Goal: Task Accomplishment & Management: Use online tool/utility

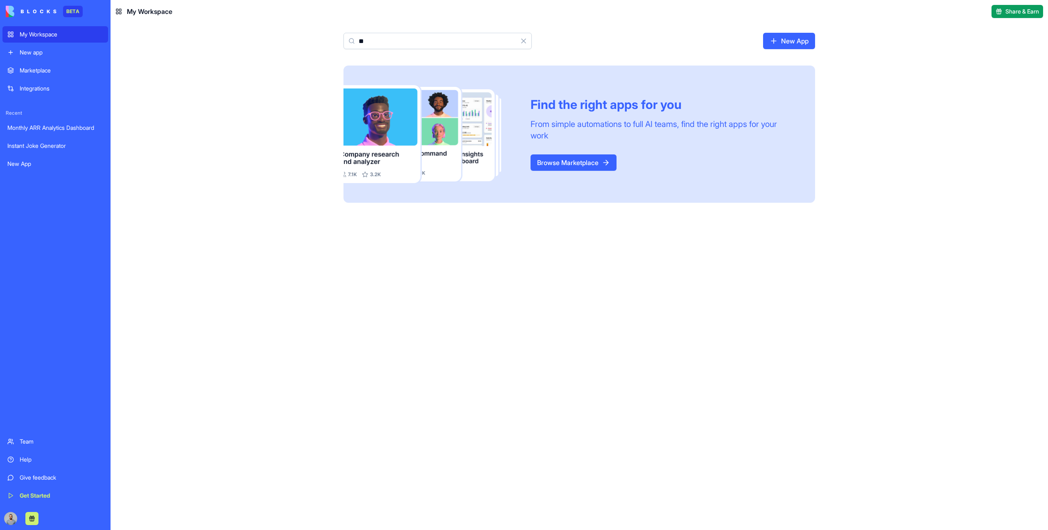
type input "*"
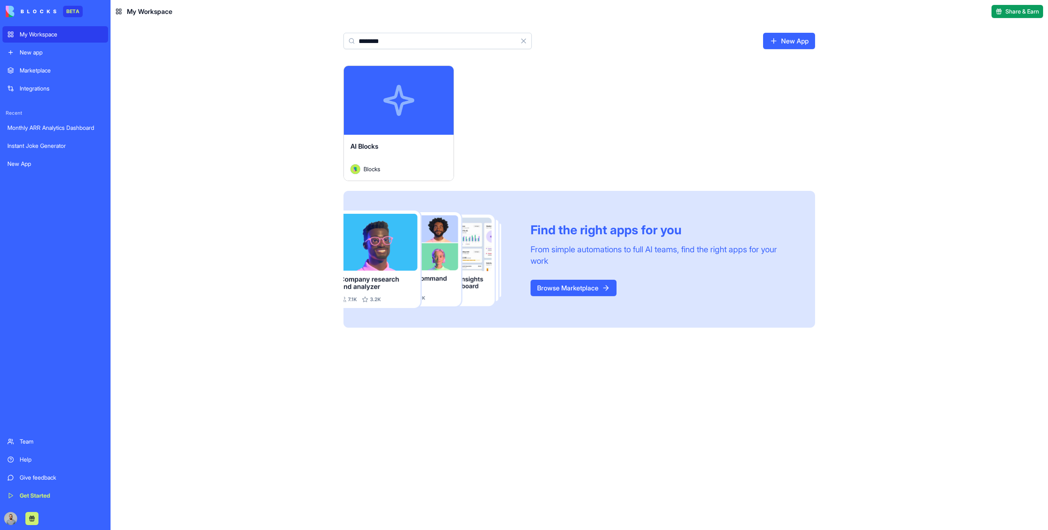
type input "********"
click at [426, 87] on div "Launch" at bounding box center [399, 100] width 110 height 69
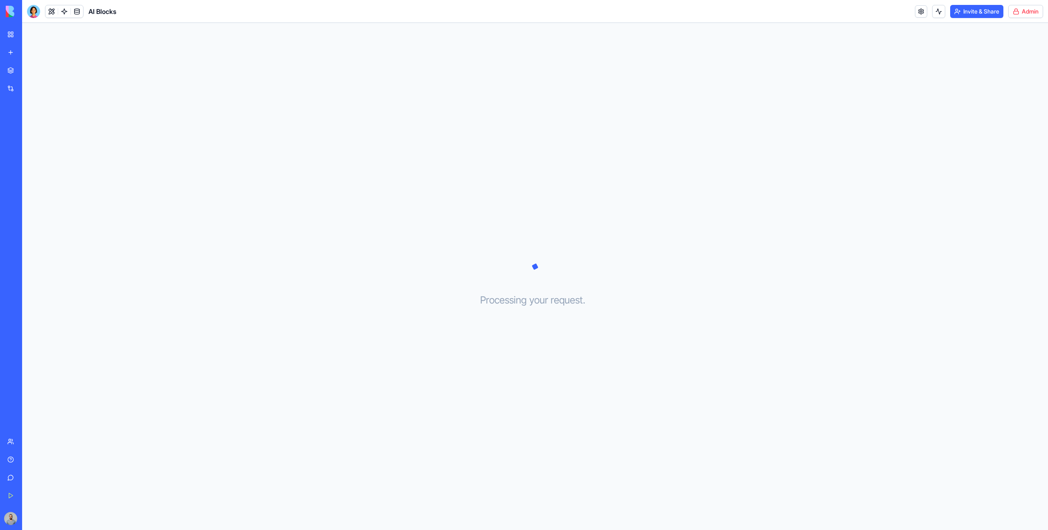
click at [1030, 9] on html "BETA My Workspace New app Marketplace Integrations Recent Monthly ARR Analytics…" at bounding box center [524, 265] width 1048 height 530
click at [1012, 76] on span "Switch to old builder" at bounding box center [1008, 73] width 52 height 8
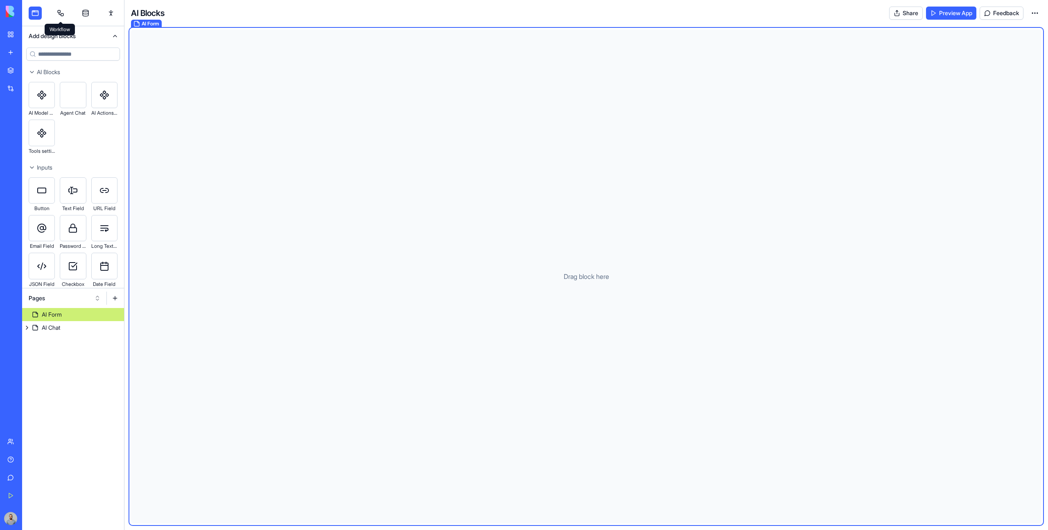
click at [63, 12] on link at bounding box center [60, 13] width 13 height 13
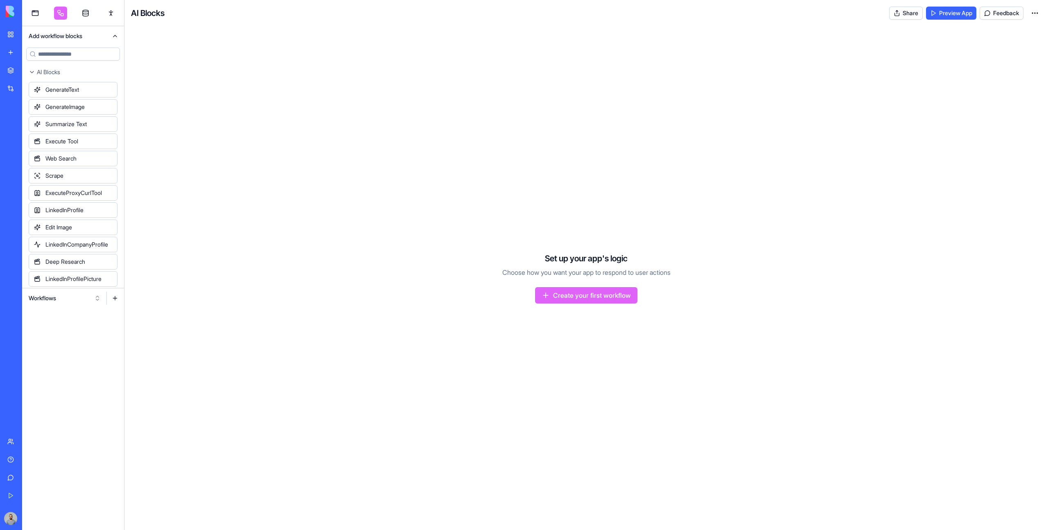
click at [63, 304] on div "Workflows" at bounding box center [73, 298] width 102 height 20
click at [59, 299] on button "Workflows" at bounding box center [65, 297] width 80 height 13
click at [64, 336] on div "Actions" at bounding box center [65, 340] width 78 height 13
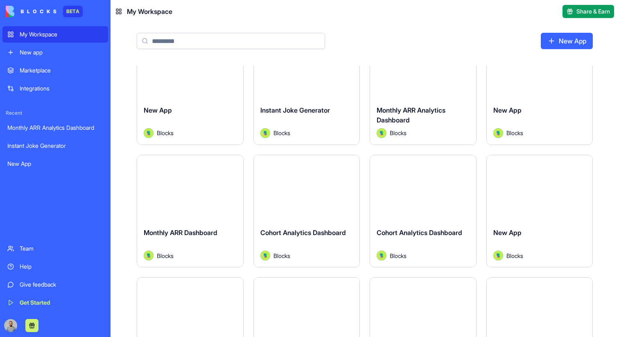
scroll to position [43, 0]
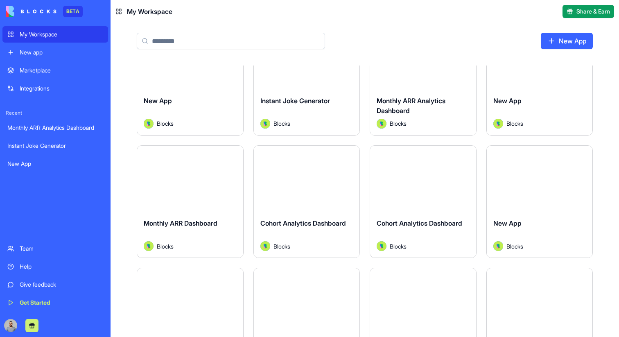
click at [435, 207] on div "Launch" at bounding box center [423, 179] width 106 height 66
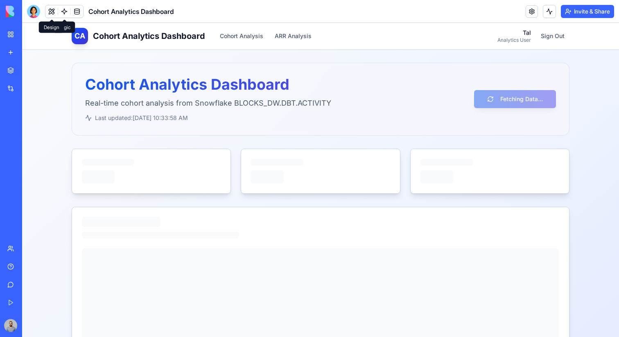
click at [53, 7] on button at bounding box center [51, 11] width 12 height 12
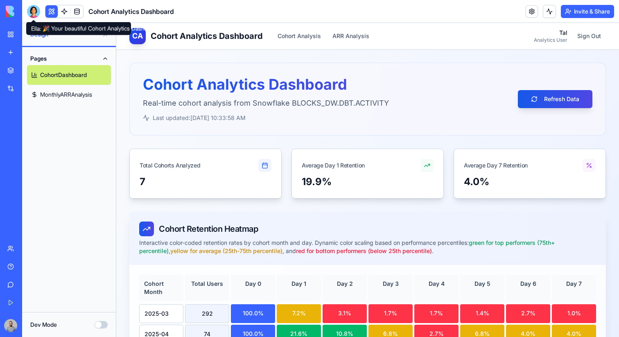
click at [34, 17] on div at bounding box center [33, 11] width 13 height 13
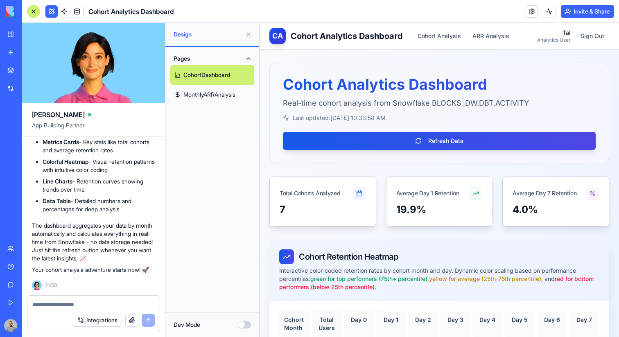
click at [192, 99] on link "MonthlyARRAnalysis" at bounding box center [212, 95] width 84 height 20
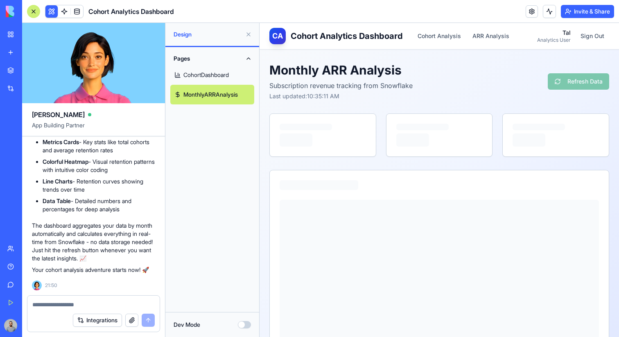
click at [79, 299] on div at bounding box center [93, 301] width 132 height 13
click at [79, 301] on textarea at bounding box center [93, 304] width 122 height 8
click at [98, 305] on textarea at bounding box center [93, 304] width 122 height 8
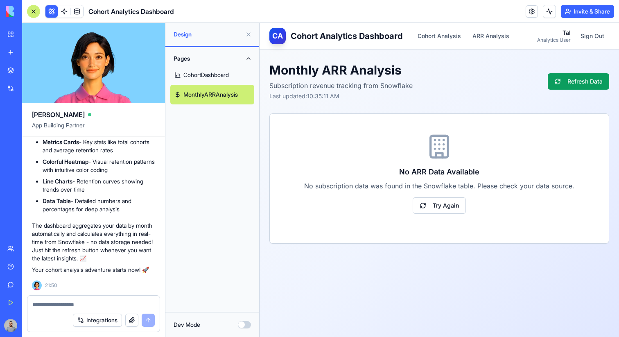
click at [104, 300] on div at bounding box center [93, 301] width 132 height 13
click at [89, 300] on textarea at bounding box center [93, 304] width 122 height 8
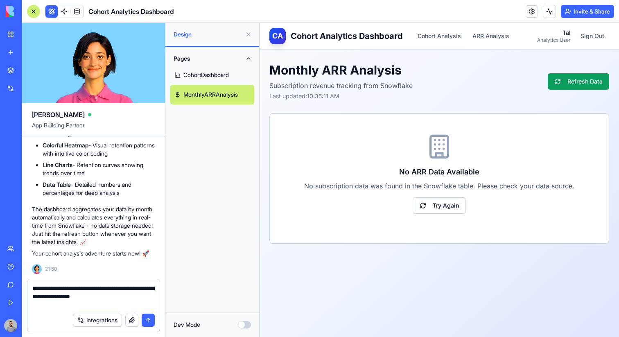
paste textarea "**********"
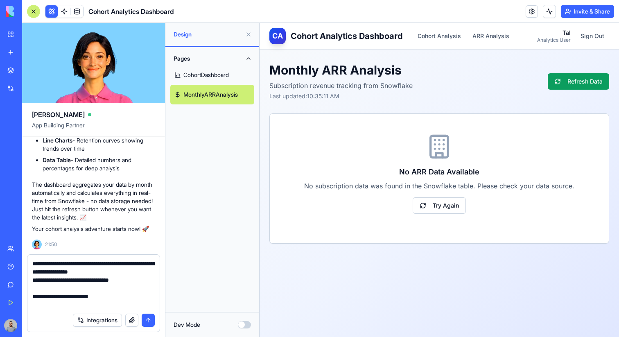
scroll to position [7, 0]
paste textarea "**********"
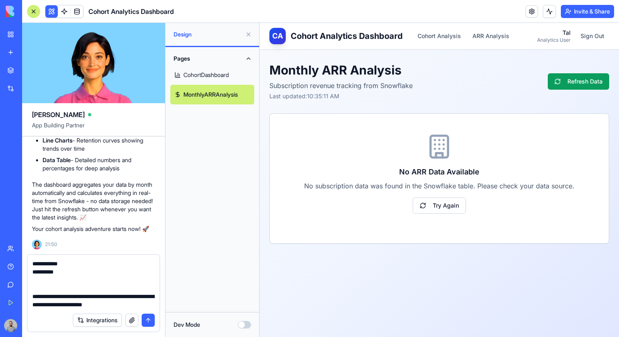
scroll to position [269, 0]
type textarea "**********"
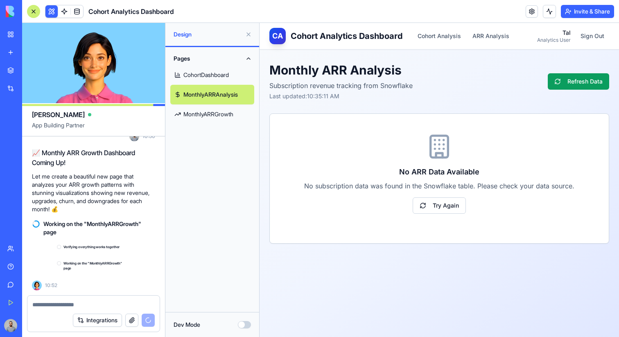
scroll to position [2069, 0]
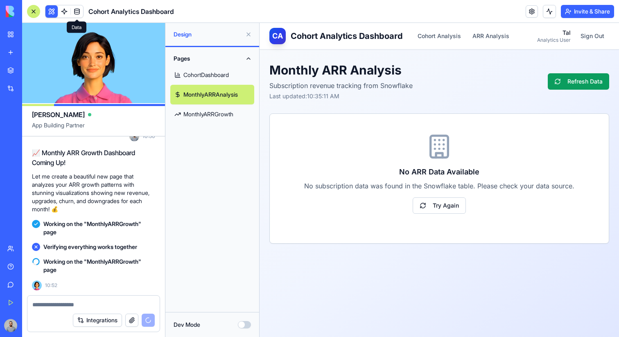
click at [75, 6] on link at bounding box center [77, 11] width 12 height 12
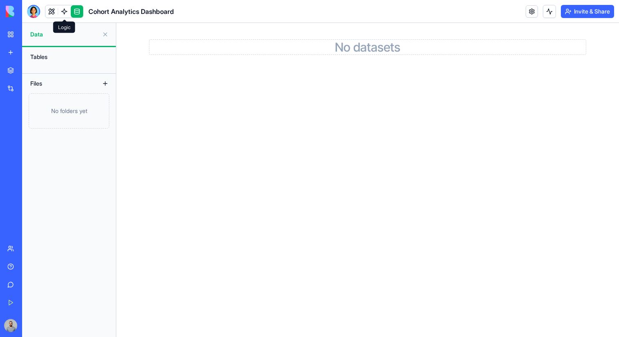
click at [63, 11] on link at bounding box center [64, 11] width 12 height 12
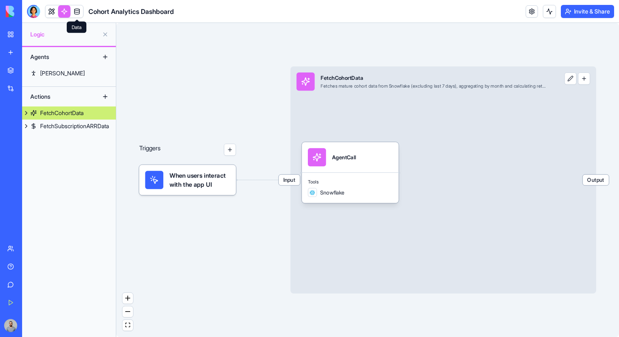
click at [76, 9] on link at bounding box center [77, 11] width 12 height 12
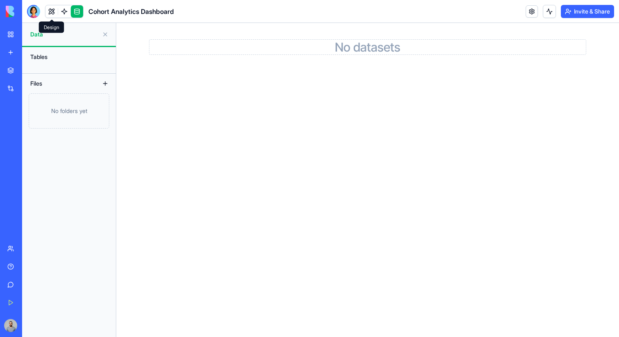
click at [52, 9] on link at bounding box center [51, 11] width 12 height 12
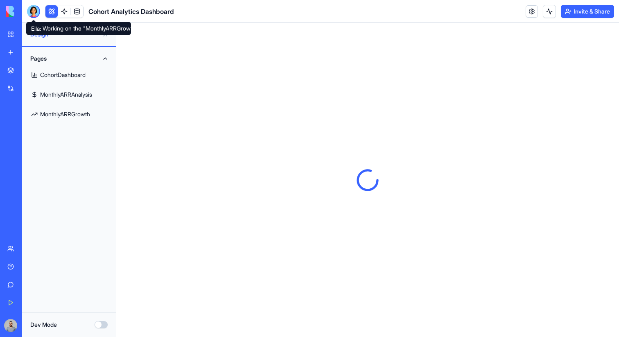
click at [32, 16] on div at bounding box center [33, 11] width 13 height 13
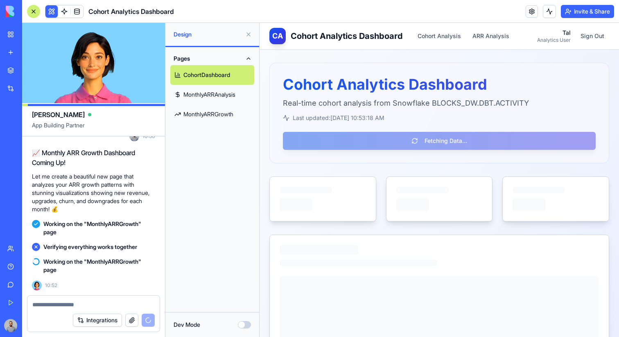
click at [16, 33] on link "My Workspace" at bounding box center [18, 34] width 33 height 16
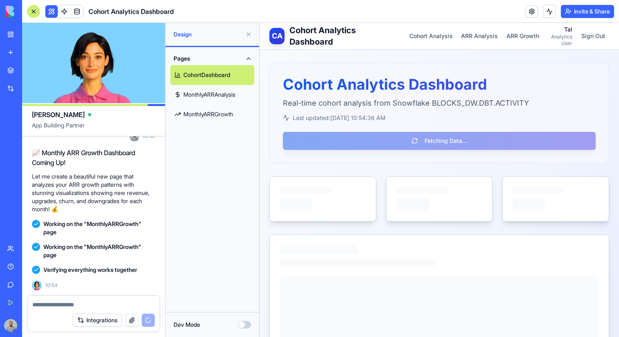
click at [216, 115] on link "MonthlyARRGrowth" at bounding box center [212, 114] width 84 height 20
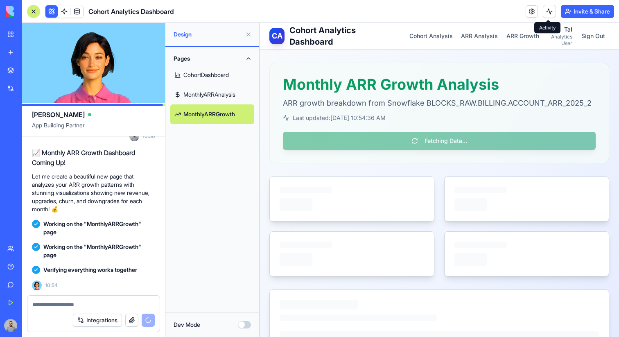
click at [549, 15] on button at bounding box center [549, 11] width 13 height 13
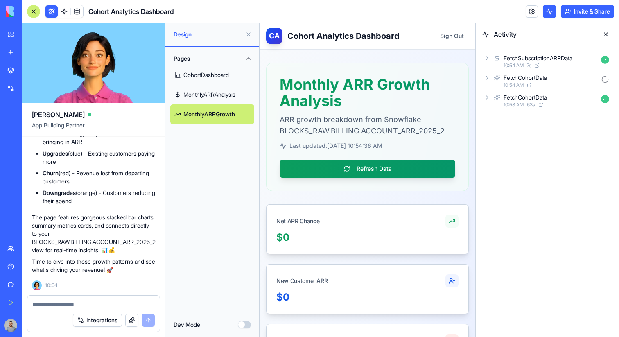
click at [36, 14] on div at bounding box center [33, 11] width 13 height 13
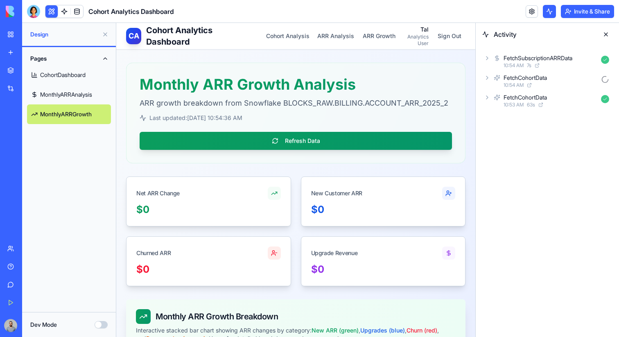
click at [101, 32] on button at bounding box center [105, 34] width 13 height 13
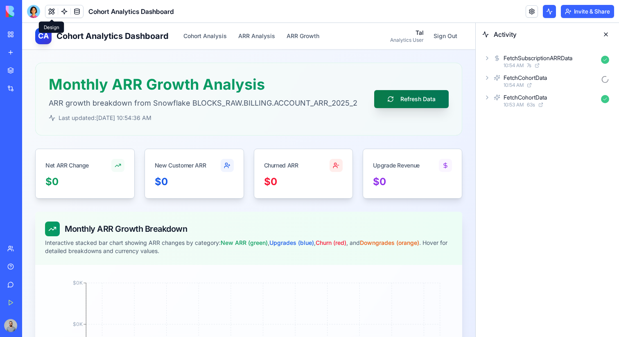
click at [398, 95] on button "Refresh Data" at bounding box center [411, 99] width 74 height 18
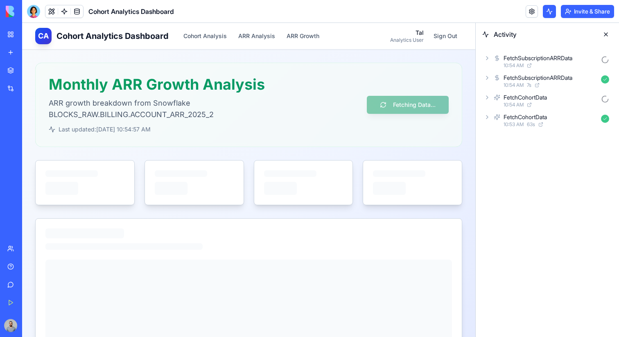
click at [571, 68] on div "10:54 AM" at bounding box center [550, 65] width 94 height 7
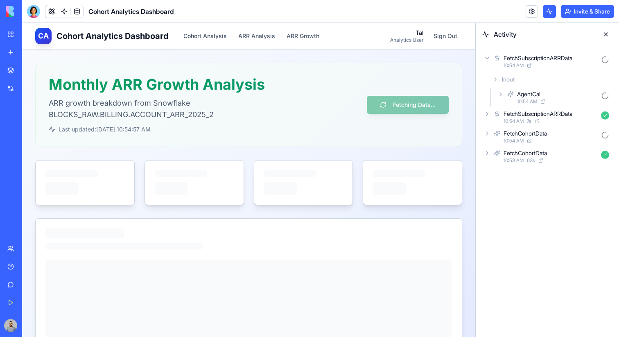
click at [563, 96] on div "AgentCall" at bounding box center [557, 94] width 81 height 8
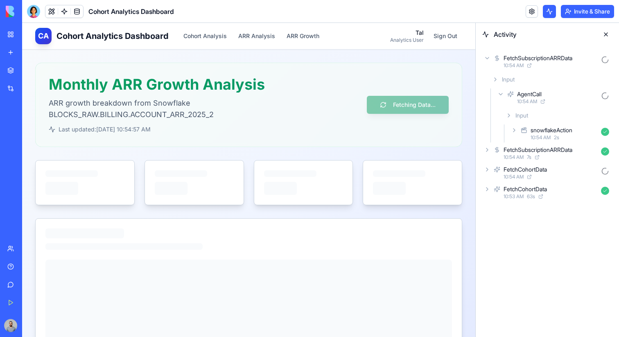
click at [575, 130] on div "snowflakeAction" at bounding box center [563, 130] width 67 height 8
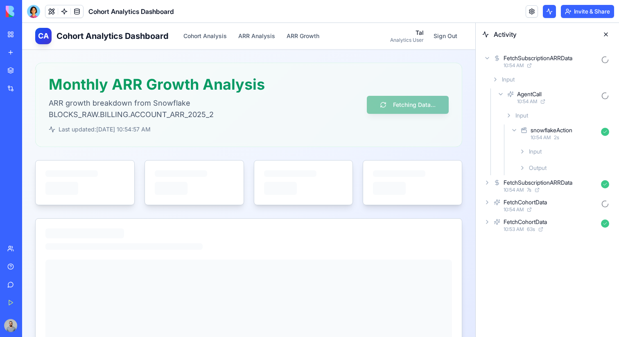
click at [567, 148] on div "Input" at bounding box center [564, 151] width 97 height 15
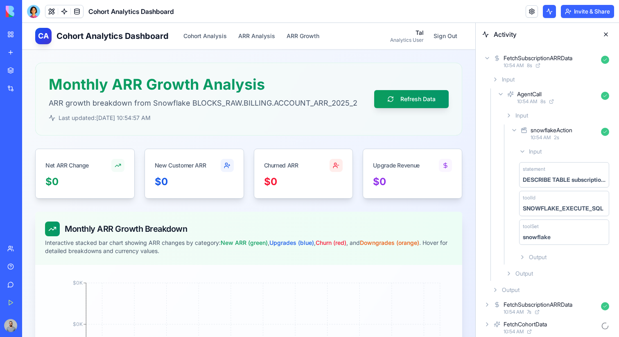
click at [543, 252] on div "Output" at bounding box center [564, 257] width 97 height 15
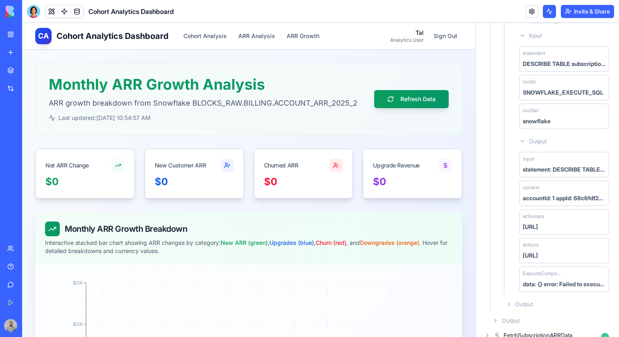
scroll to position [132, 0]
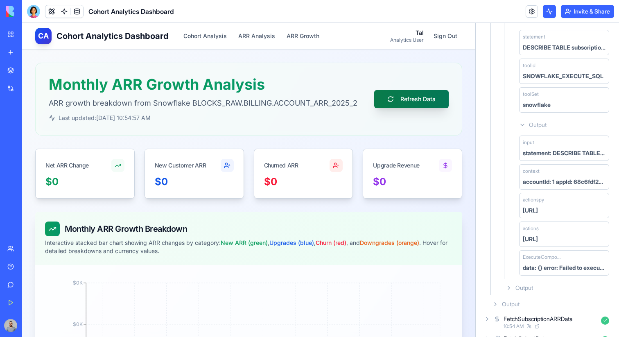
click at [432, 97] on button "Refresh Data" at bounding box center [411, 99] width 74 height 18
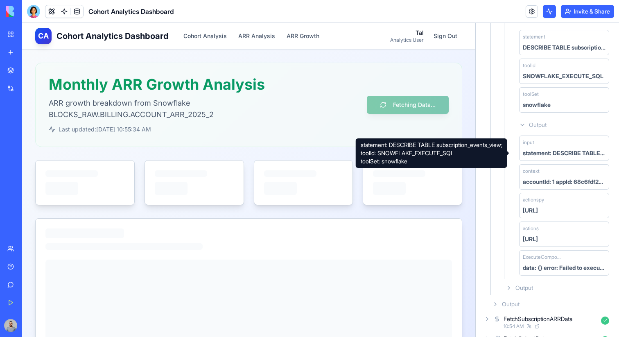
scroll to position [0, 0]
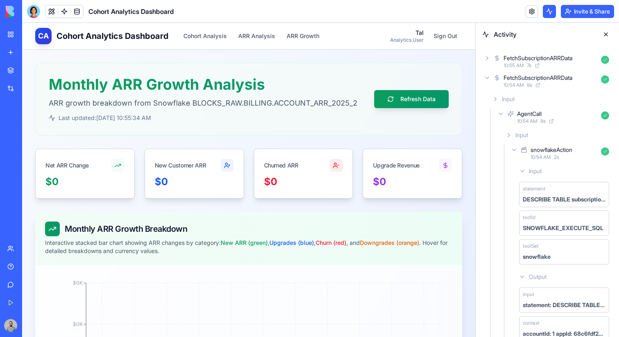
click at [559, 61] on div "FetchSubscriptionARRData" at bounding box center [537, 58] width 69 height 8
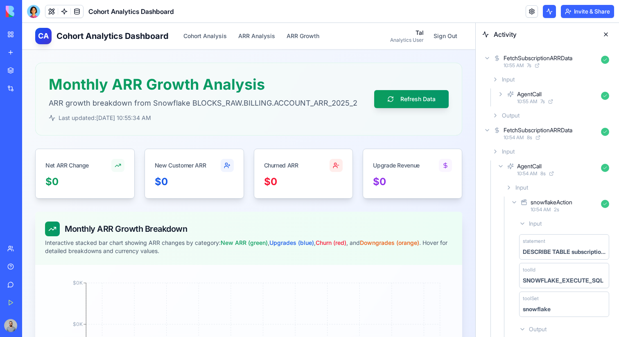
click at [553, 98] on div "10:55 AM 7 s" at bounding box center [557, 101] width 81 height 7
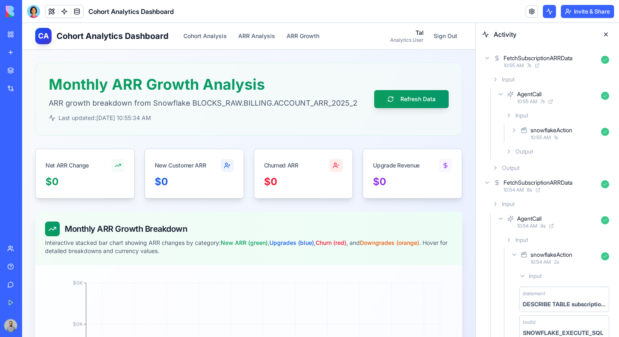
click at [550, 130] on div "snowflakeAction" at bounding box center [551, 130] width 42 height 8
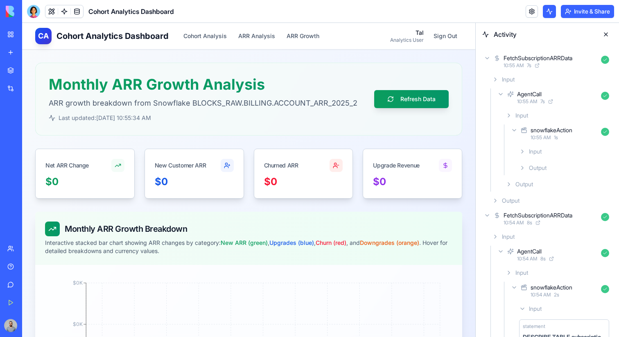
click at [546, 154] on div "Input" at bounding box center [564, 151] width 97 height 15
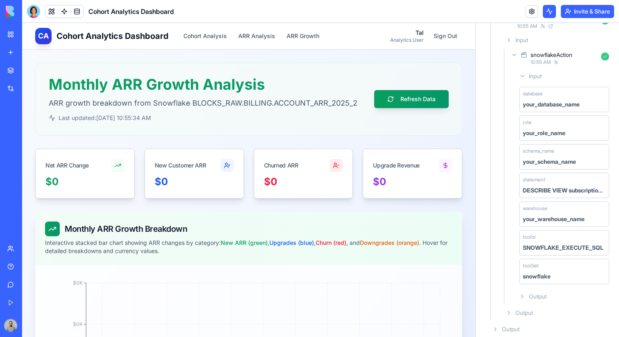
scroll to position [81, 0]
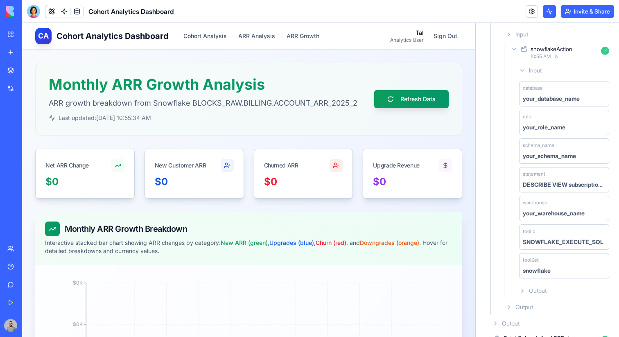
click at [538, 291] on span "Output" at bounding box center [538, 290] width 18 height 8
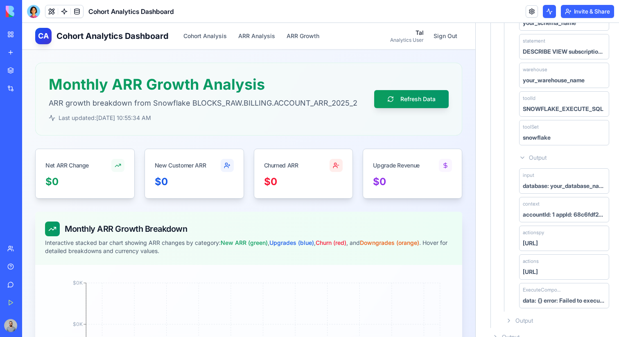
scroll to position [0, 0]
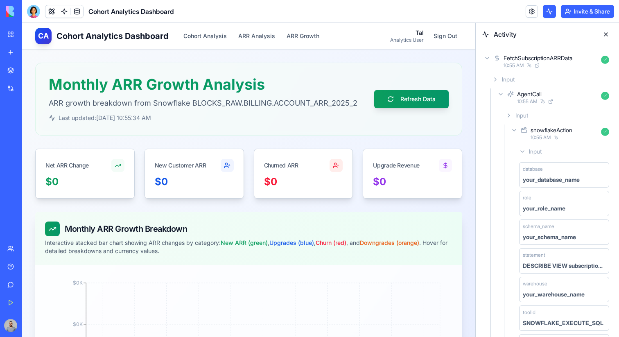
click at [558, 97] on div "AgentCall" at bounding box center [557, 94] width 81 height 8
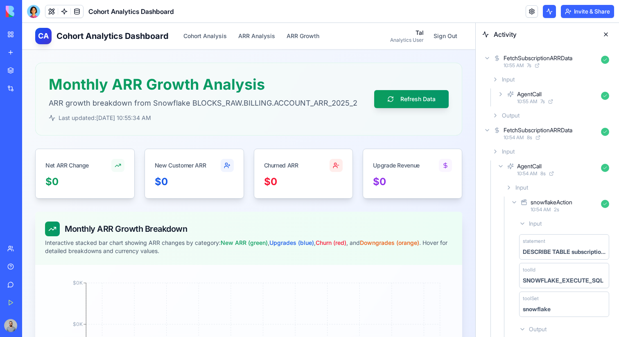
click at [557, 134] on div "FetchSubscriptionARRData" at bounding box center [537, 130] width 69 height 8
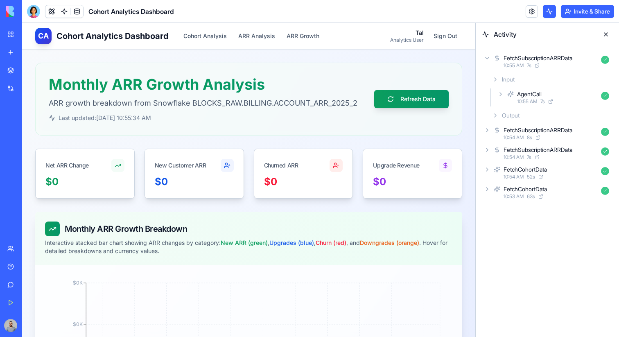
click at [571, 173] on div "FetchCohortData" at bounding box center [550, 169] width 94 height 8
click at [564, 198] on div "Input AgentCall 10:54 AM 52 s Output" at bounding box center [551, 208] width 124 height 51
click at [564, 203] on div "AgentCall" at bounding box center [557, 205] width 81 height 8
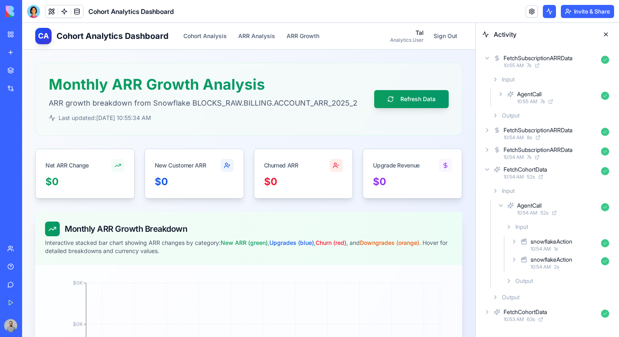
click at [563, 248] on div "10:54 AM 1 s" at bounding box center [563, 249] width 67 height 7
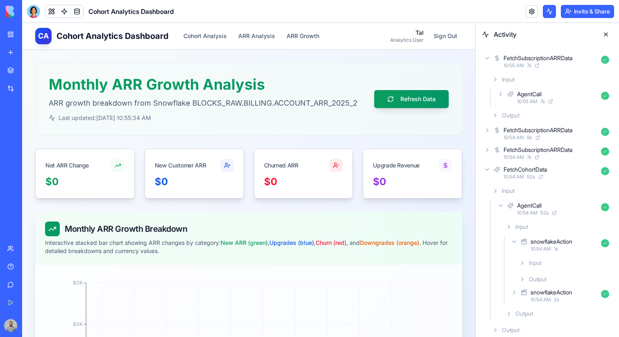
click at [561, 265] on div "Input" at bounding box center [564, 262] width 97 height 15
click at [61, 7] on span at bounding box center [64, 11] width 23 height 23
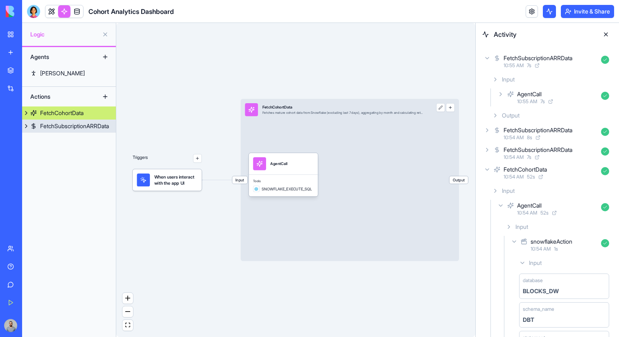
click at [67, 130] on link "FetchSubscriptionARRData" at bounding box center [69, 125] width 94 height 13
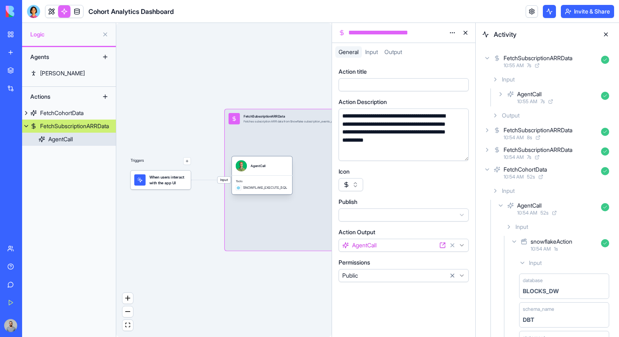
click at [257, 169] on div "AgentCall" at bounding box center [257, 165] width 15 height 11
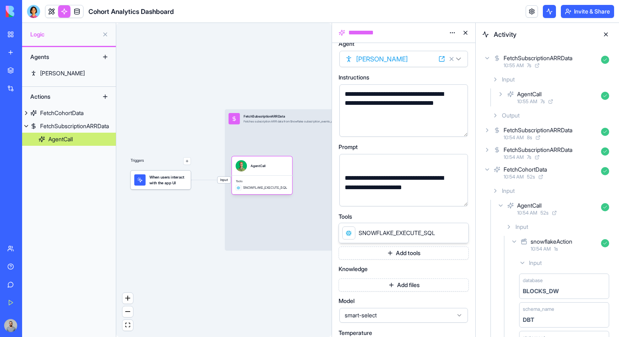
scroll to position [11, 0]
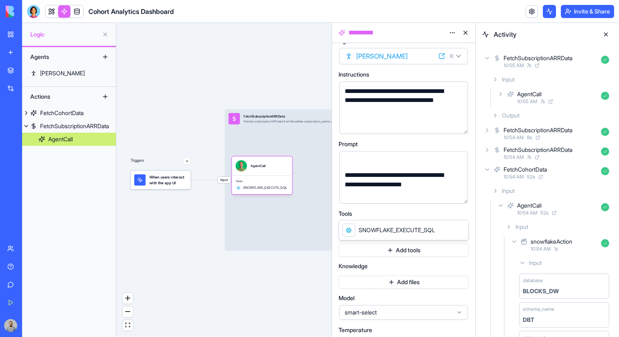
click at [427, 250] on button "Add tools" at bounding box center [403, 249] width 130 height 13
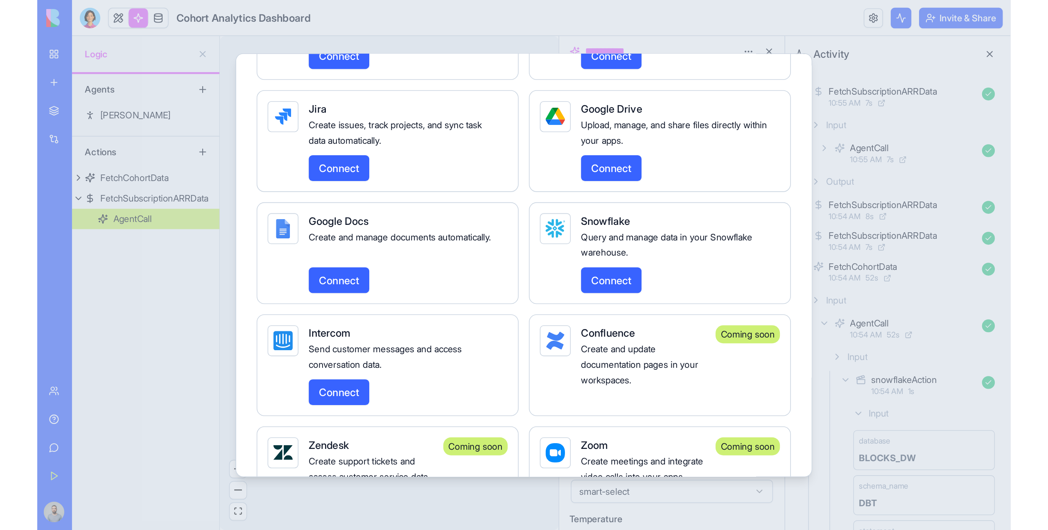
scroll to position [1255, 0]
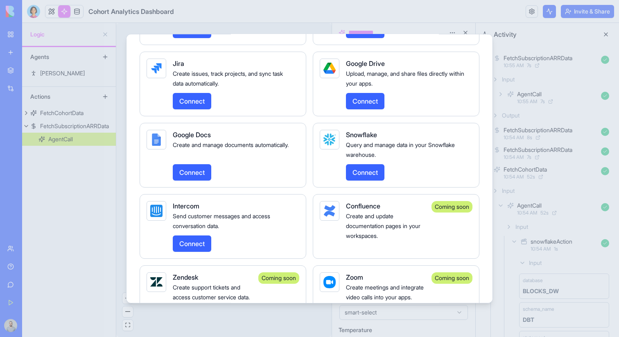
click at [373, 180] on button "Connect" at bounding box center [365, 172] width 38 height 16
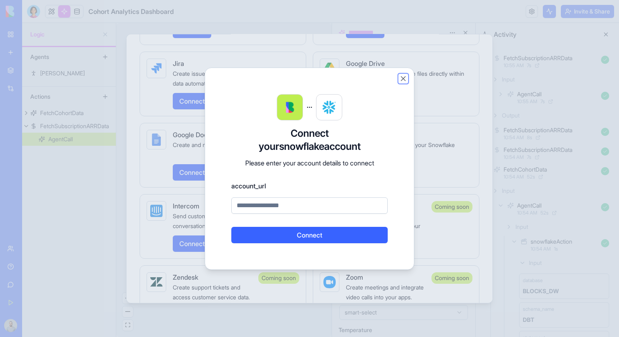
click at [403, 79] on button "Close" at bounding box center [403, 78] width 8 height 8
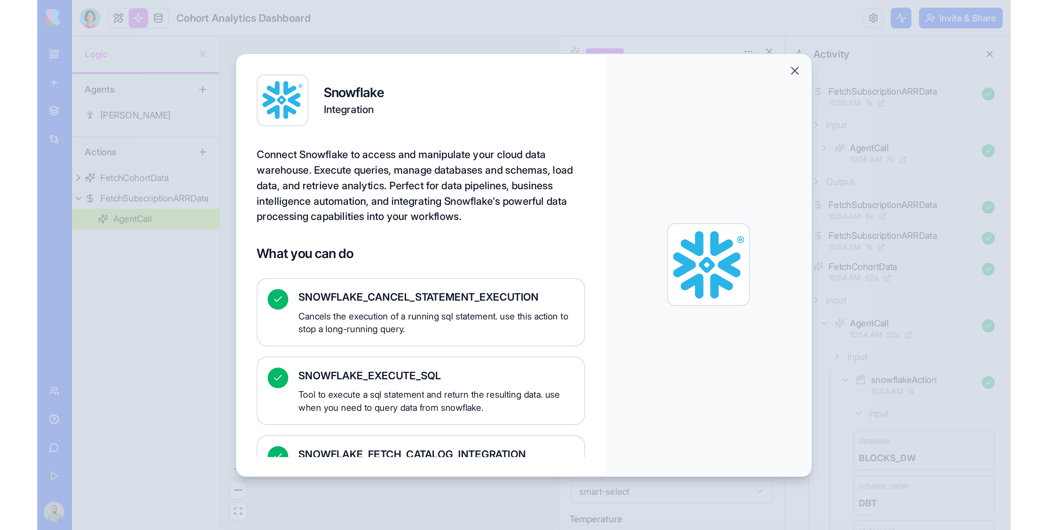
scroll to position [1208, 0]
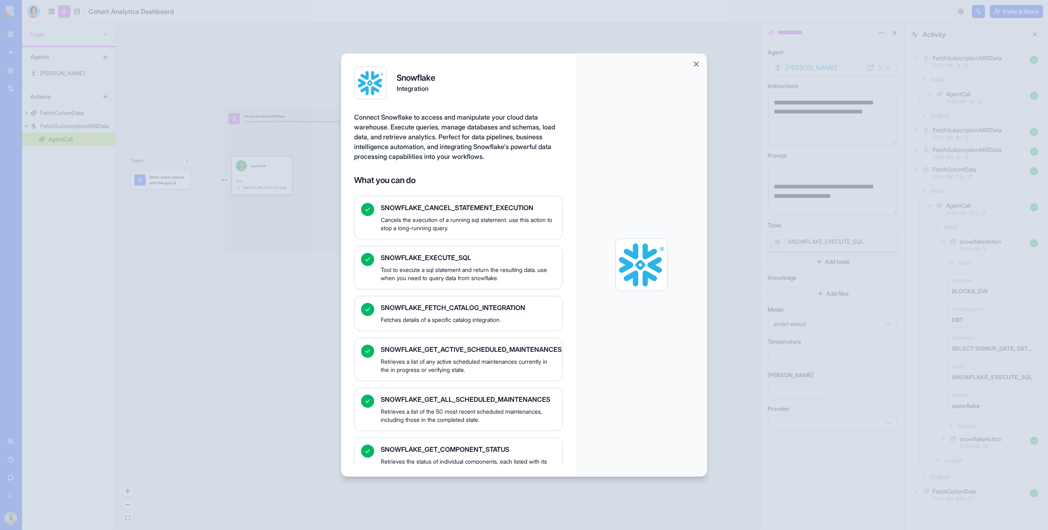
click at [618, 295] on div at bounding box center [641, 264] width 131 height 422
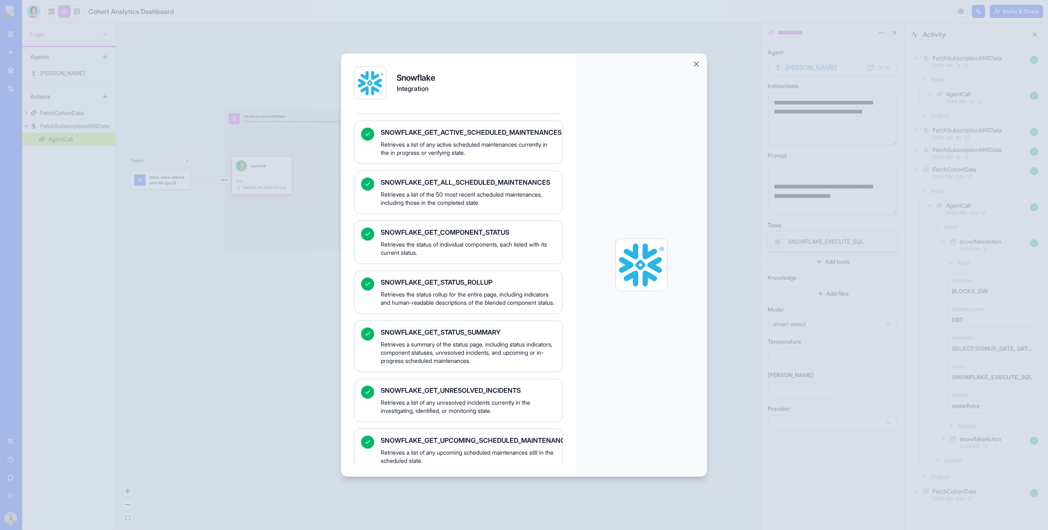
scroll to position [0, 0]
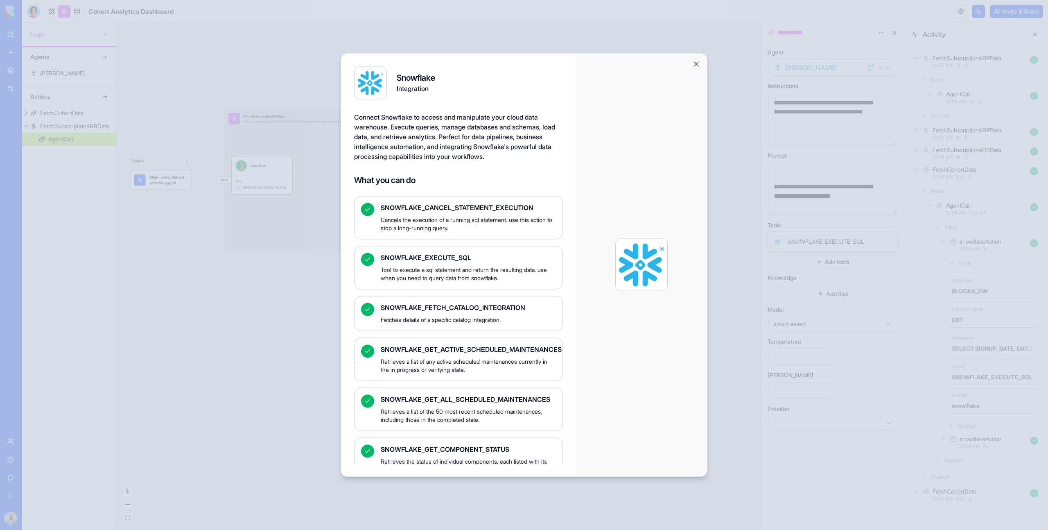
drag, startPoint x: 669, startPoint y: 239, endPoint x: 624, endPoint y: 272, distance: 55.3
click at [618, 273] on div at bounding box center [641, 264] width 131 height 422
click at [618, 174] on div at bounding box center [524, 265] width 1048 height 530
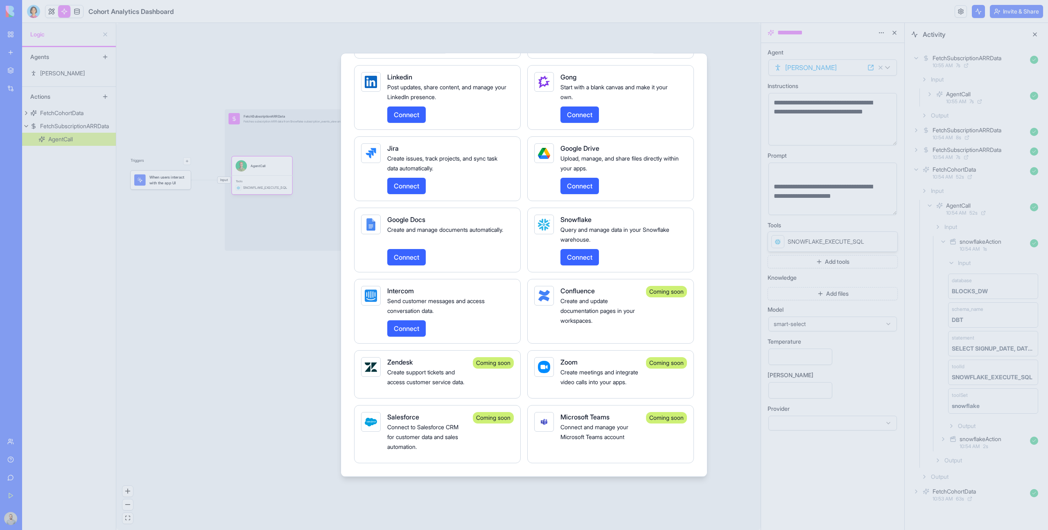
click at [150, 120] on div at bounding box center [524, 265] width 1048 height 530
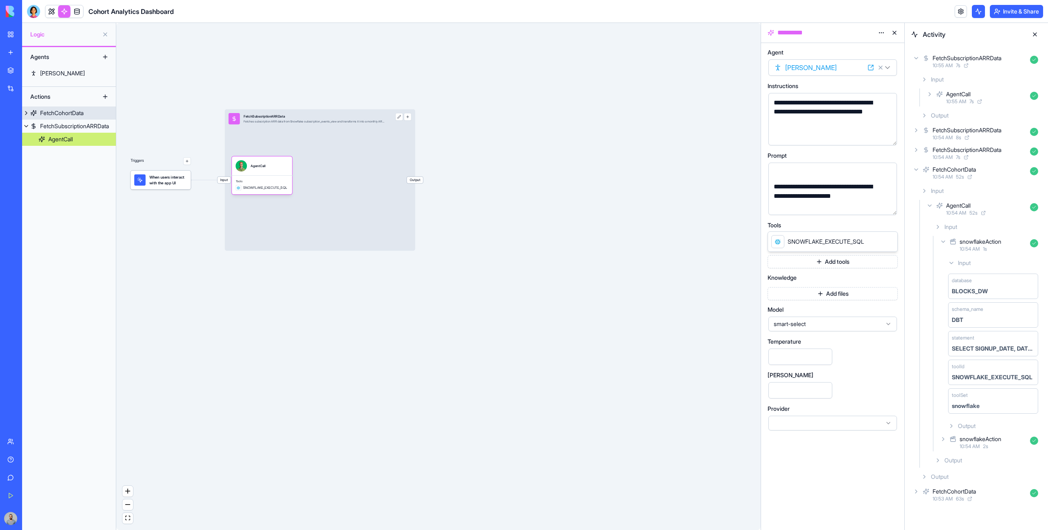
click at [83, 113] on div "FetchCohortData" at bounding box center [61, 113] width 43 height 8
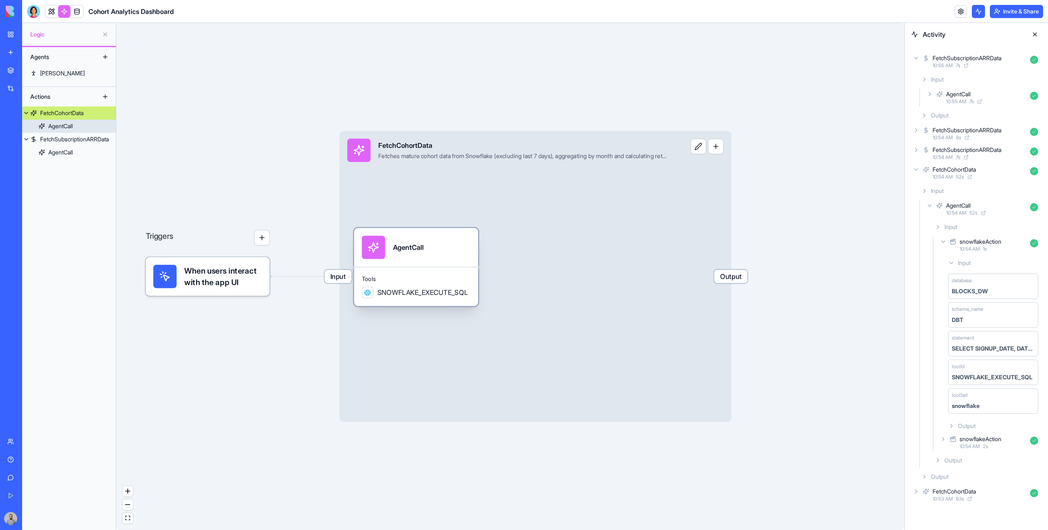
click at [391, 251] on div "AgentCall" at bounding box center [416, 247] width 108 height 23
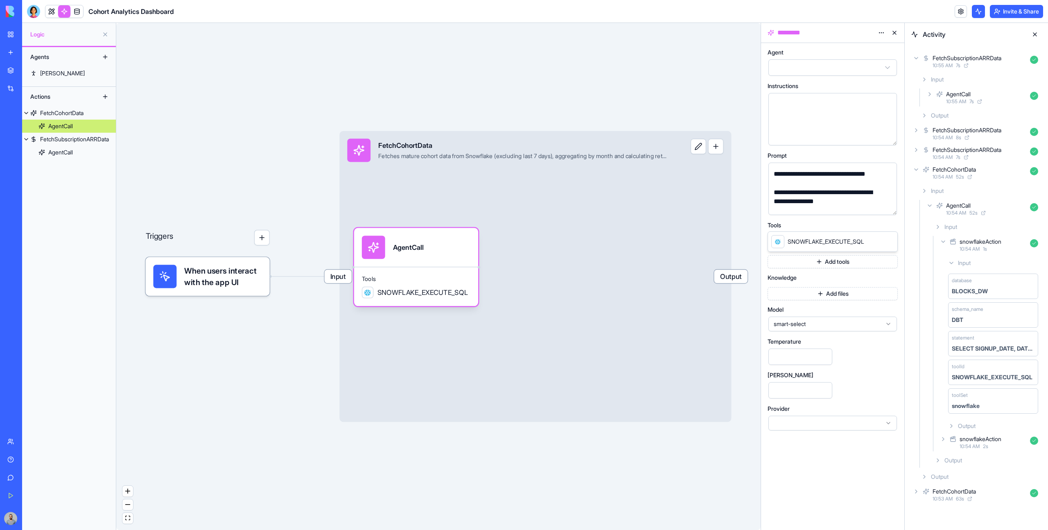
scroll to position [361, 0]
click at [68, 140] on div "FetchSubscriptionARRData" at bounding box center [74, 139] width 69 height 8
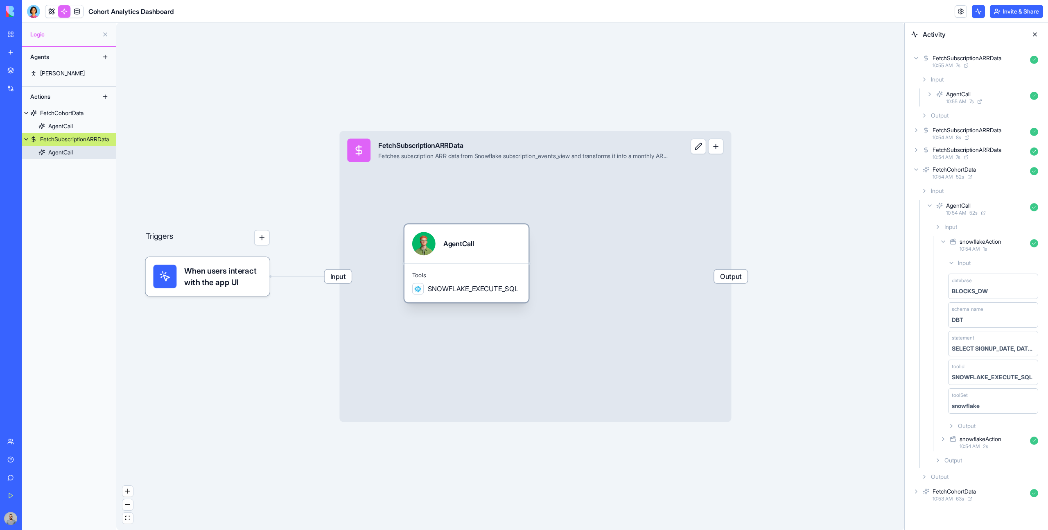
drag, startPoint x: 444, startPoint y: 276, endPoint x: 494, endPoint y: 273, distance: 50.0
click at [494, 273] on span "Tools" at bounding box center [466, 275] width 108 height 8
click at [502, 273] on span "Tools" at bounding box center [466, 275] width 108 height 8
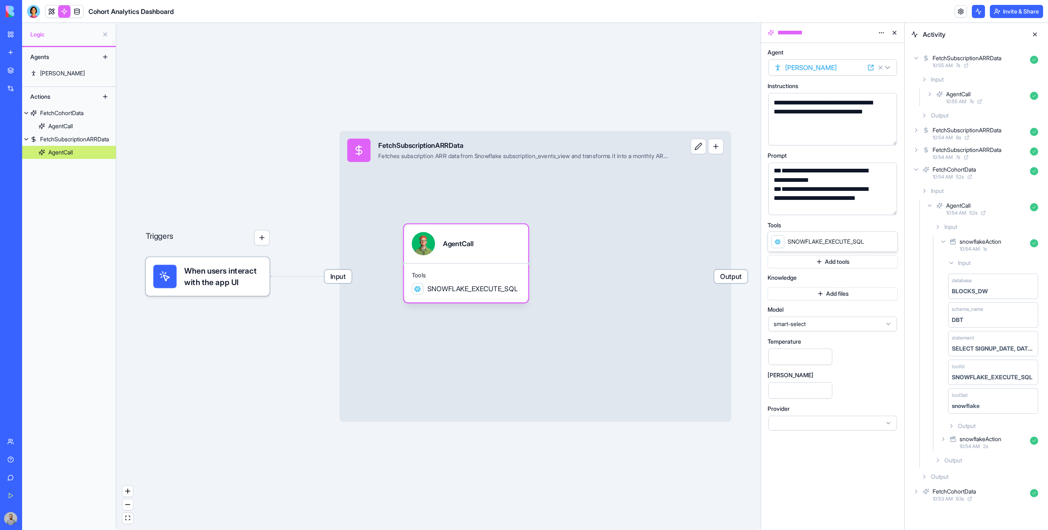
scroll to position [112, 0]
click at [47, 15] on link at bounding box center [51, 11] width 12 height 12
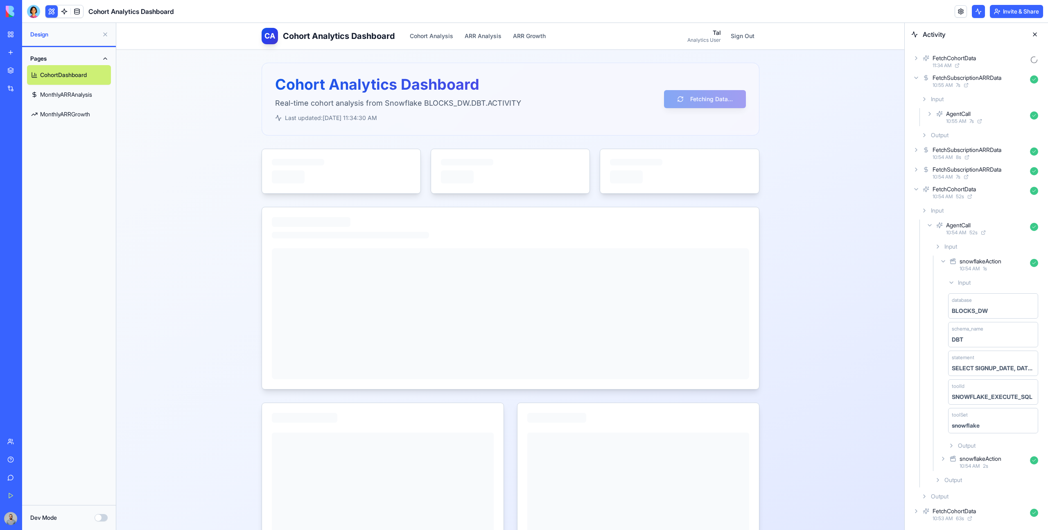
click at [618, 59] on div "FetchCohortData" at bounding box center [979, 58] width 94 height 8
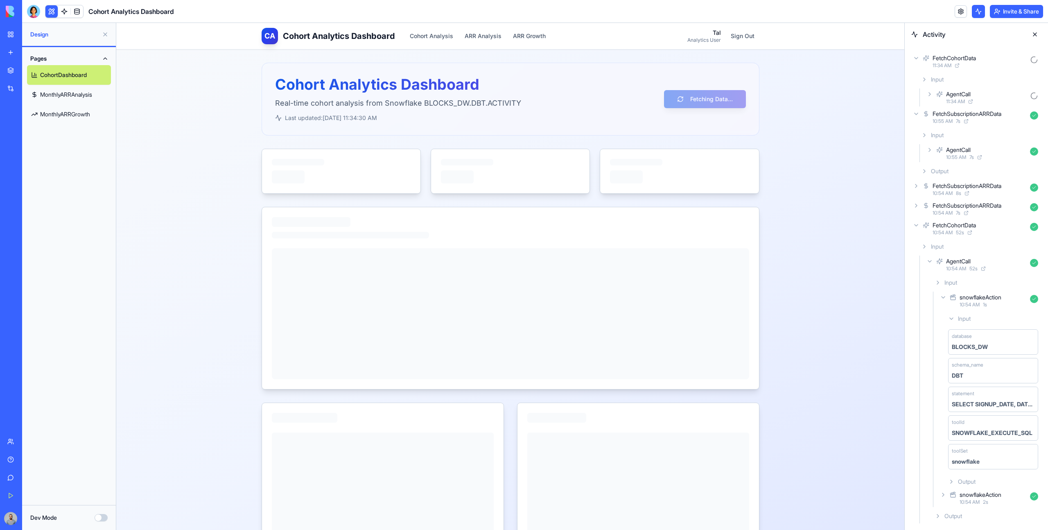
click at [618, 94] on div "AgentCall" at bounding box center [986, 94] width 81 height 8
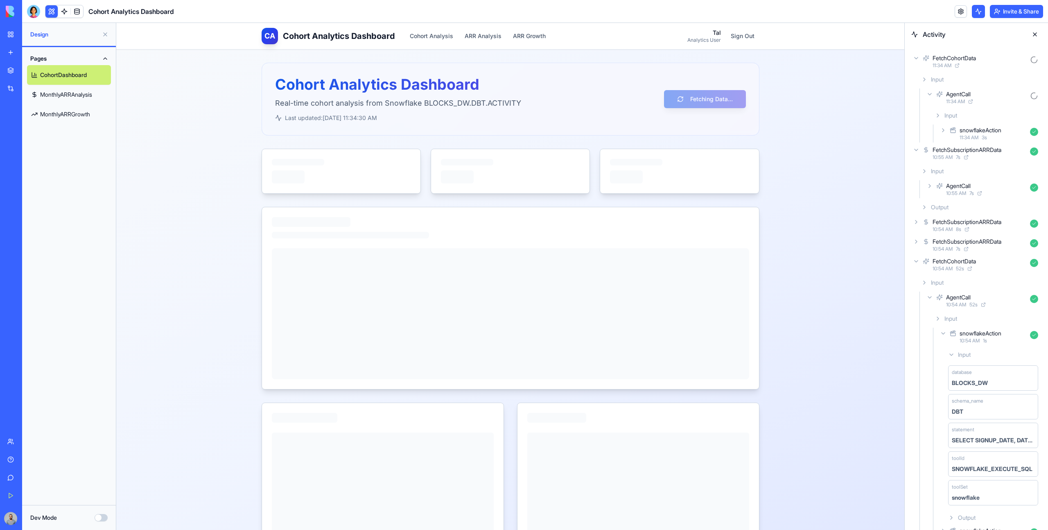
click at [618, 134] on div "11:34 AM 3 s" at bounding box center [992, 137] width 67 height 7
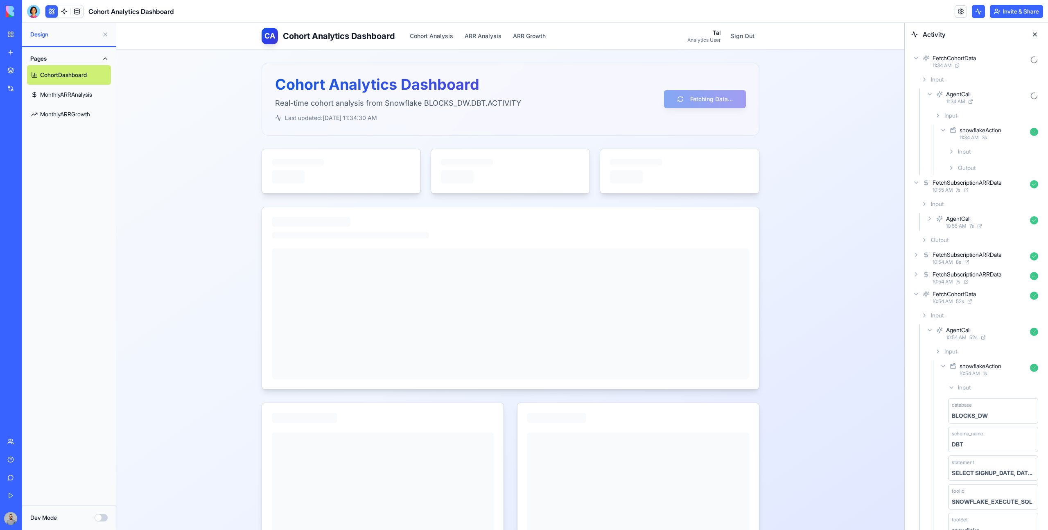
click at [618, 163] on div "Output" at bounding box center [992, 167] width 97 height 15
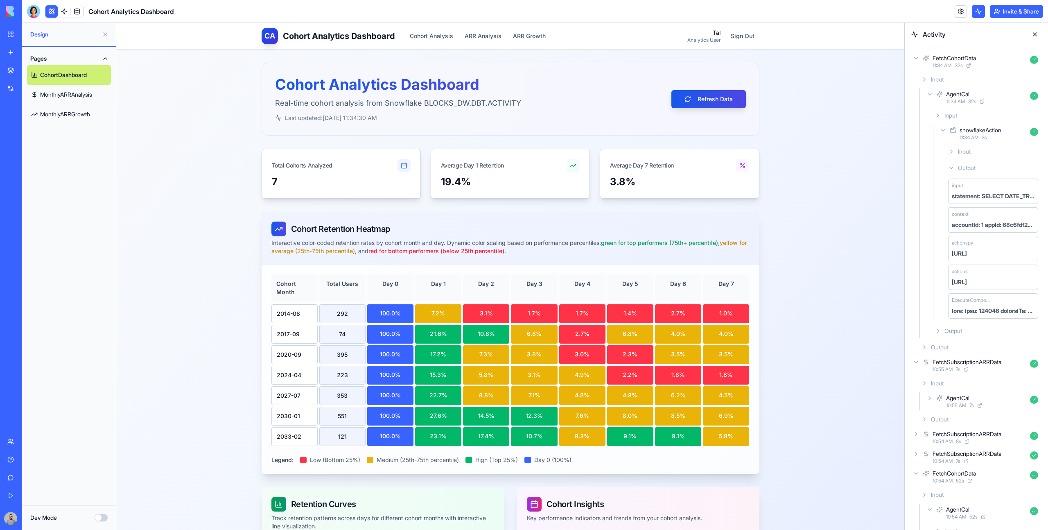
click at [56, 119] on link "MonthlyARRGrowth" at bounding box center [69, 114] width 84 height 20
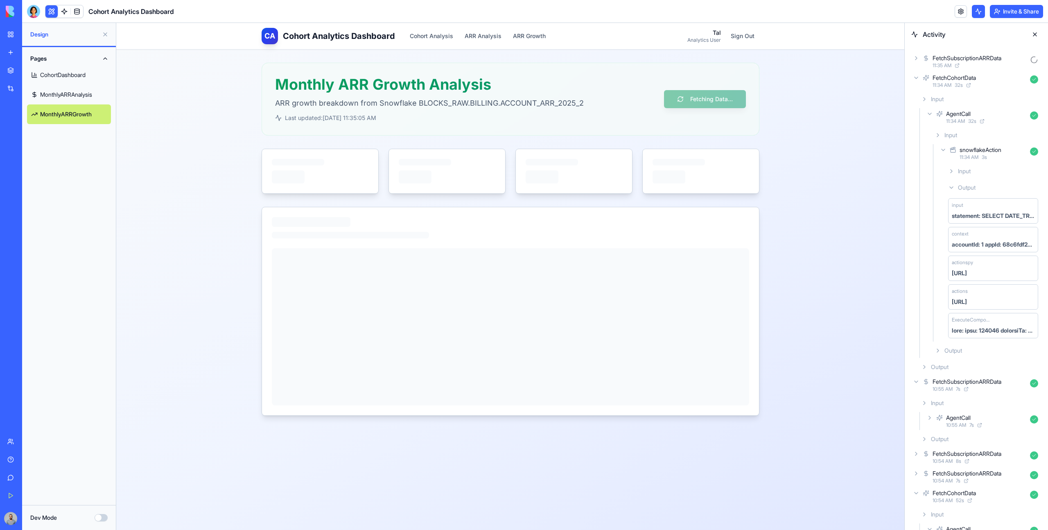
click at [618, 58] on div "FetchSubscriptionARRData" at bounding box center [966, 58] width 69 height 8
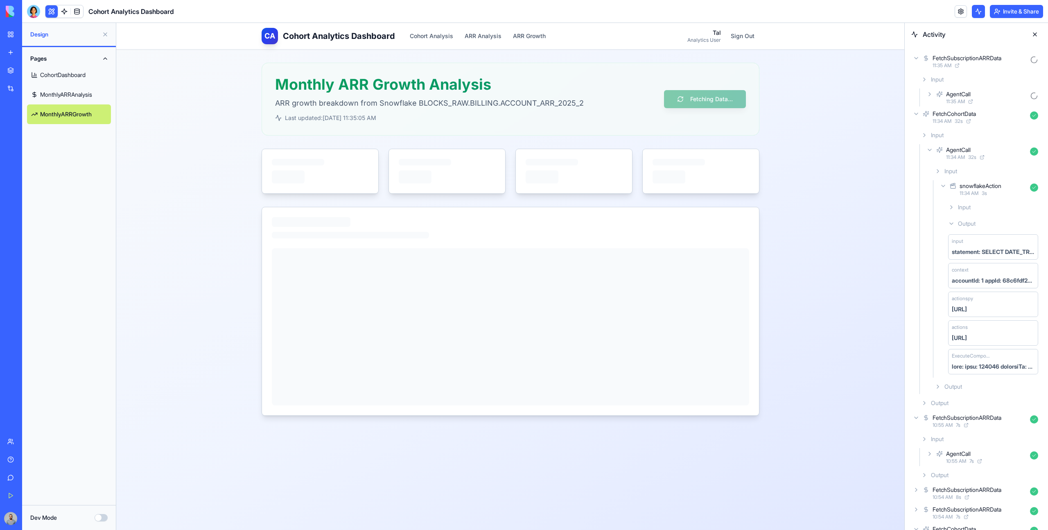
click at [618, 95] on div "AgentCall" at bounding box center [986, 94] width 81 height 8
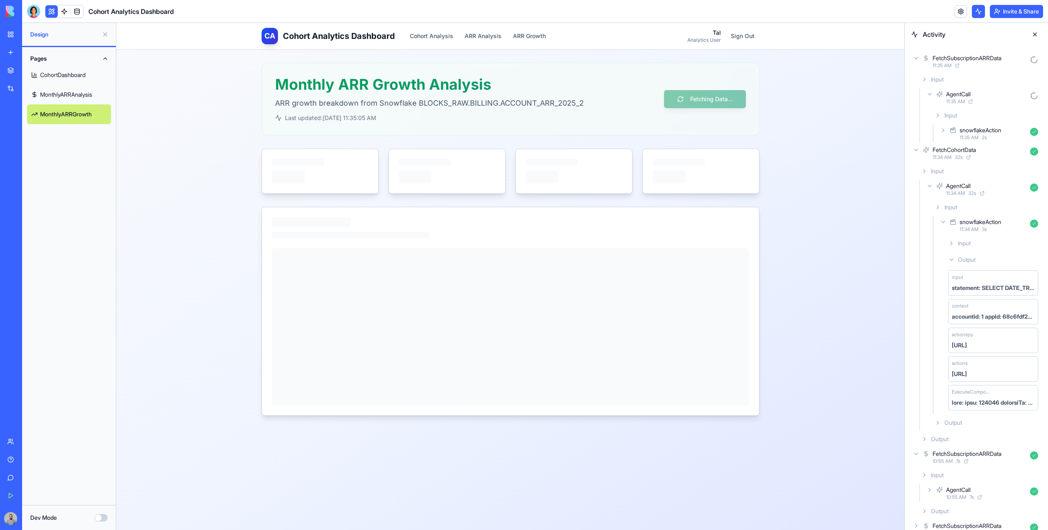
click at [618, 137] on div "11:35 AM 2 s" at bounding box center [992, 137] width 67 height 7
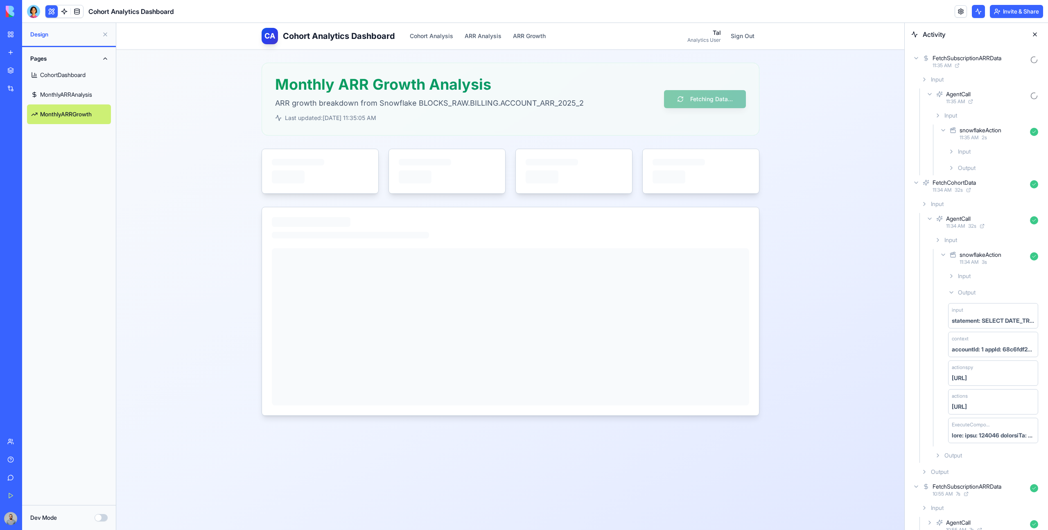
click at [618, 165] on div "Output" at bounding box center [992, 167] width 97 height 15
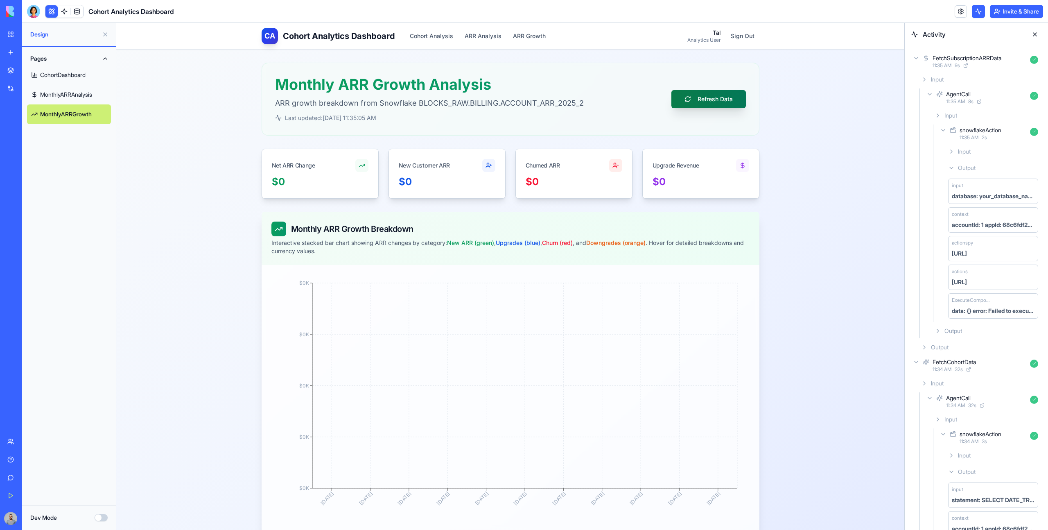
click at [618, 94] on button "Refresh Data" at bounding box center [708, 99] width 74 height 18
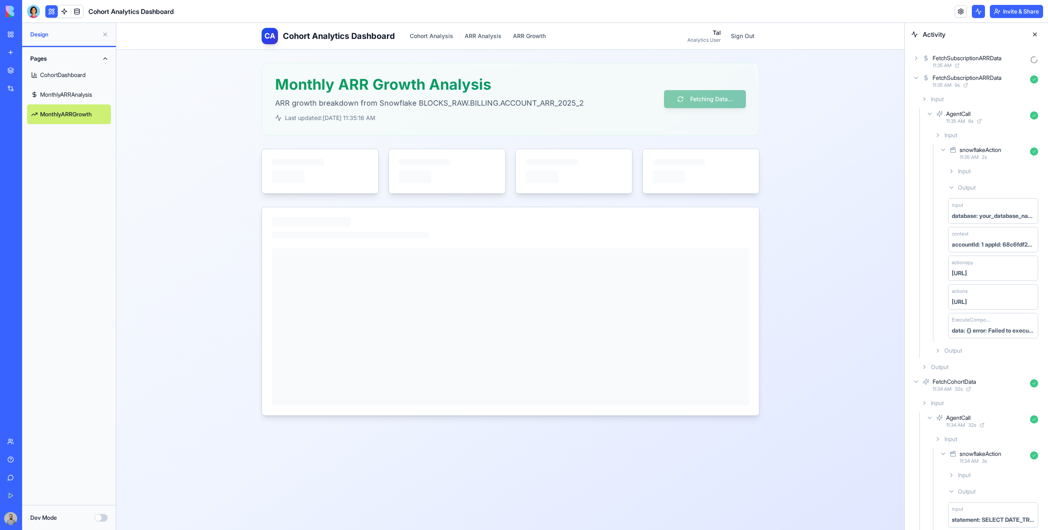
click at [618, 62] on div "11:35 AM" at bounding box center [979, 65] width 94 height 7
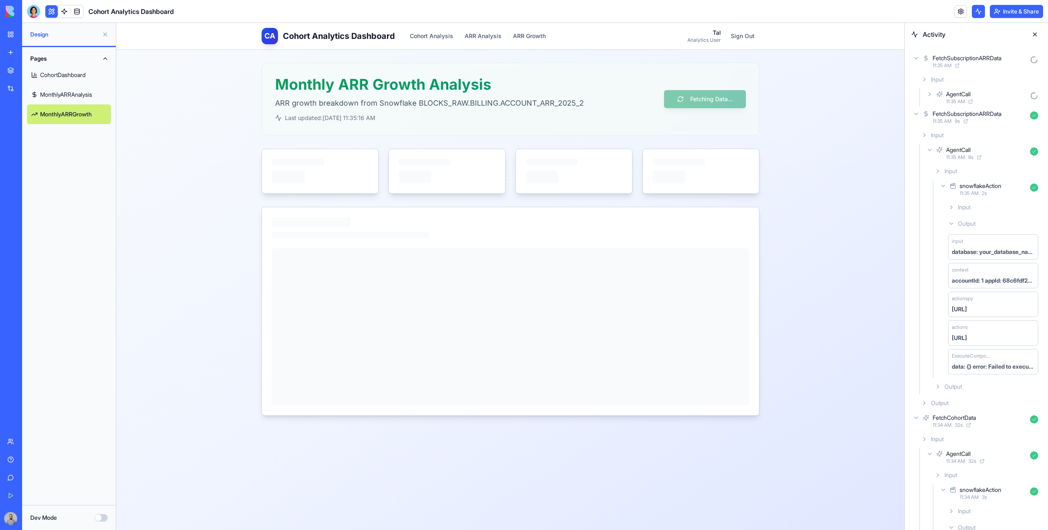
click at [618, 97] on div "AgentCall" at bounding box center [986, 94] width 81 height 8
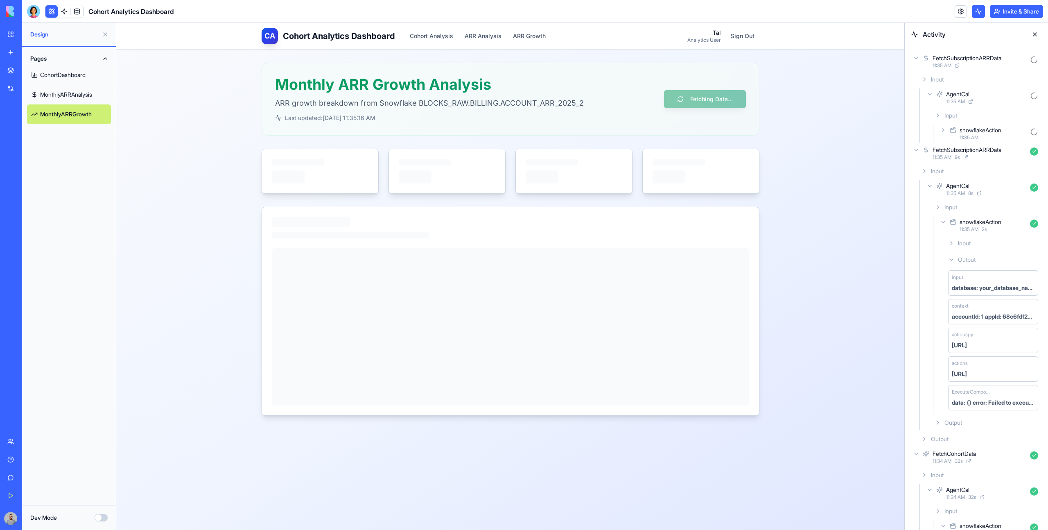
click at [618, 132] on div "snowflakeAction" at bounding box center [992, 130] width 67 height 8
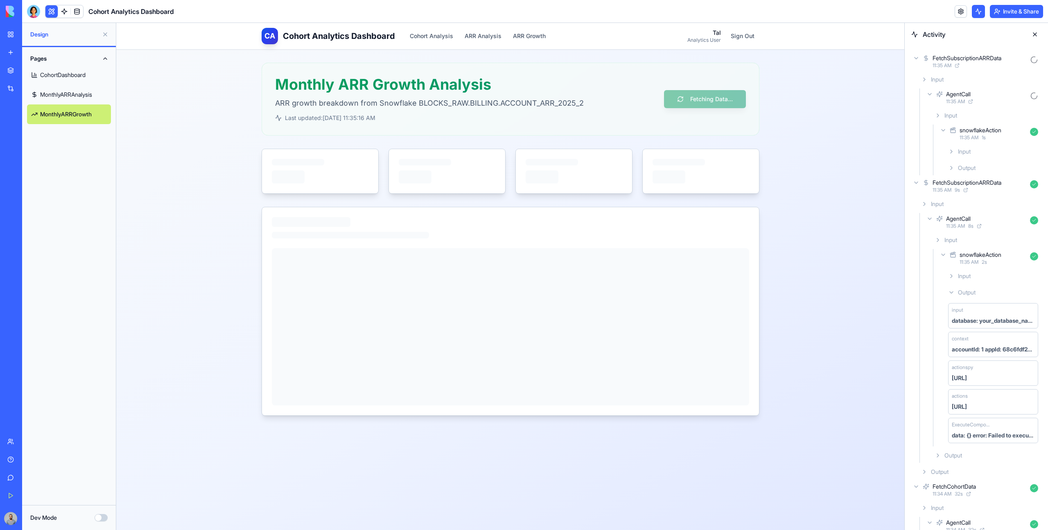
click at [618, 168] on div "Output" at bounding box center [992, 167] width 97 height 15
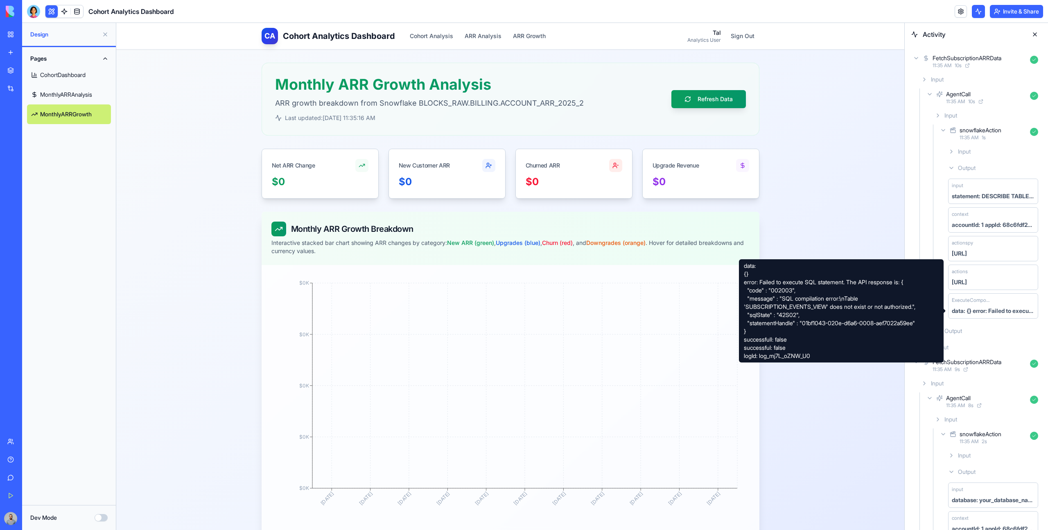
click at [223, 127] on div "CA Cohort Analytics Dashboard Cohort Analysis ARR Analysis ARR Growth Tal Analy…" at bounding box center [510, 377] width 788 height 708
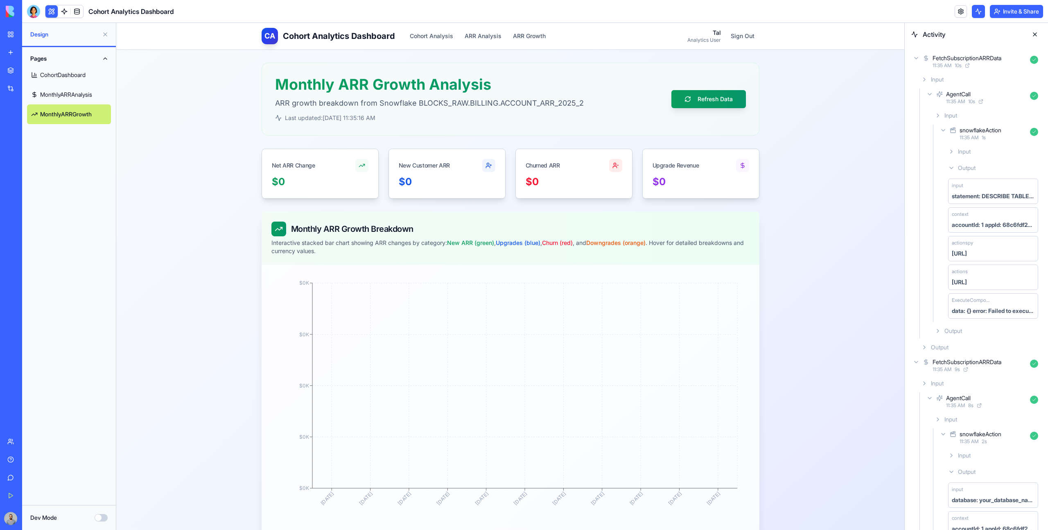
click at [58, 103] on link "MonthlyARRAnalysis" at bounding box center [69, 95] width 84 height 20
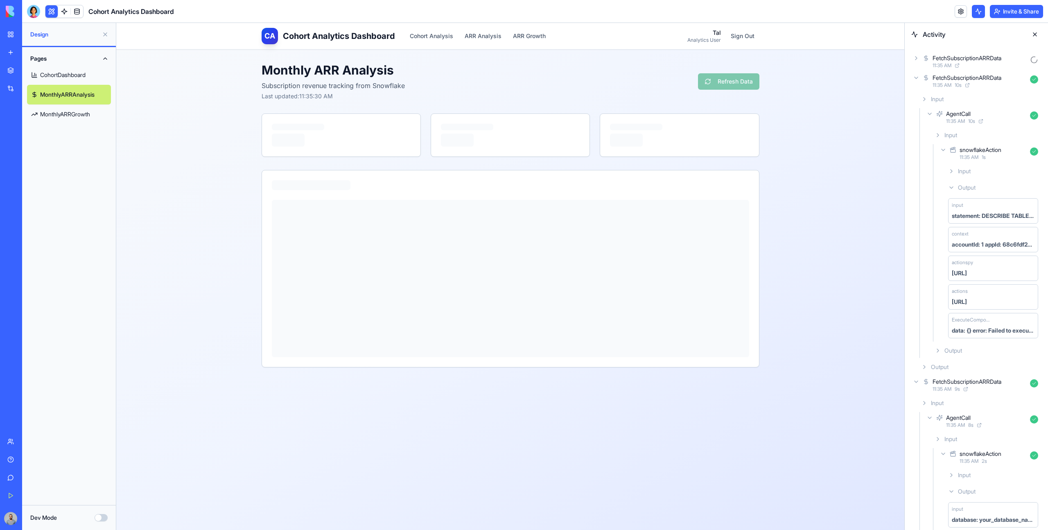
click at [76, 116] on link "MonthlyARRGrowth" at bounding box center [69, 114] width 84 height 20
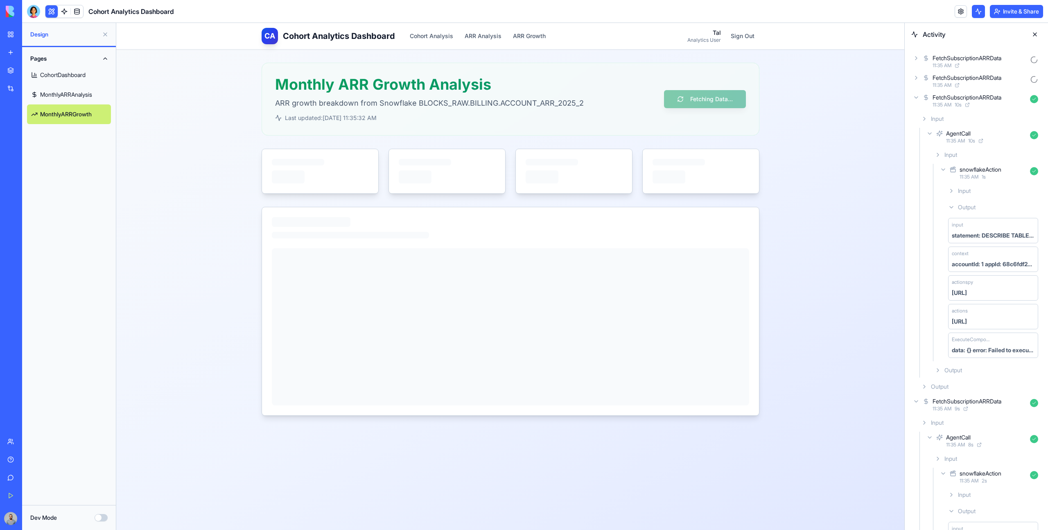
click at [618, 63] on div "11:35 AM" at bounding box center [979, 65] width 94 height 7
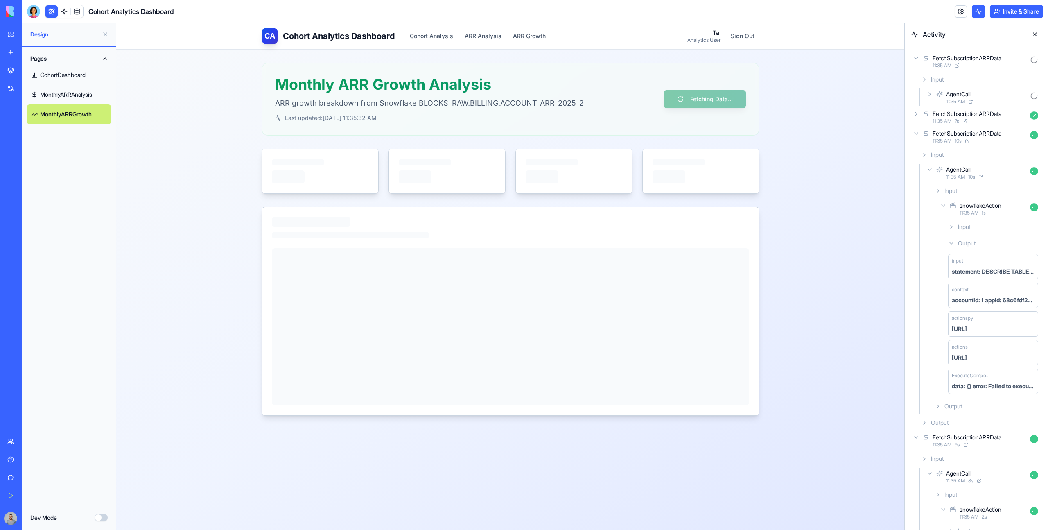
click at [618, 95] on div "AgentCall" at bounding box center [986, 94] width 81 height 8
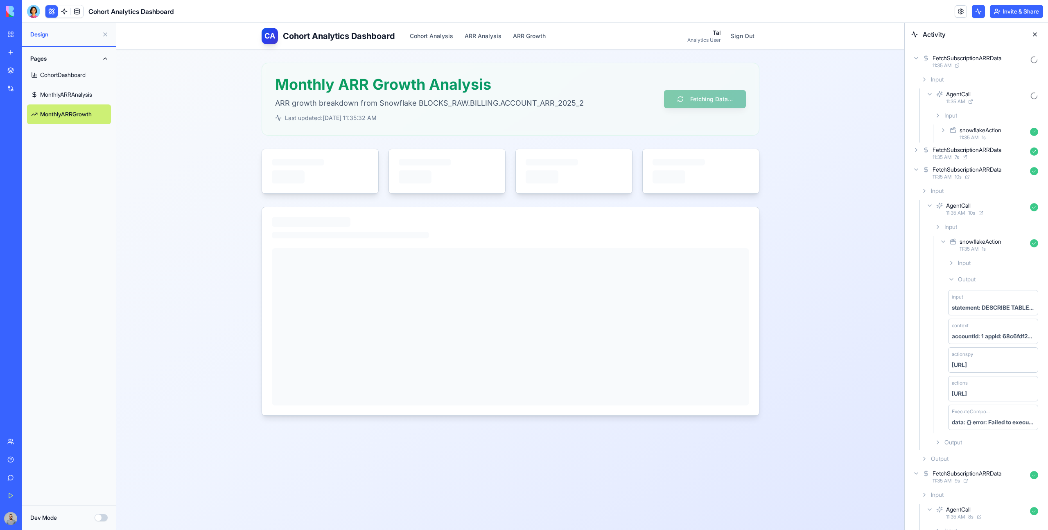
click at [618, 133] on div "snowflakeAction" at bounding box center [980, 130] width 42 height 8
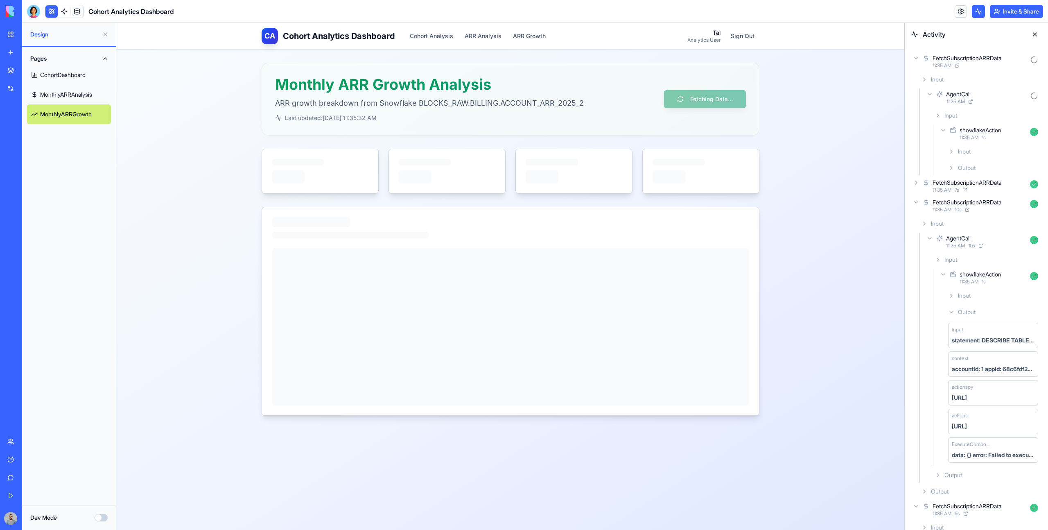
click at [618, 167] on div "Output" at bounding box center [992, 167] width 97 height 15
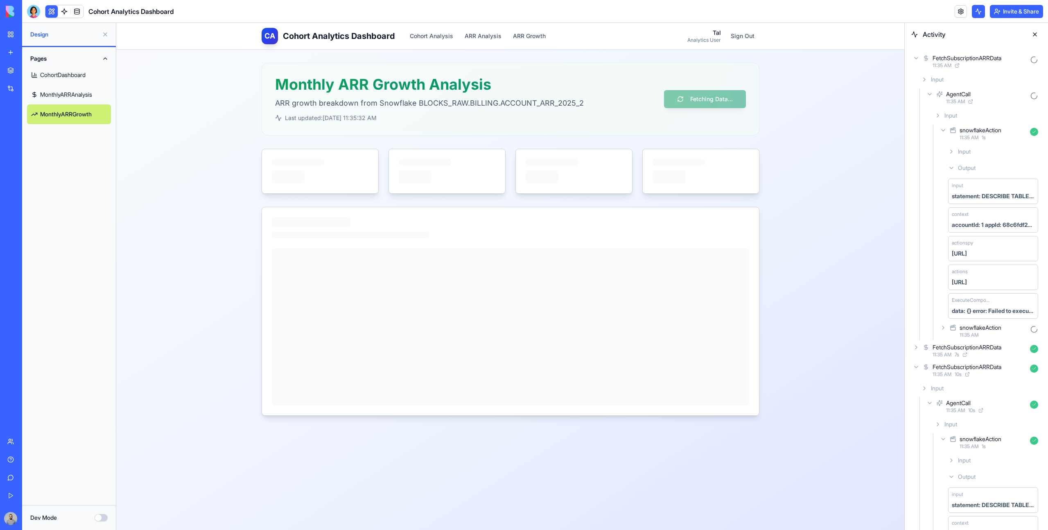
click at [618, 144] on div "Input" at bounding box center [992, 151] width 97 height 15
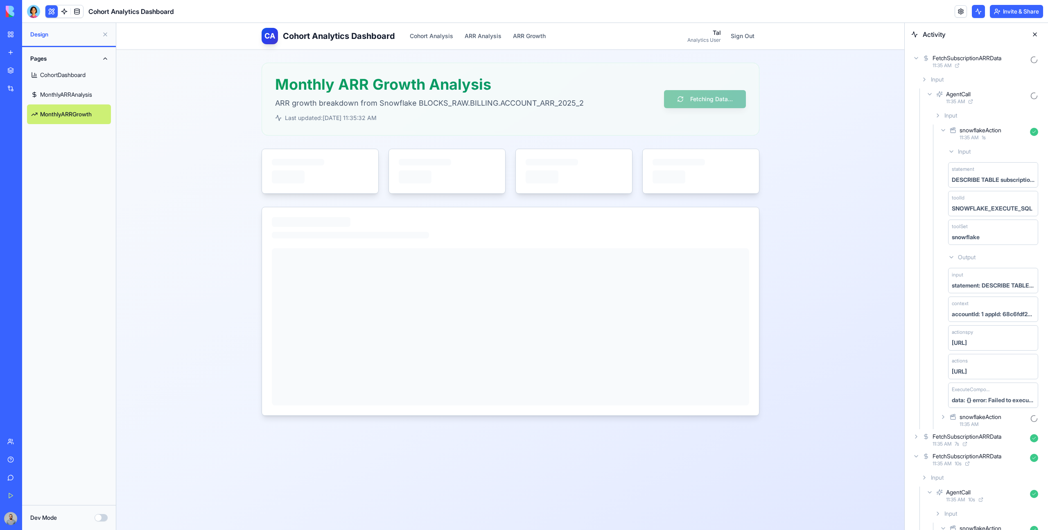
click at [618, 93] on div "AgentCall" at bounding box center [986, 94] width 81 height 8
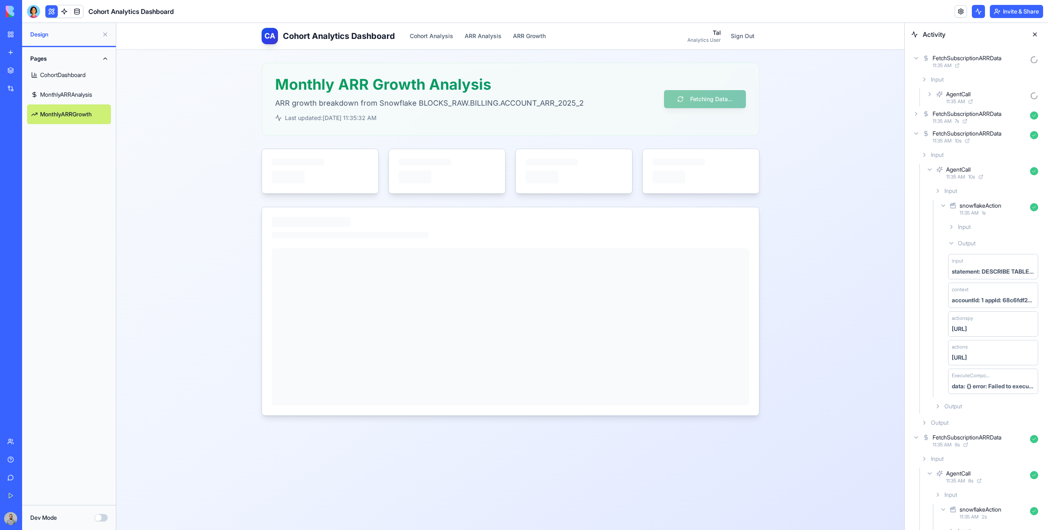
click at [618, 142] on div "11:35 AM 10 s" at bounding box center [979, 140] width 94 height 7
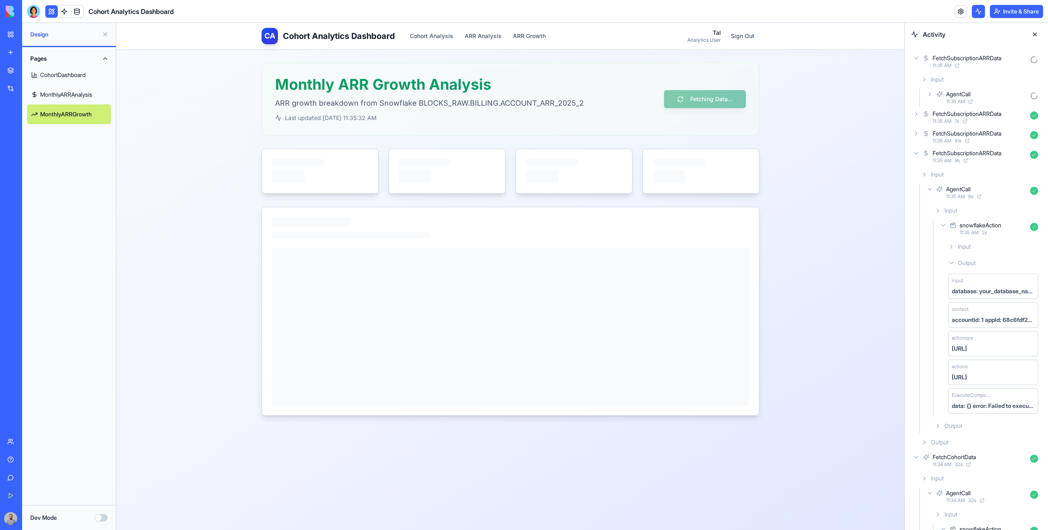
click at [618, 156] on div "FetchSubscriptionARRData" at bounding box center [966, 153] width 69 height 8
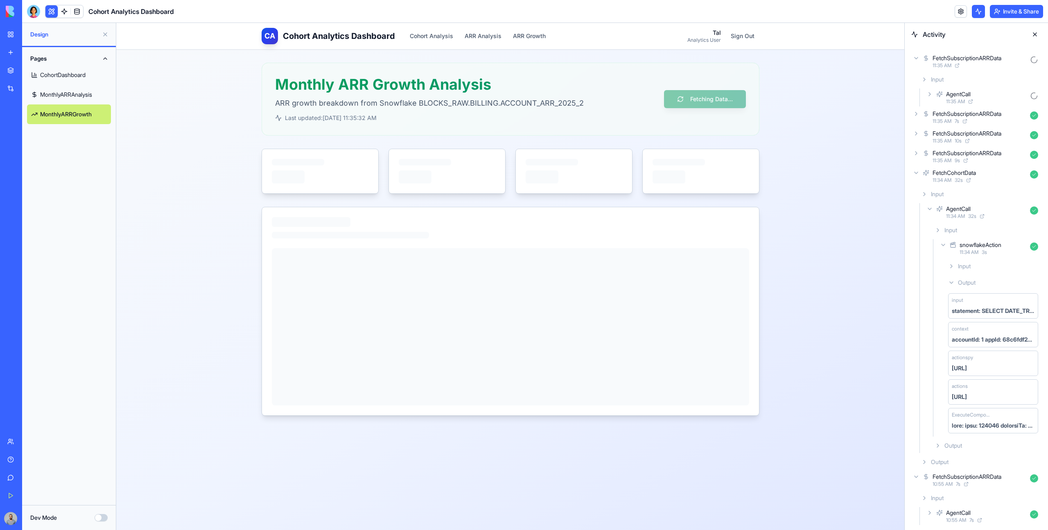
click at [618, 104] on div "11:35 AM" at bounding box center [986, 101] width 81 height 7
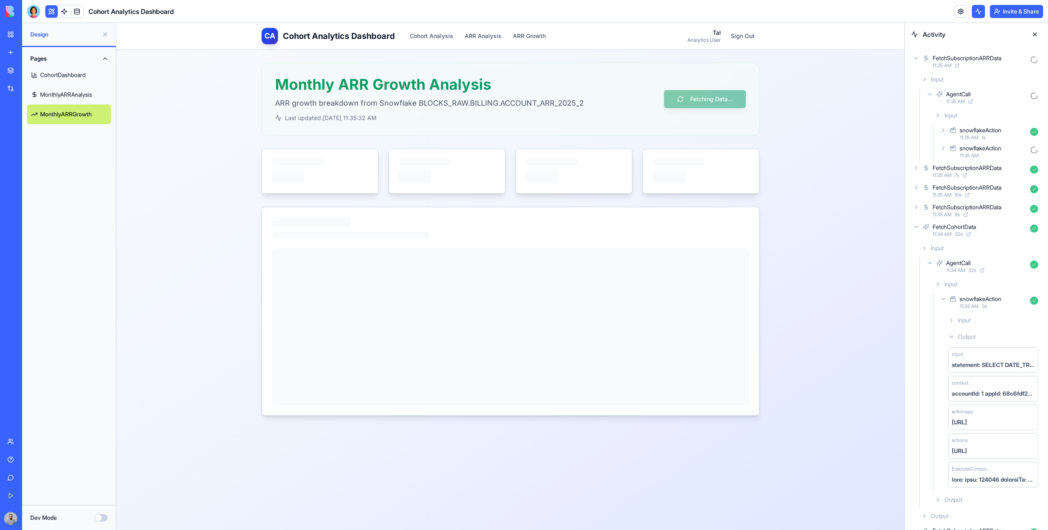
click at [618, 156] on div "11:35 AM" at bounding box center [992, 155] width 67 height 7
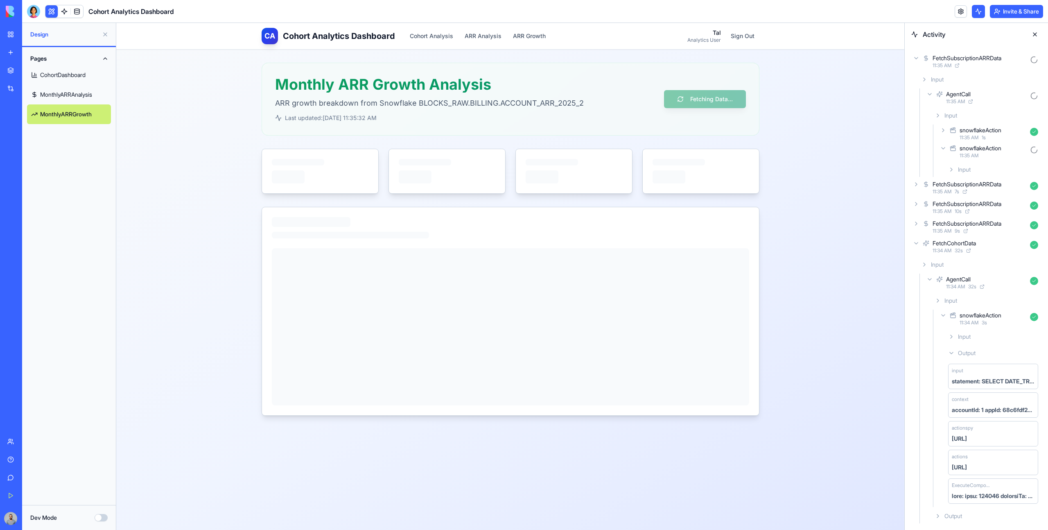
click at [618, 171] on div "Input" at bounding box center [992, 169] width 97 height 15
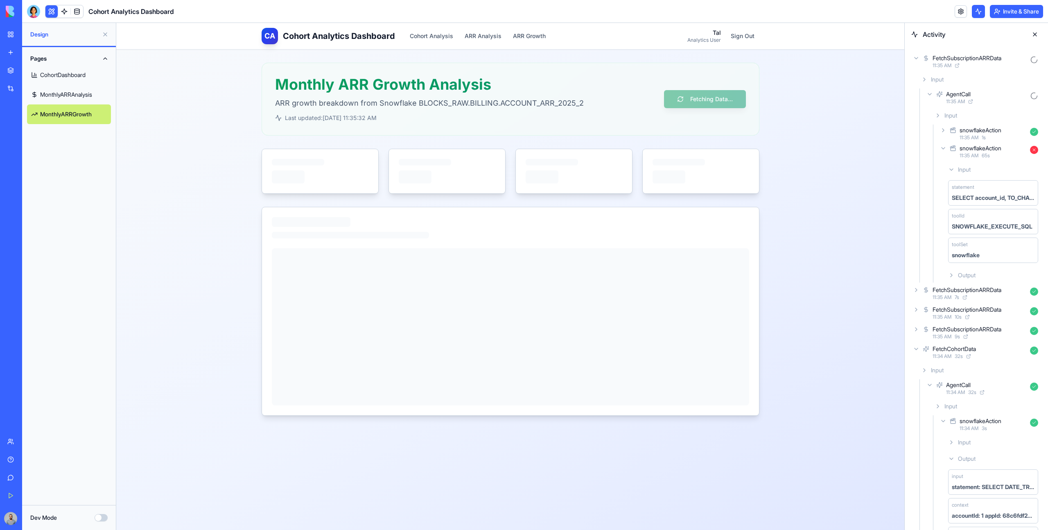
click at [618, 110] on div "CA Cohort Analytics Dashboard Cohort Analysis ARR Analysis ARR Growth Tal Analy…" at bounding box center [510, 276] width 788 height 507
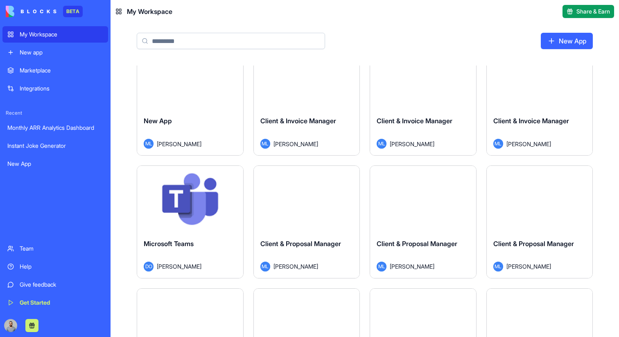
scroll to position [399, 0]
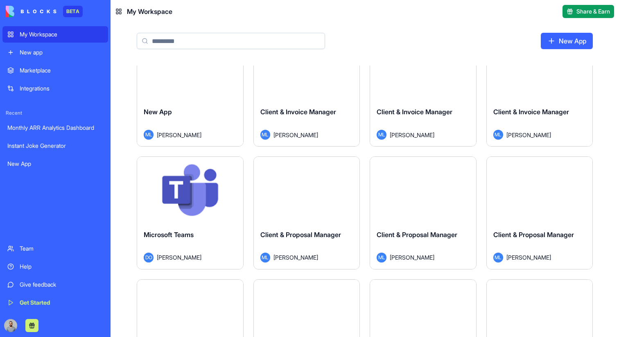
click at [286, 198] on div "Launch" at bounding box center [307, 190] width 106 height 66
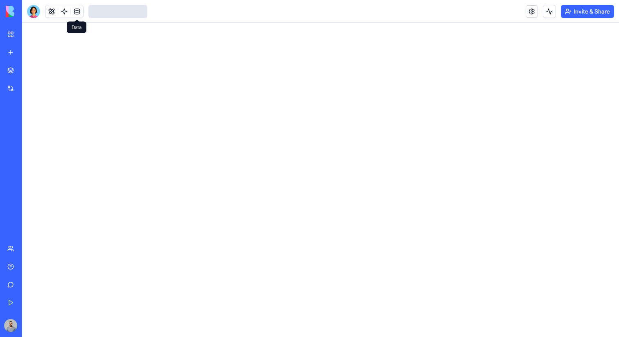
click at [78, 15] on link at bounding box center [77, 11] width 12 height 12
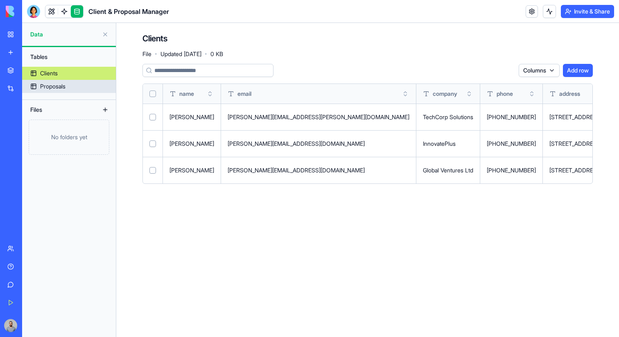
click at [77, 83] on link "Proposals" at bounding box center [69, 86] width 94 height 13
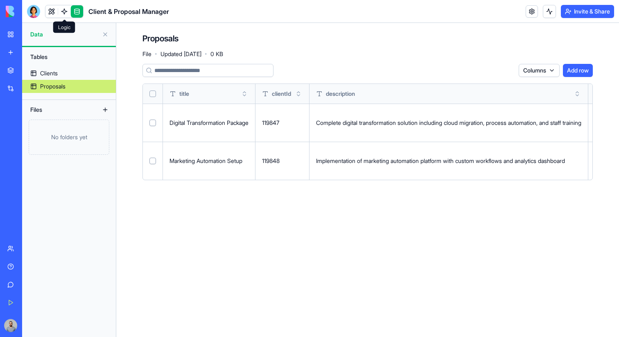
click at [63, 14] on link at bounding box center [64, 11] width 12 height 12
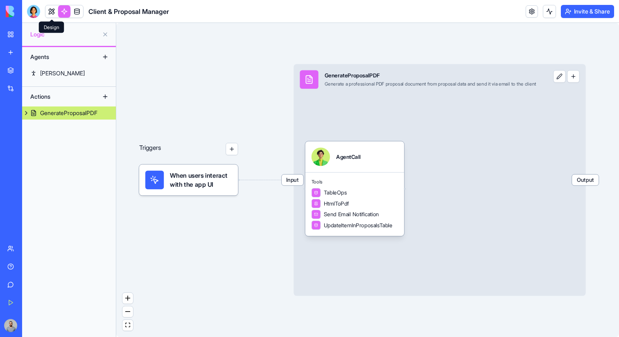
click at [47, 12] on link at bounding box center [51, 11] width 12 height 12
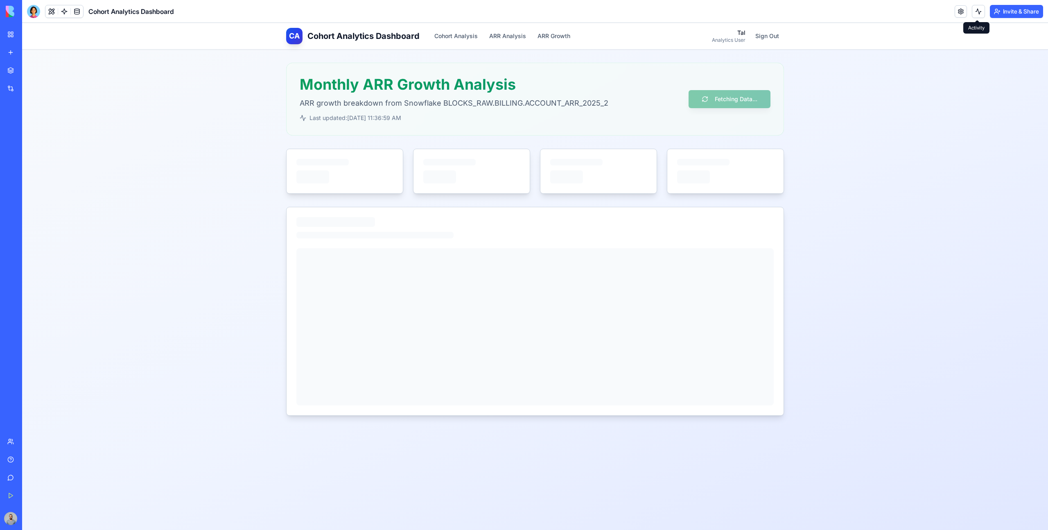
click at [972, 13] on button at bounding box center [977, 11] width 13 height 13
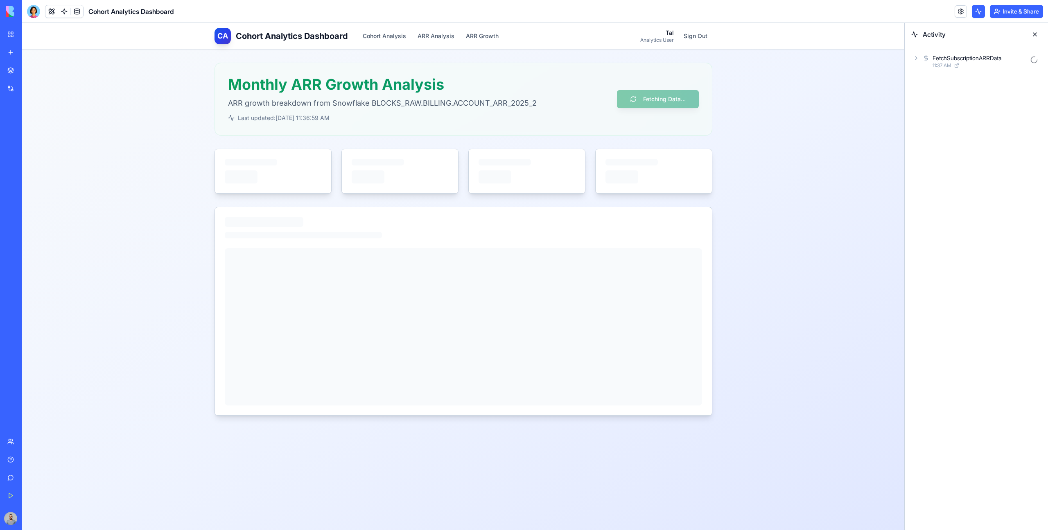
click at [974, 53] on div "FetchSubscriptionARRData 11:37 AM" at bounding box center [976, 61] width 130 height 18
click at [988, 95] on div "AgentCall" at bounding box center [986, 94] width 81 height 8
click at [991, 140] on div "11:37 AM 2 s" at bounding box center [992, 137] width 67 height 7
click at [975, 171] on span "Output" at bounding box center [967, 168] width 18 height 8
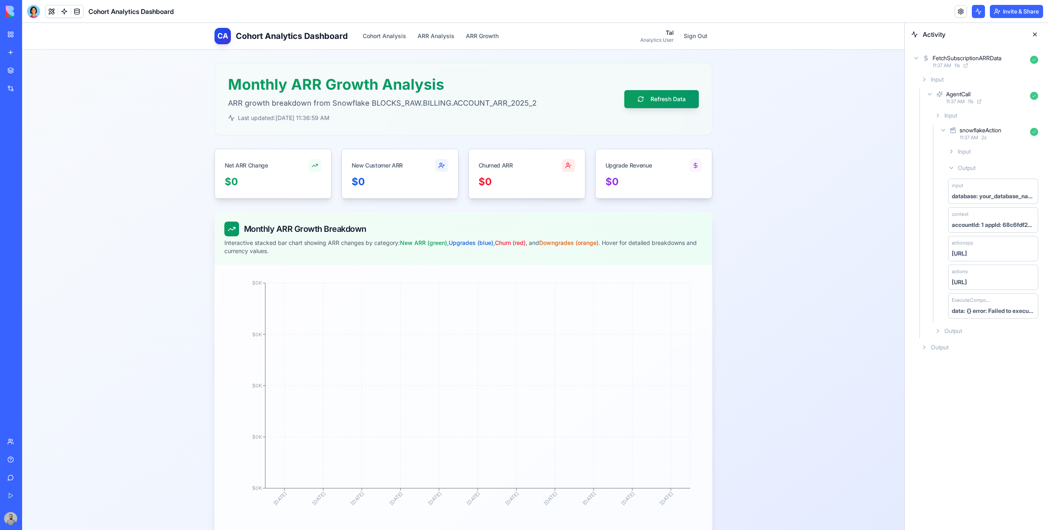
click at [979, 147] on div "Input" at bounding box center [992, 151] width 97 height 15
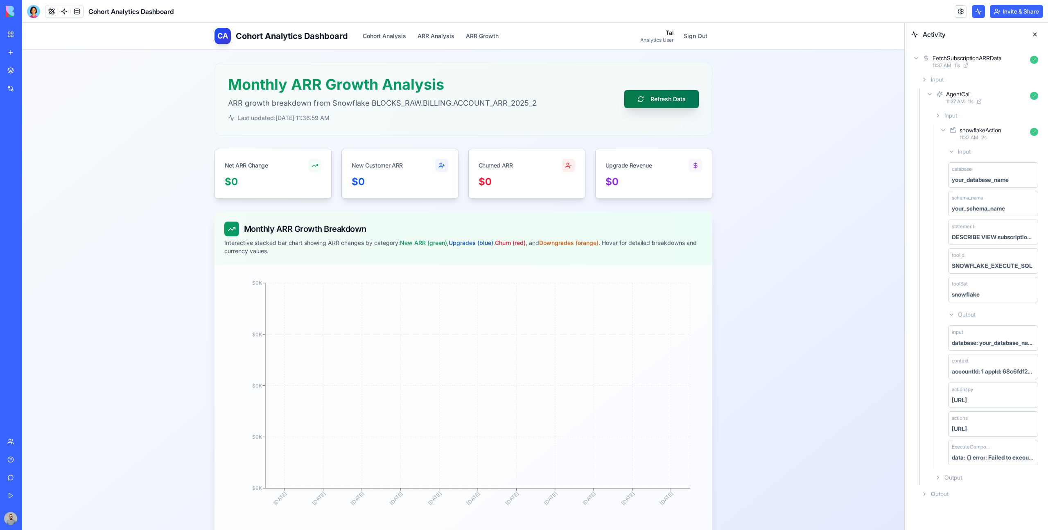
click at [658, 93] on button "Refresh Data" at bounding box center [661, 99] width 74 height 18
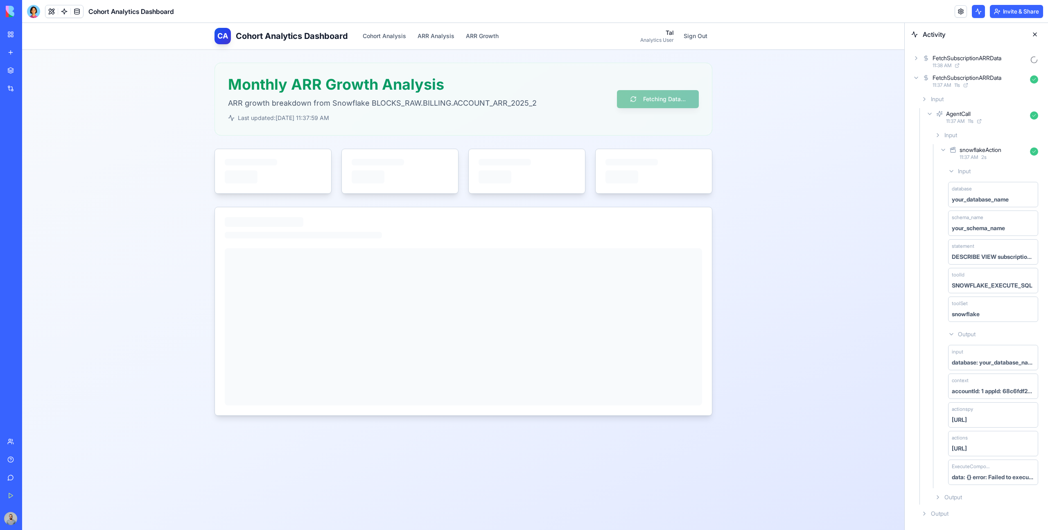
click at [969, 63] on div "11:38 AM" at bounding box center [979, 65] width 94 height 7
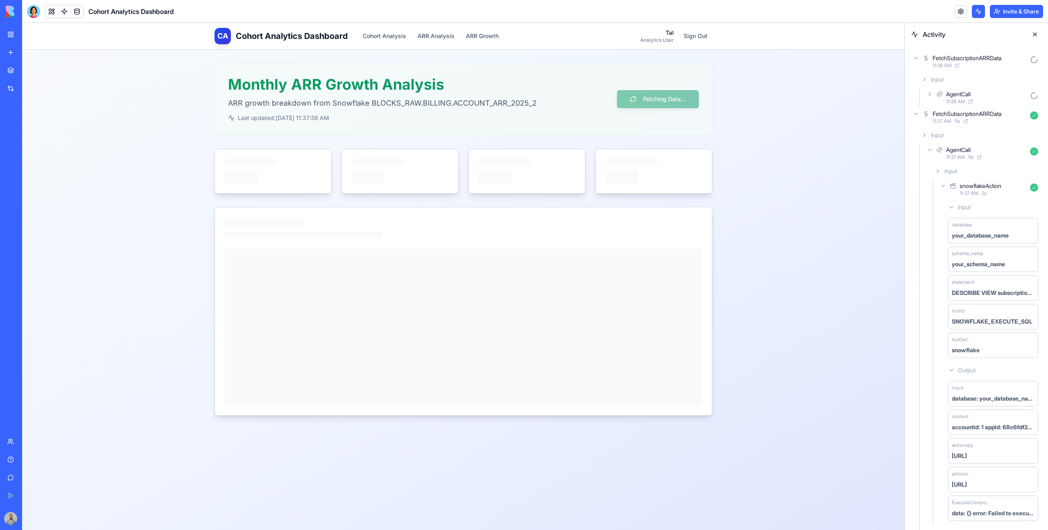
click at [983, 93] on div "AgentCall" at bounding box center [986, 94] width 81 height 8
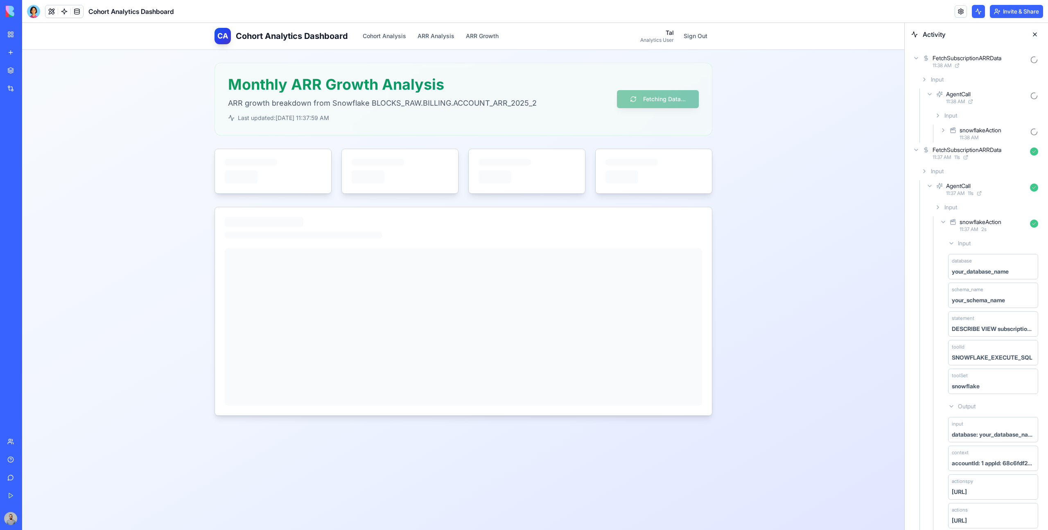
click at [1000, 131] on div "snowflakeAction" at bounding box center [980, 130] width 42 height 8
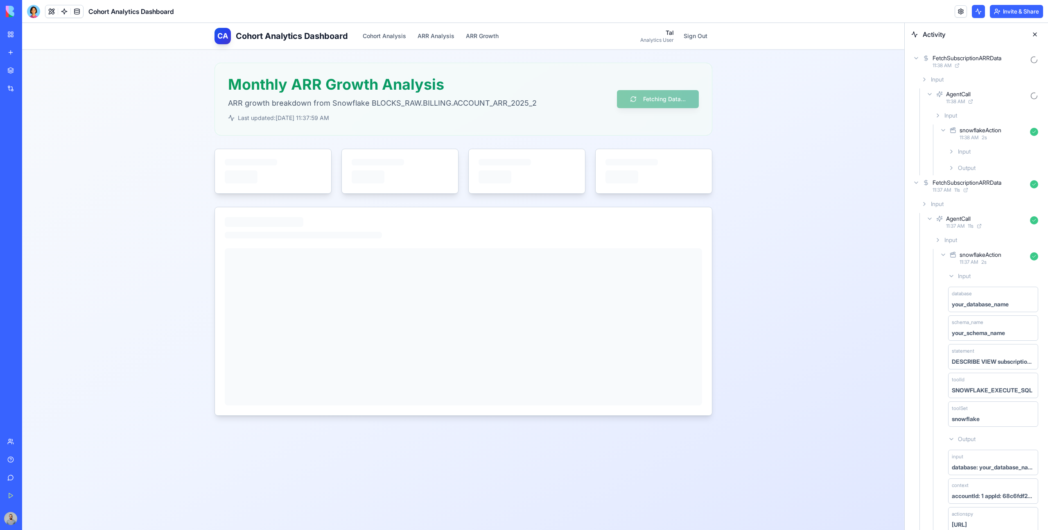
click at [996, 153] on div "Input" at bounding box center [992, 151] width 97 height 15
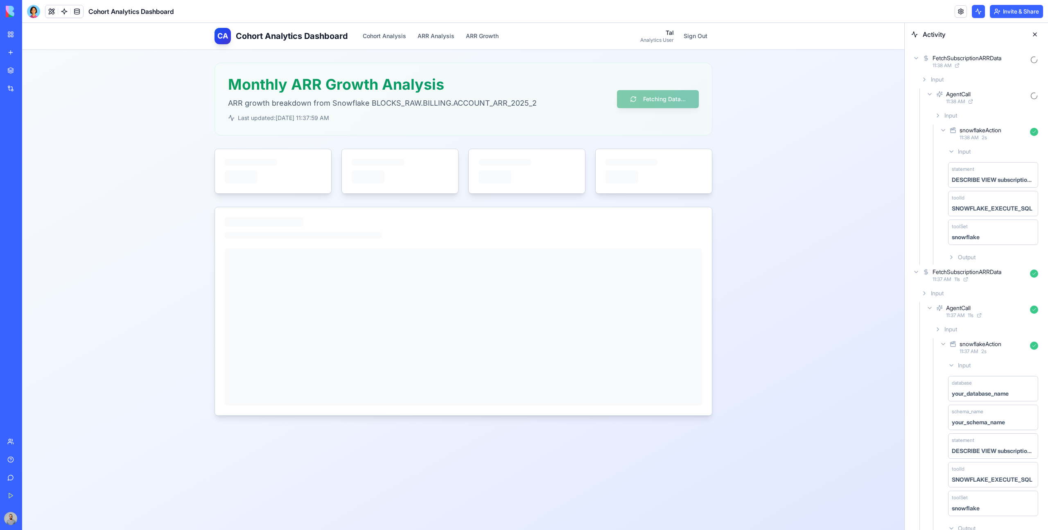
click at [998, 263] on div "Output" at bounding box center [992, 257] width 97 height 15
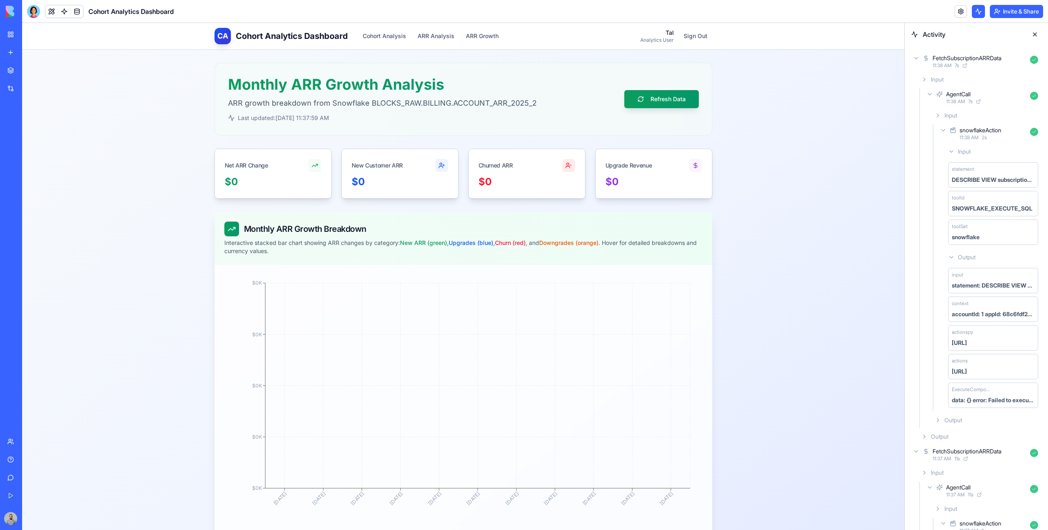
click at [967, 115] on div "Input" at bounding box center [986, 115] width 110 height 15
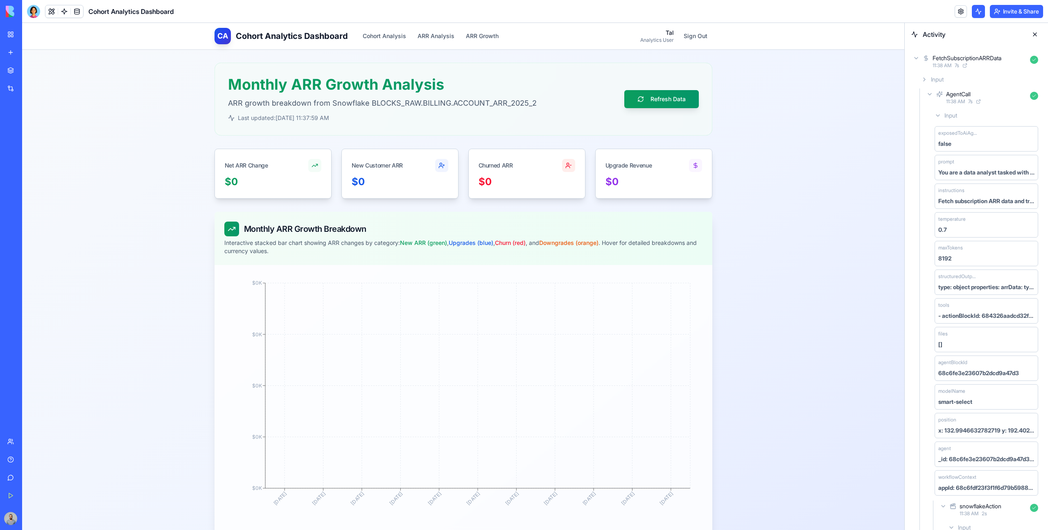
click at [967, 115] on div "Input" at bounding box center [986, 115] width 110 height 15
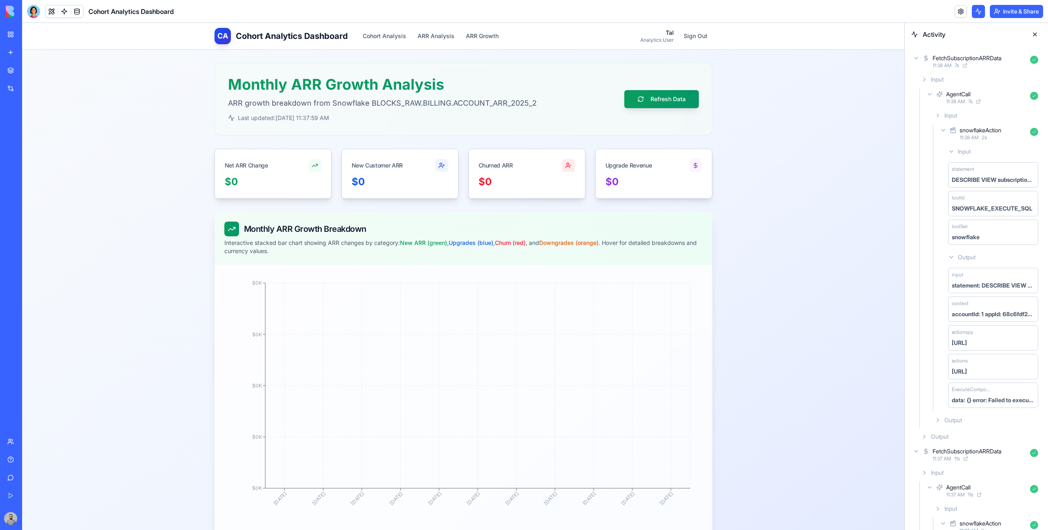
click at [978, 151] on div "Input" at bounding box center [992, 151] width 97 height 15
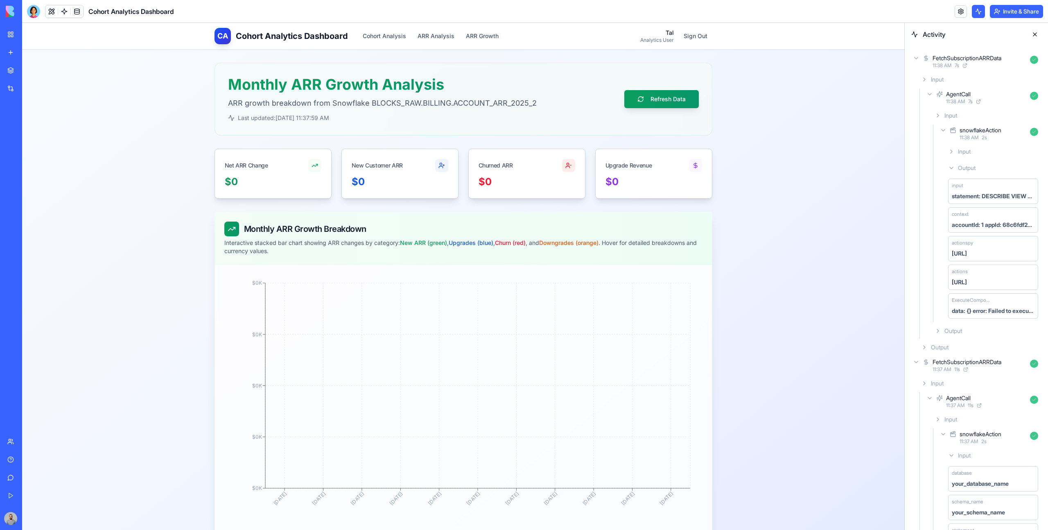
click at [982, 150] on div "Input" at bounding box center [992, 151] width 97 height 15
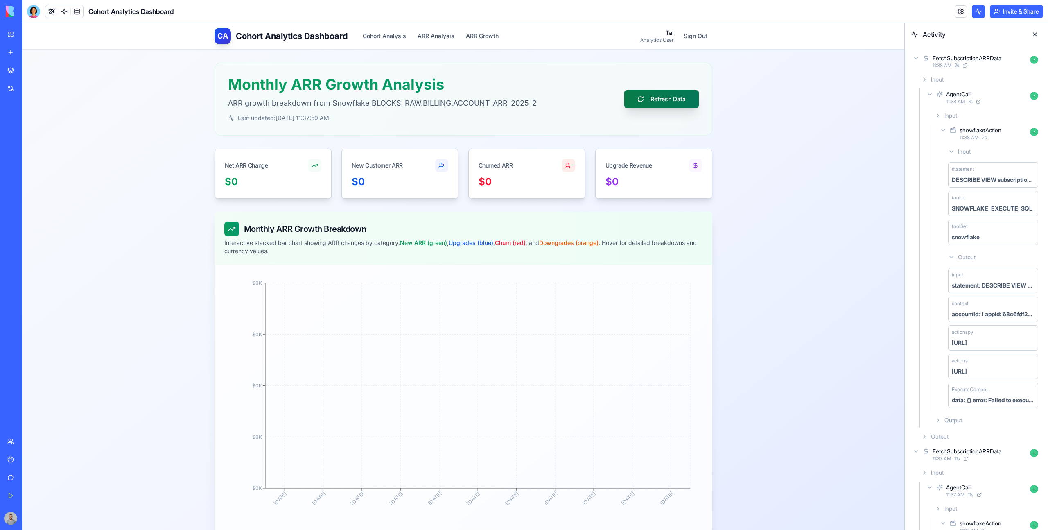
click at [670, 106] on button "Refresh Data" at bounding box center [661, 99] width 74 height 18
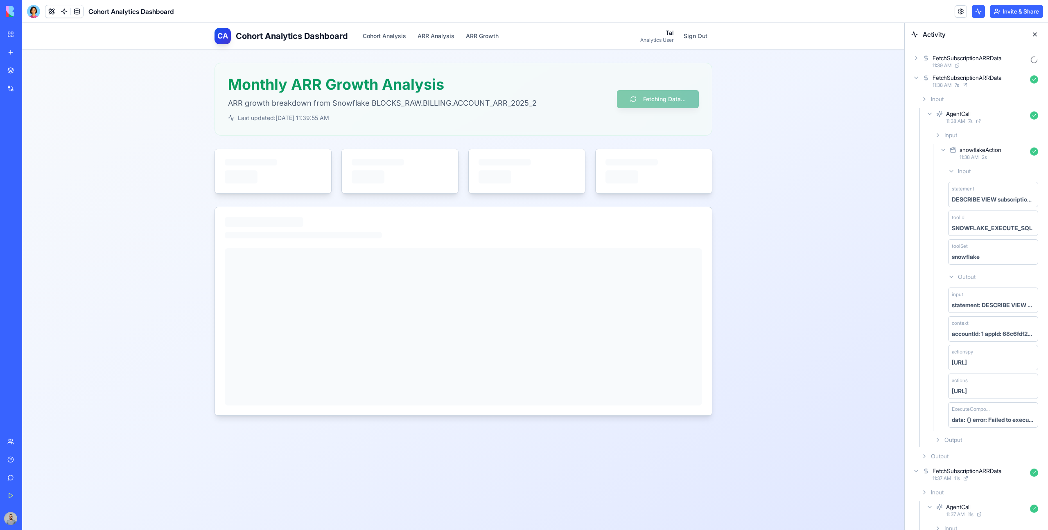
click at [987, 65] on div "11:39 AM" at bounding box center [979, 65] width 94 height 7
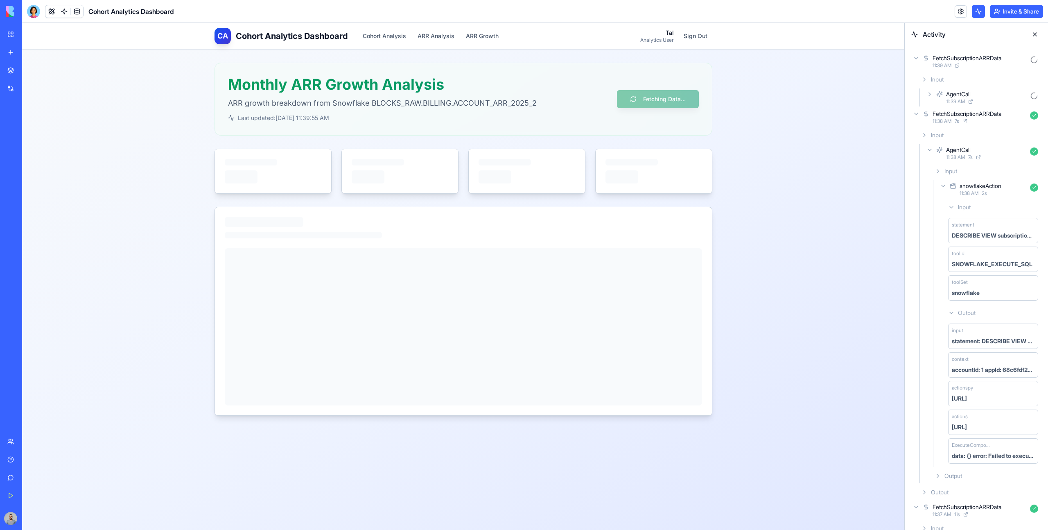
click at [994, 95] on div "AgentCall" at bounding box center [986, 94] width 81 height 8
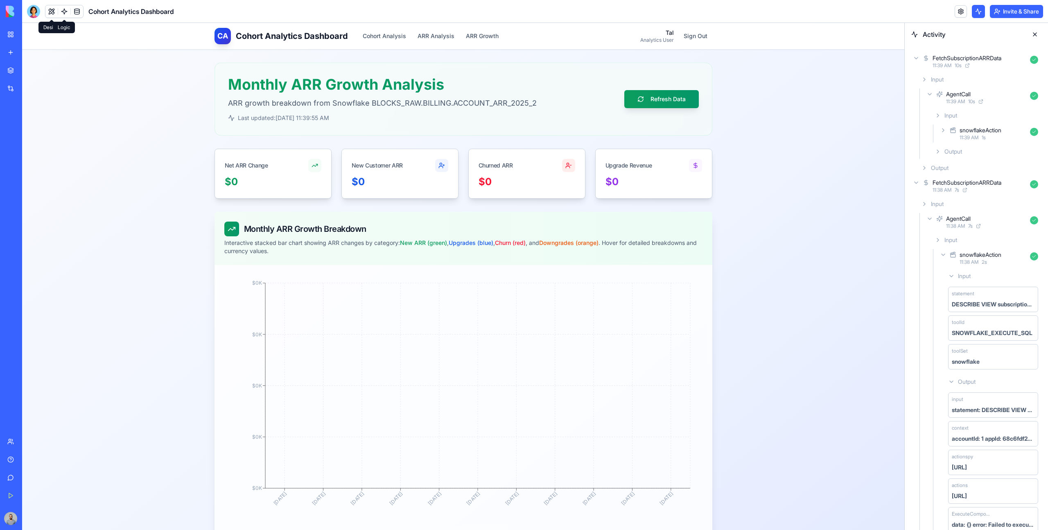
click at [63, 9] on link at bounding box center [64, 11] width 12 height 12
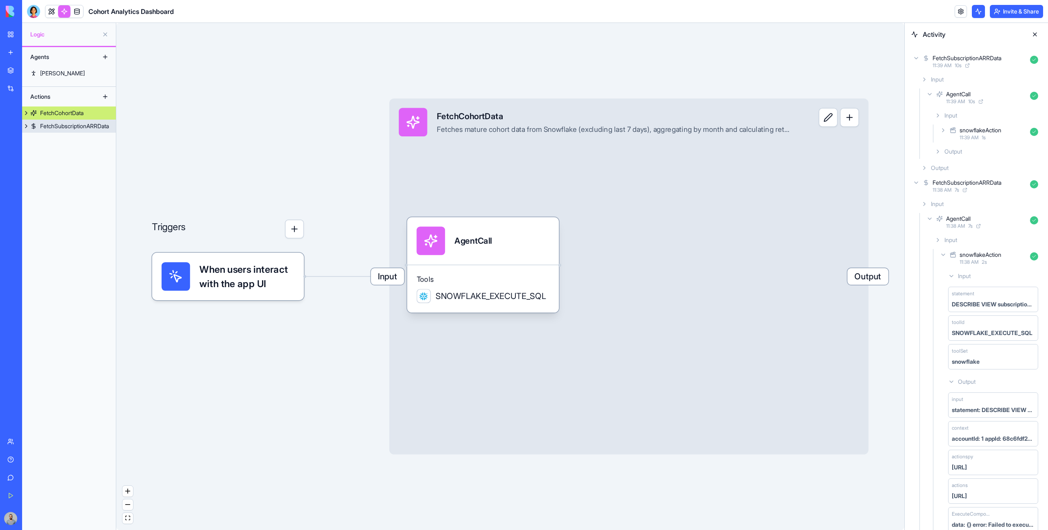
click at [53, 123] on div "FetchSubscriptionARRData" at bounding box center [74, 126] width 69 height 8
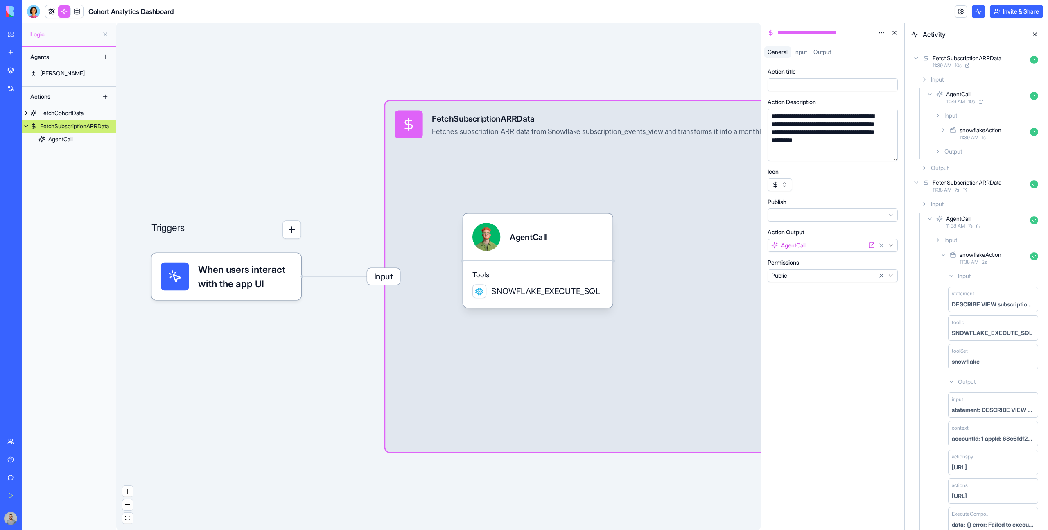
click at [881, 33] on html "**********" at bounding box center [524, 265] width 1048 height 530
click at [859, 54] on div "State" at bounding box center [861, 49] width 48 height 13
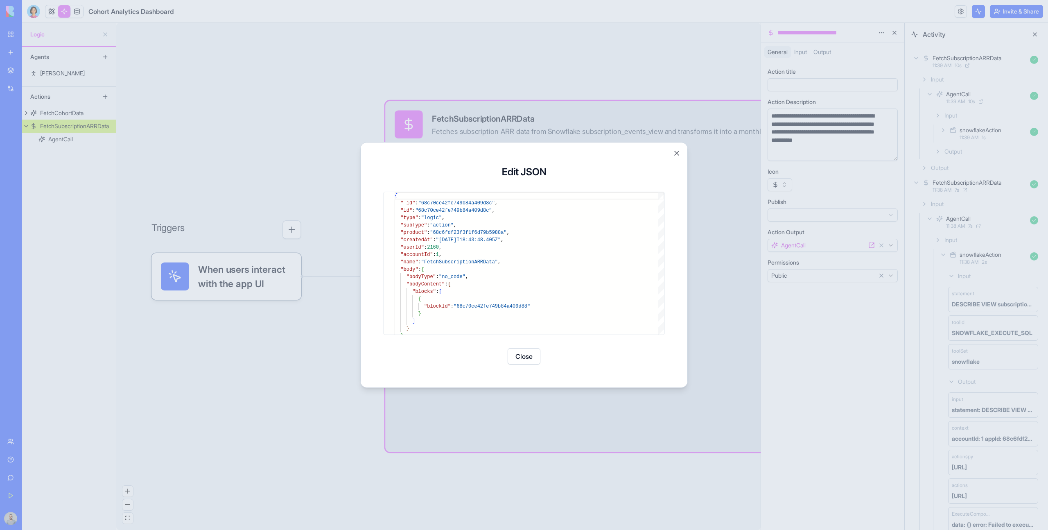
click at [712, 158] on div at bounding box center [524, 265] width 1048 height 530
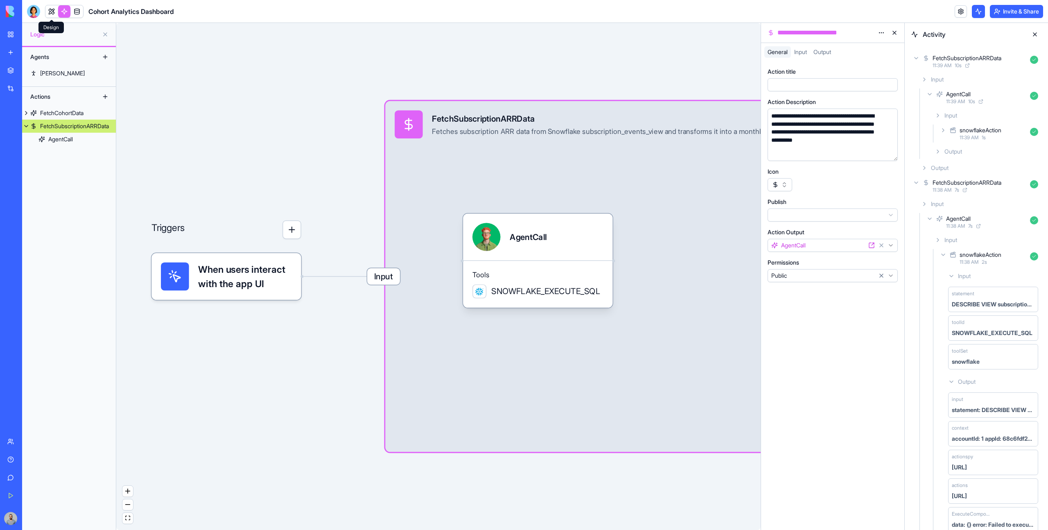
click at [52, 14] on link at bounding box center [51, 11] width 12 height 12
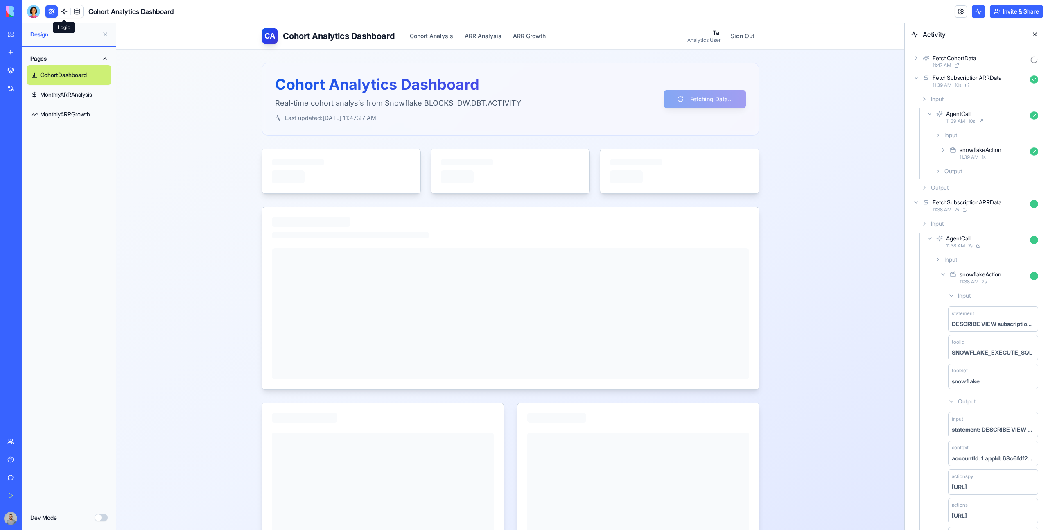
click at [63, 10] on link at bounding box center [64, 11] width 12 height 12
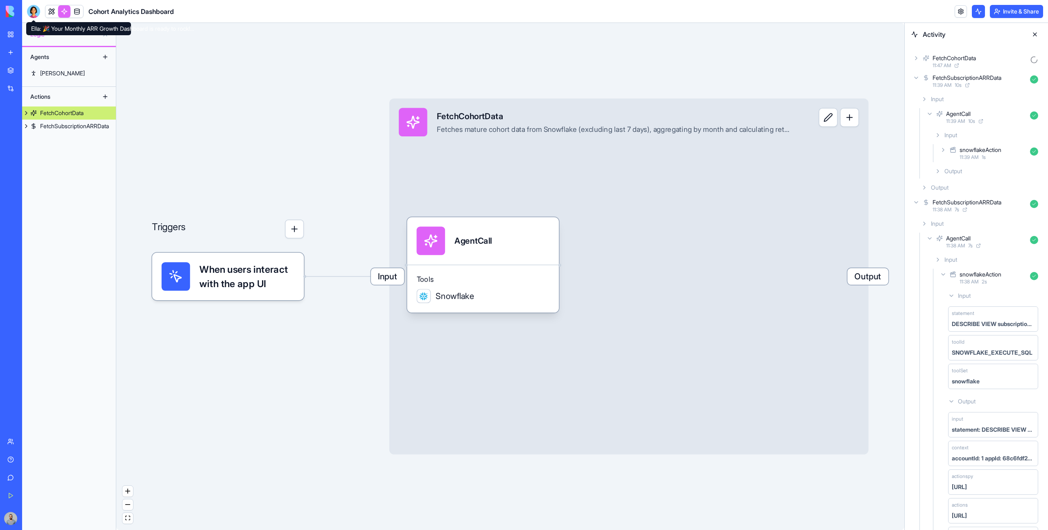
click at [38, 14] on div at bounding box center [33, 11] width 13 height 13
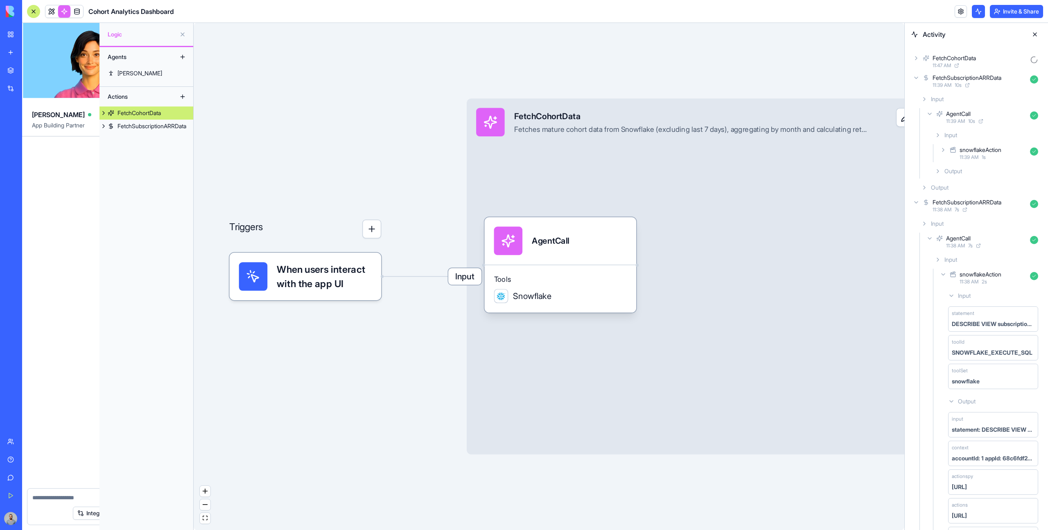
scroll to position [2107, 0]
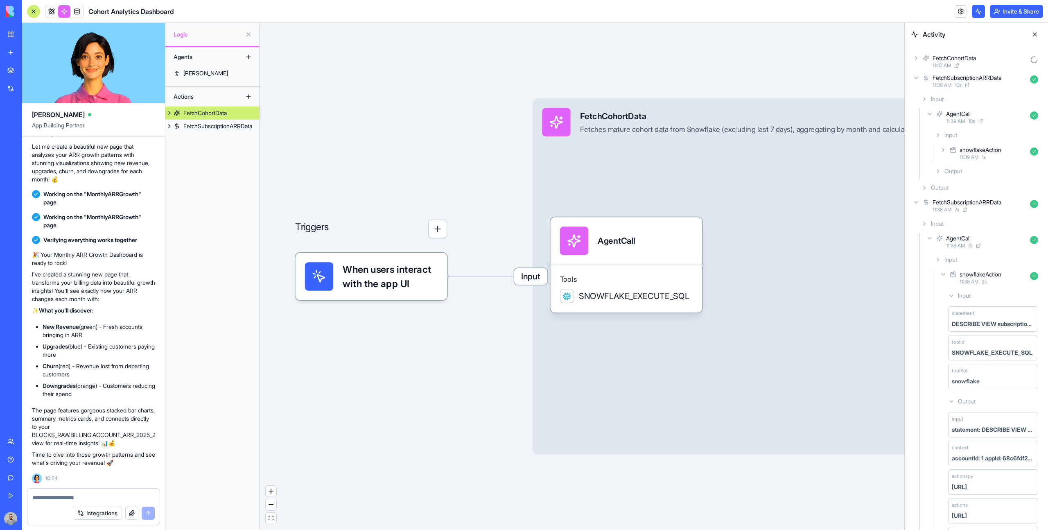
click at [61, 494] on textarea at bounding box center [93, 497] width 122 height 8
type textarea "*"
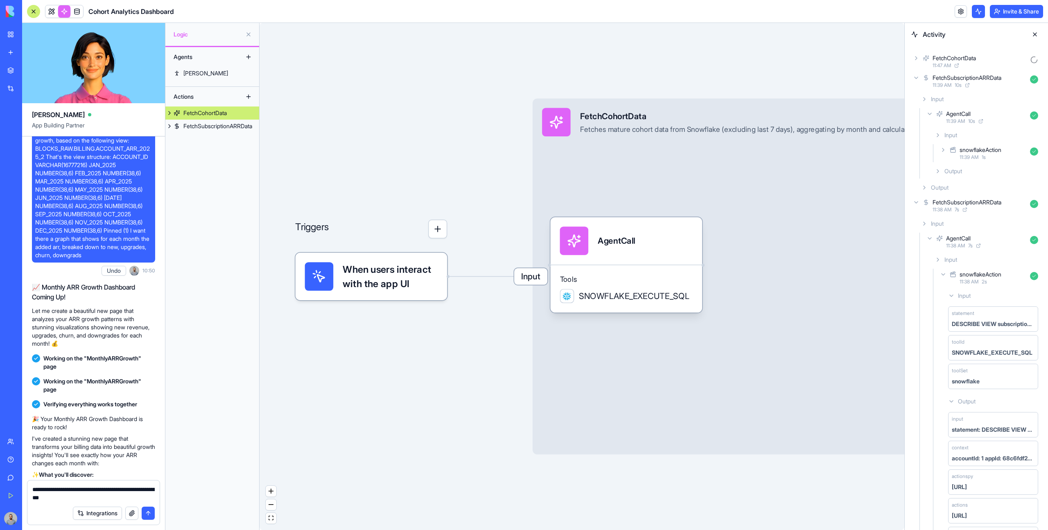
scroll to position [1812, 0]
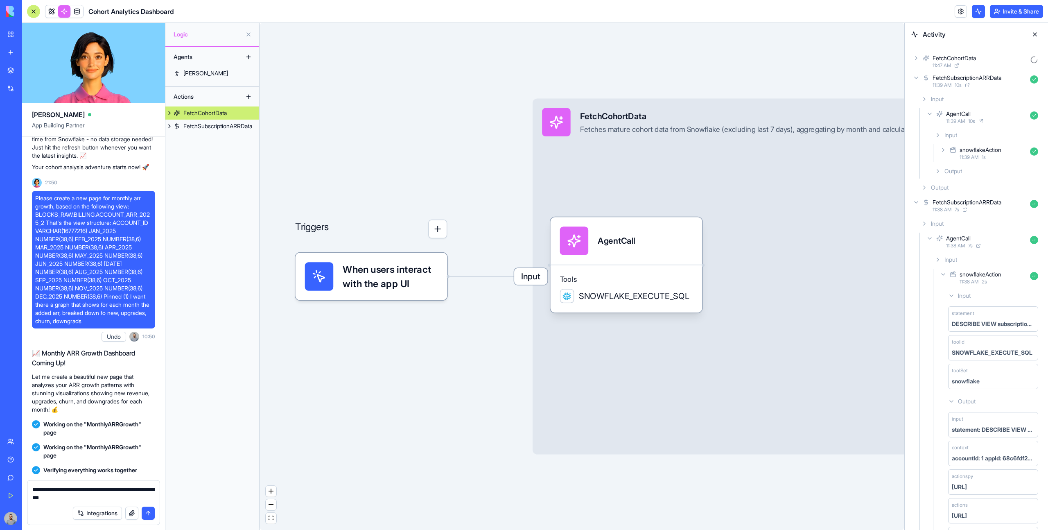
click at [45, 279] on span "Please create a new page for monthly arr growth, based on the following view: B…" at bounding box center [93, 259] width 117 height 131
drag, startPoint x: 45, startPoint y: 279, endPoint x: 123, endPoint y: 279, distance: 77.8
click at [123, 279] on span "Please create a new page for monthly arr growth, based on the following view: B…" at bounding box center [93, 259] width 117 height 131
copy span "BLOCKS_RAW.BILLING.ACCOUNT_ARR_2025_2"
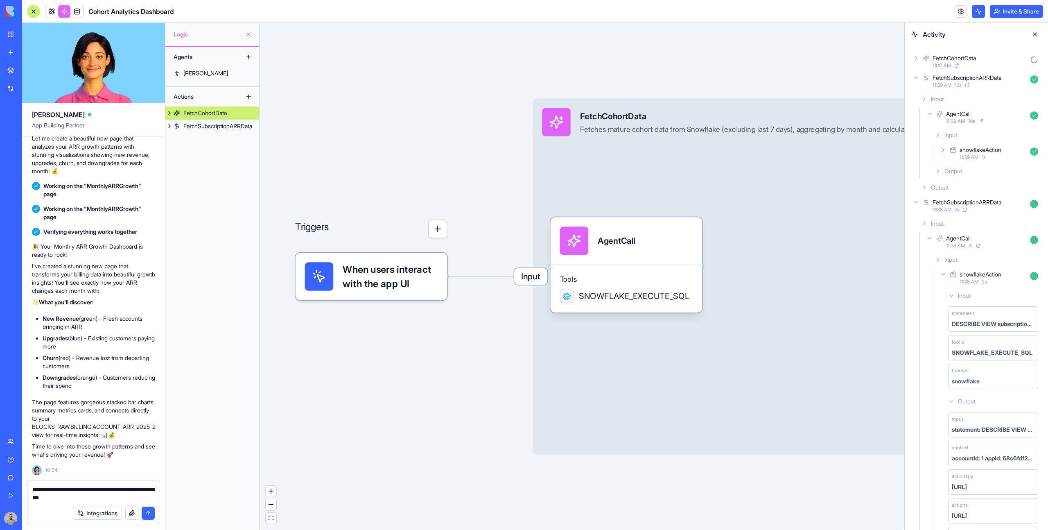
scroll to position [2115, 0]
click at [101, 501] on div "Integrations" at bounding box center [93, 512] width 132 height 23
click at [101, 499] on textarea "**********" at bounding box center [93, 493] width 122 height 16
paste textarea "**********"
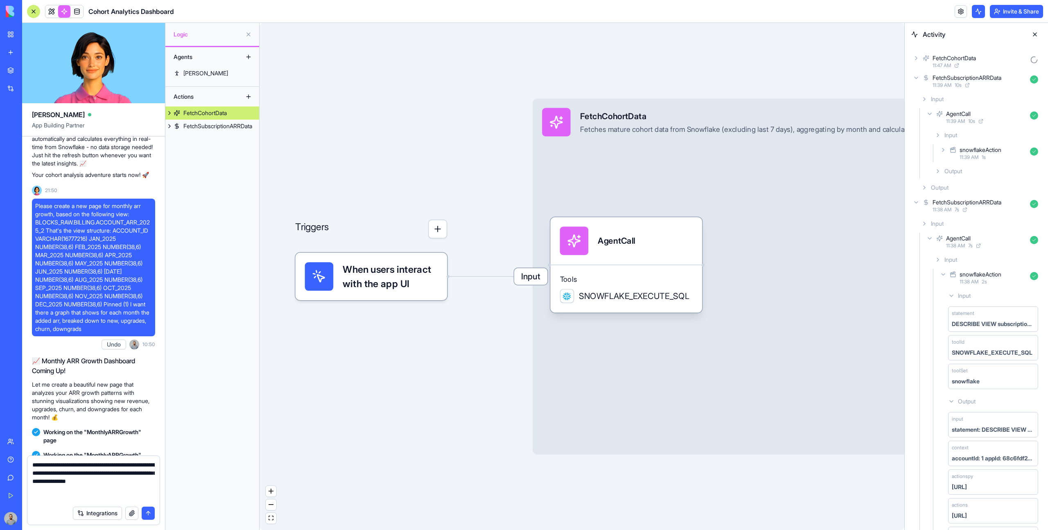
scroll to position [1795, 0]
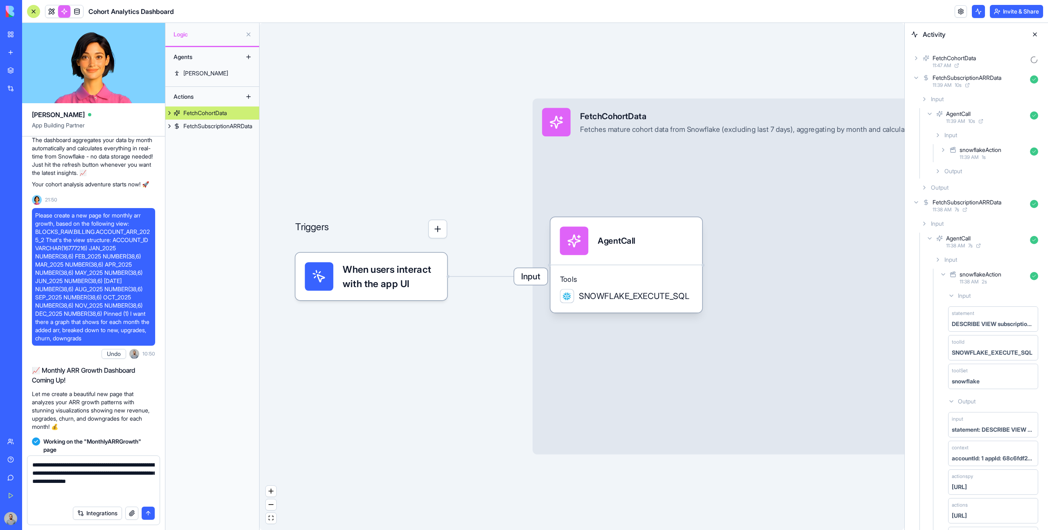
click at [50, 311] on span "Please create a new page for monthly arr growth, based on the following view: B…" at bounding box center [93, 276] width 117 height 131
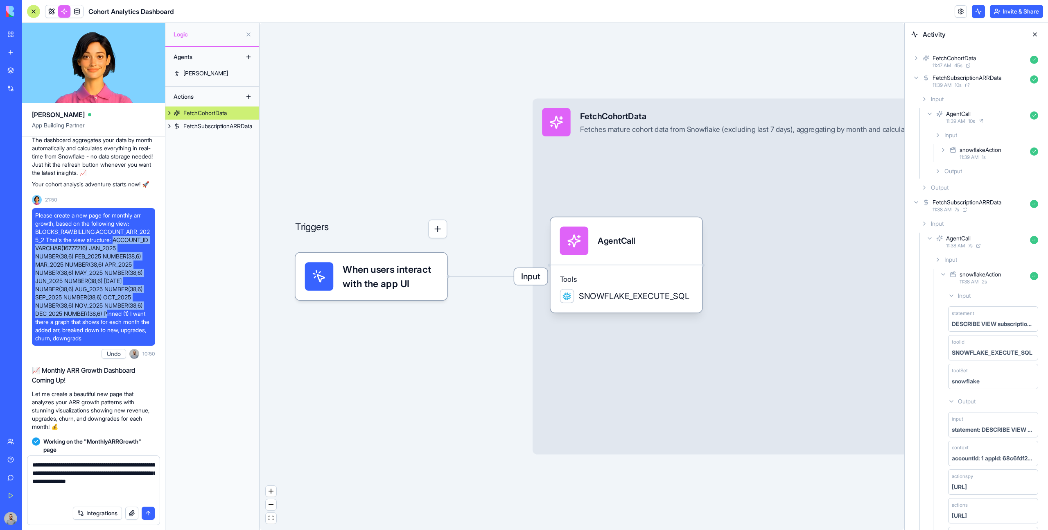
drag, startPoint x: 50, startPoint y: 311, endPoint x: 155, endPoint y: 376, distance: 123.8
copy span "ACCOUNT_ID VARCHAR(16777216) JAN_2025 NUMBER(38,6) FEB_2025 NUMBER(38,6) MAR_20…"
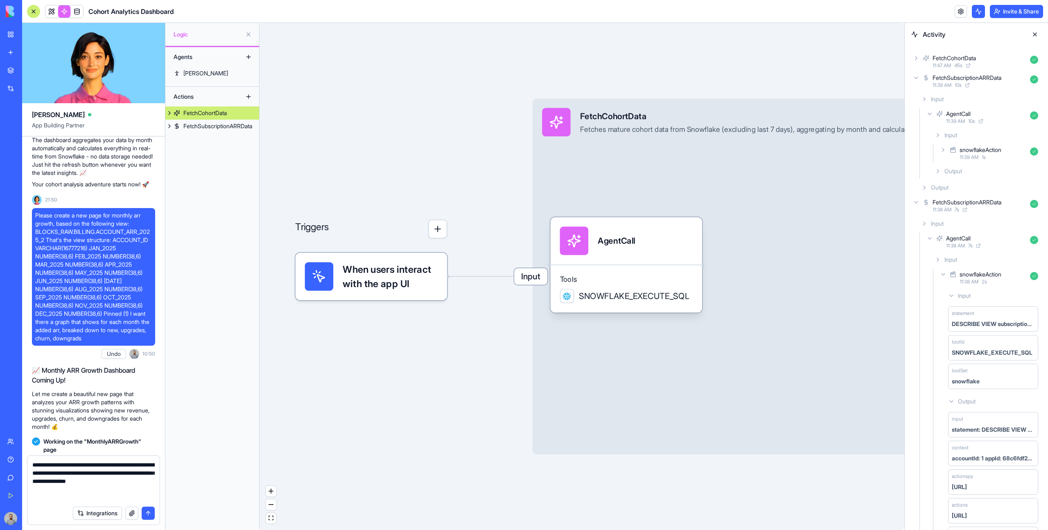
click at [131, 495] on textarea "**********" at bounding box center [93, 480] width 122 height 41
paste textarea "**********"
type textarea "**********"
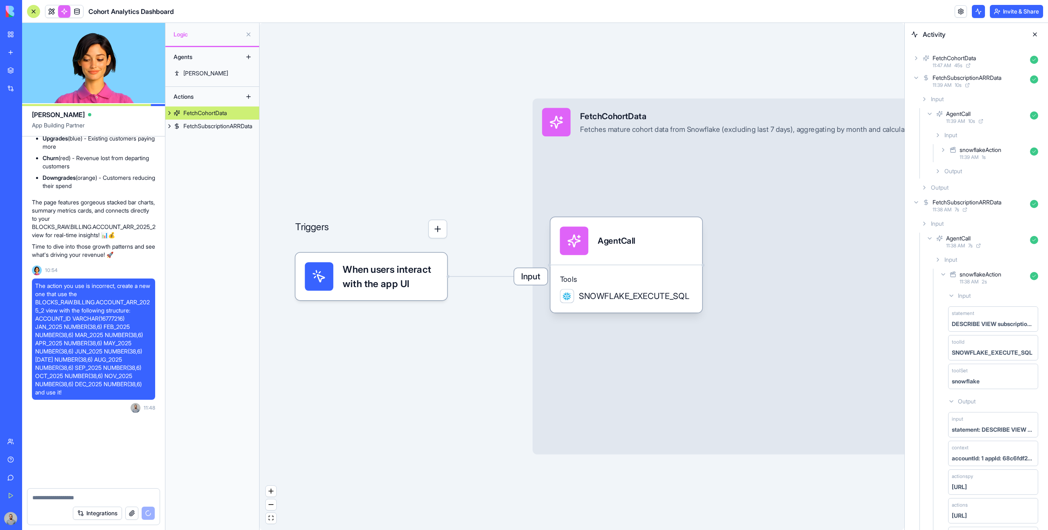
scroll to position [2330, 0]
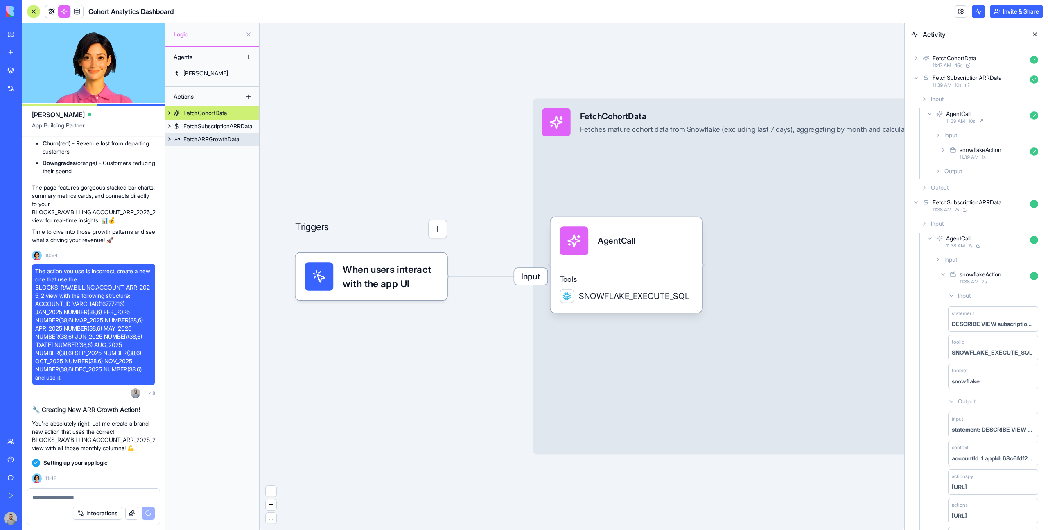
click at [224, 138] on div "FetchARRGrowthData" at bounding box center [211, 139] width 56 height 8
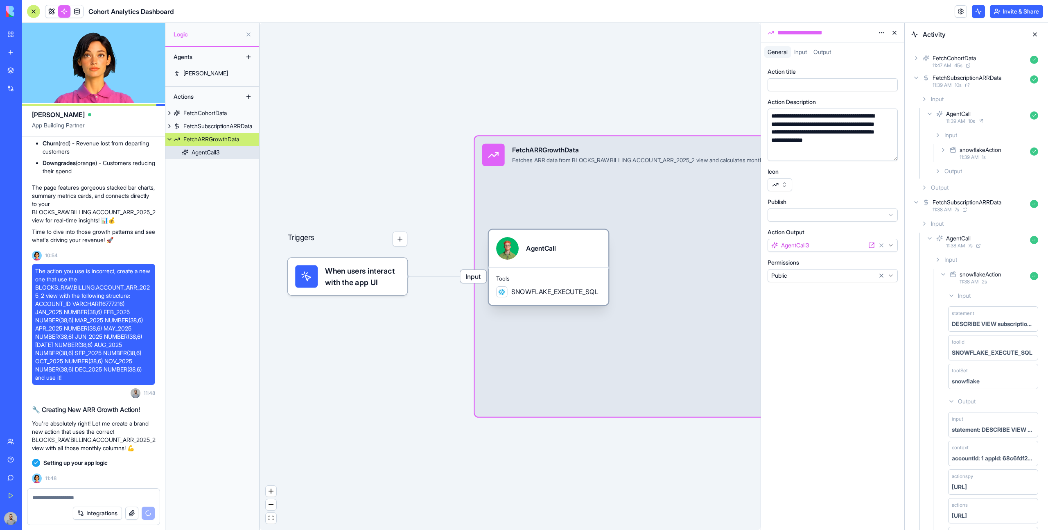
click at [574, 248] on div "AgentCall" at bounding box center [548, 248] width 105 height 23
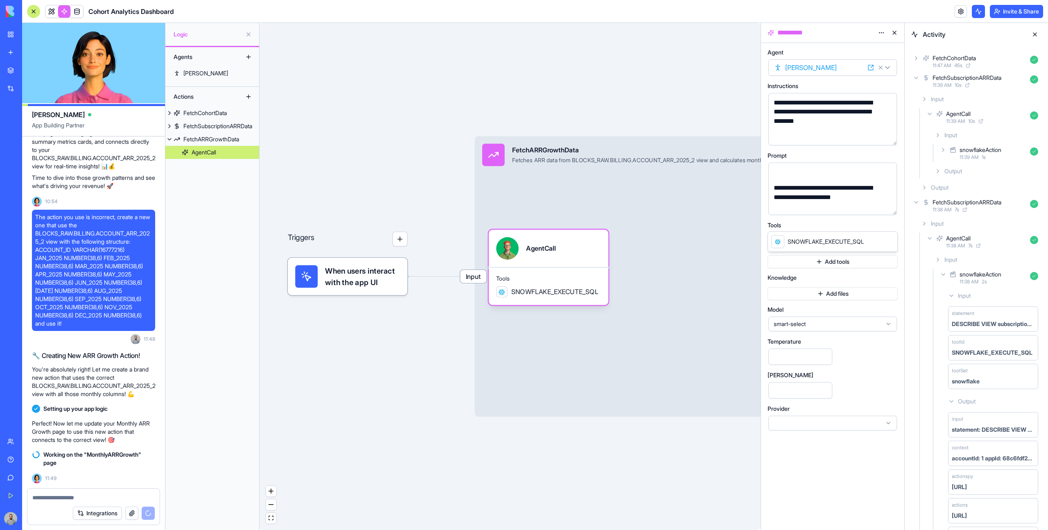
scroll to position [325, 0]
click at [51, 9] on link at bounding box center [51, 11] width 12 height 12
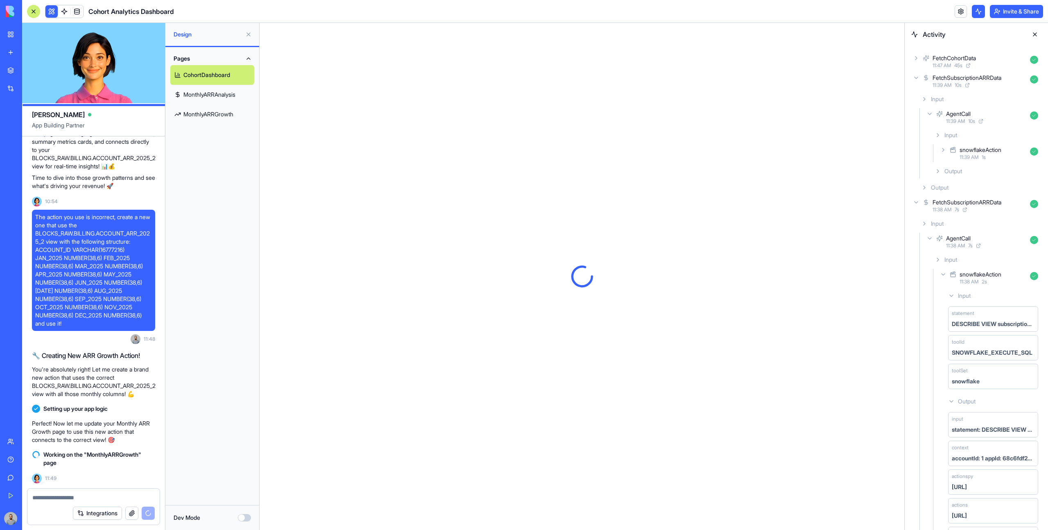
click at [1035, 34] on button at bounding box center [1034, 34] width 13 height 13
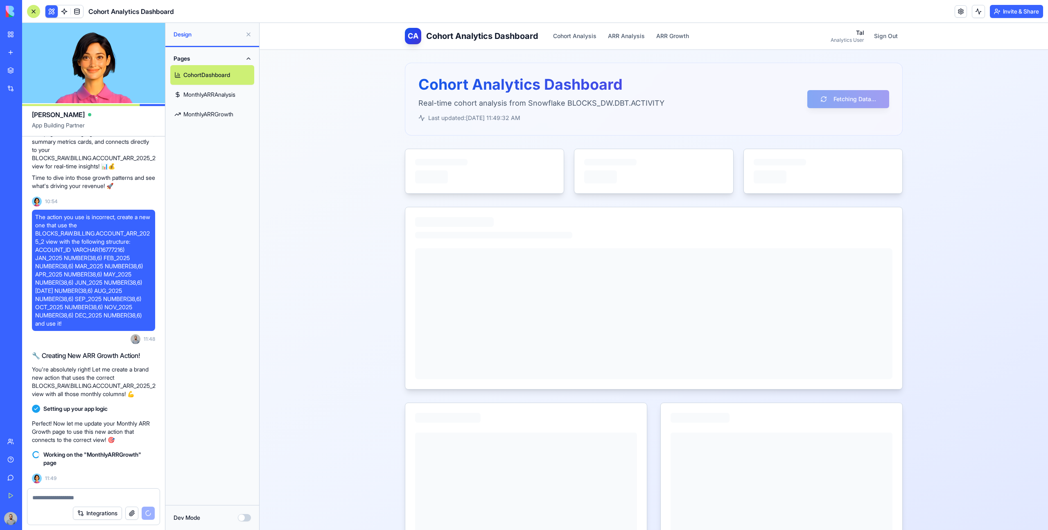
click at [203, 114] on link "MonthlyARRGrowth" at bounding box center [212, 114] width 84 height 20
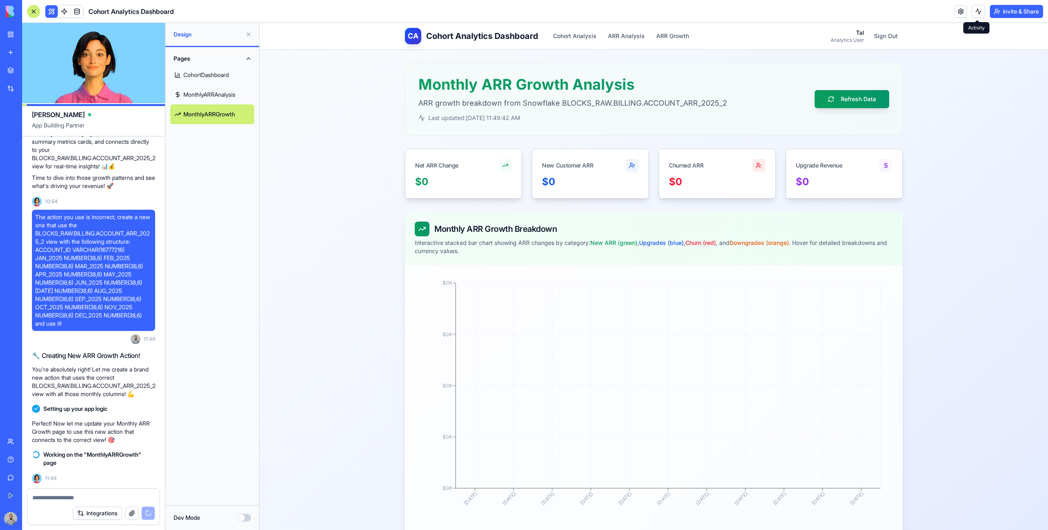
click at [976, 9] on button at bounding box center [977, 11] width 13 height 13
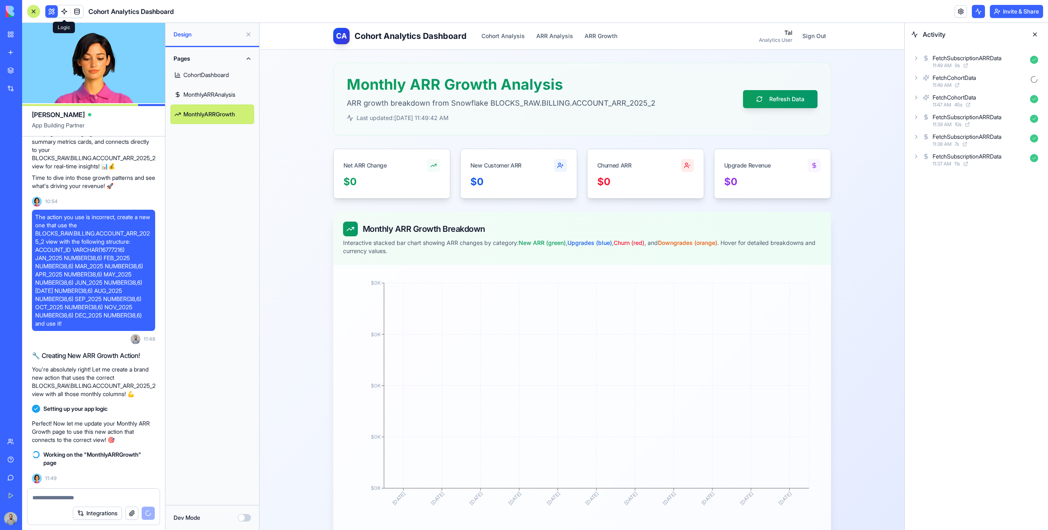
click at [66, 9] on link at bounding box center [64, 11] width 12 height 12
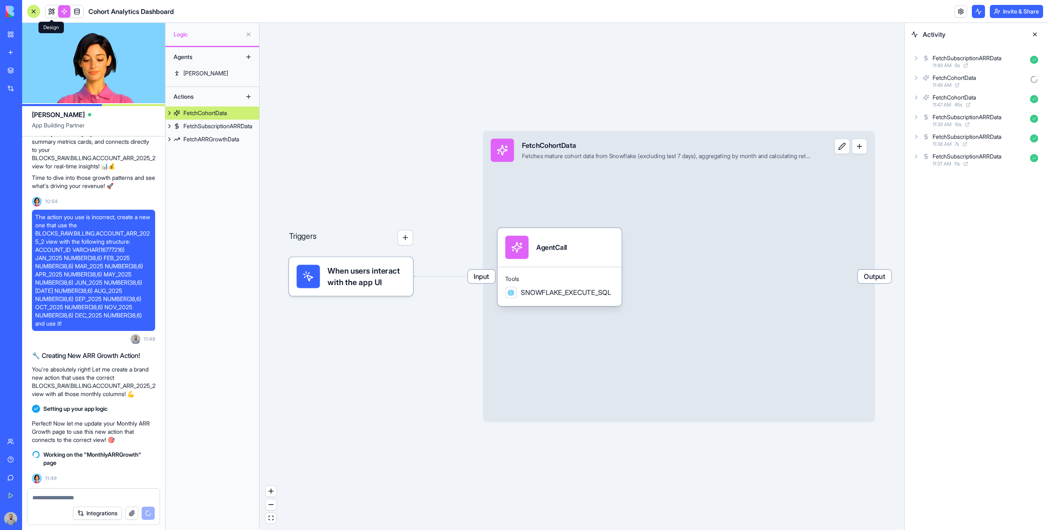
click at [54, 13] on link at bounding box center [51, 11] width 12 height 12
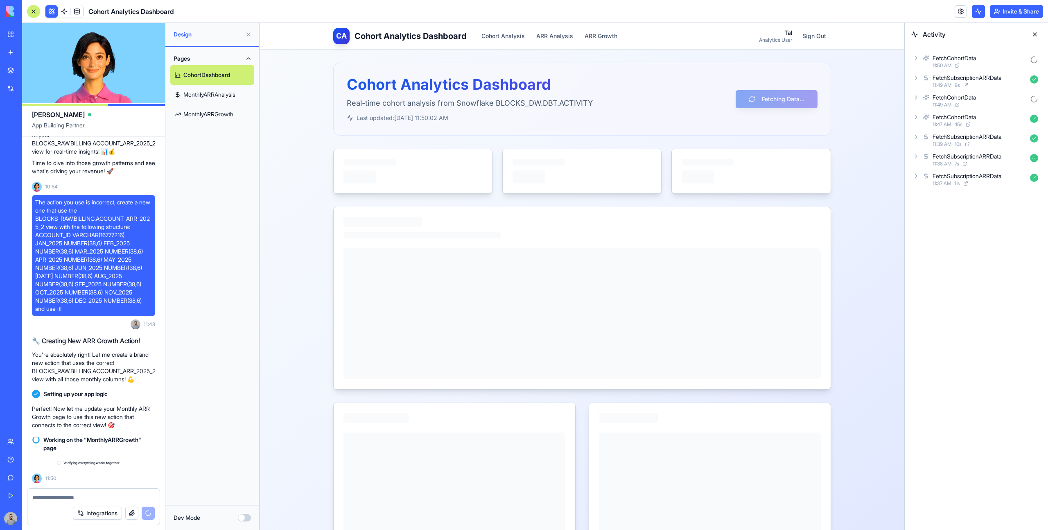
scroll to position [2398, 0]
click at [220, 115] on link "MonthlyARRGrowth" at bounding box center [212, 114] width 84 height 20
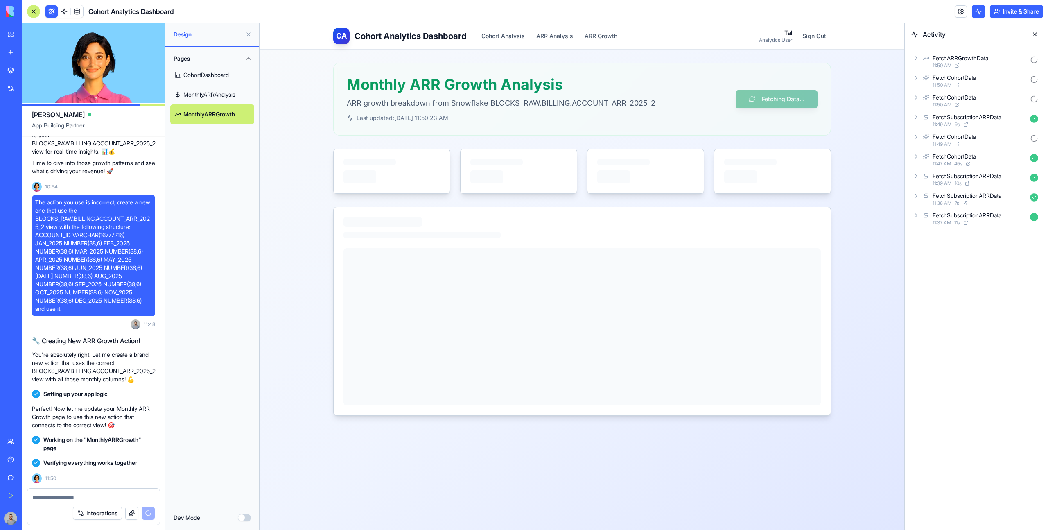
click at [1001, 59] on div "FetchARRGrowthData" at bounding box center [979, 58] width 94 height 8
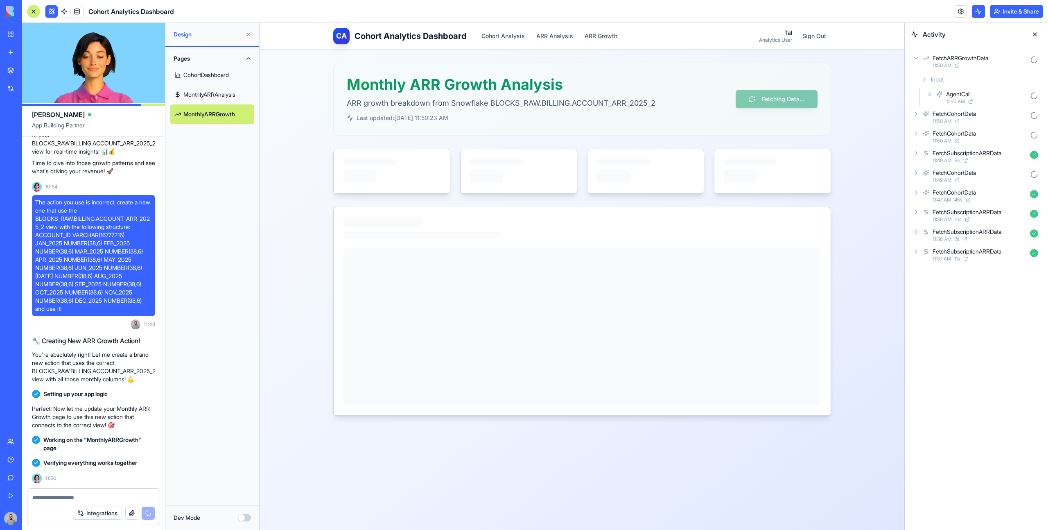
click at [1000, 91] on div "AgentCall" at bounding box center [986, 94] width 81 height 8
click at [995, 97] on div "AgentCall" at bounding box center [986, 94] width 81 height 8
click at [996, 96] on div "AgentCall" at bounding box center [986, 94] width 81 height 8
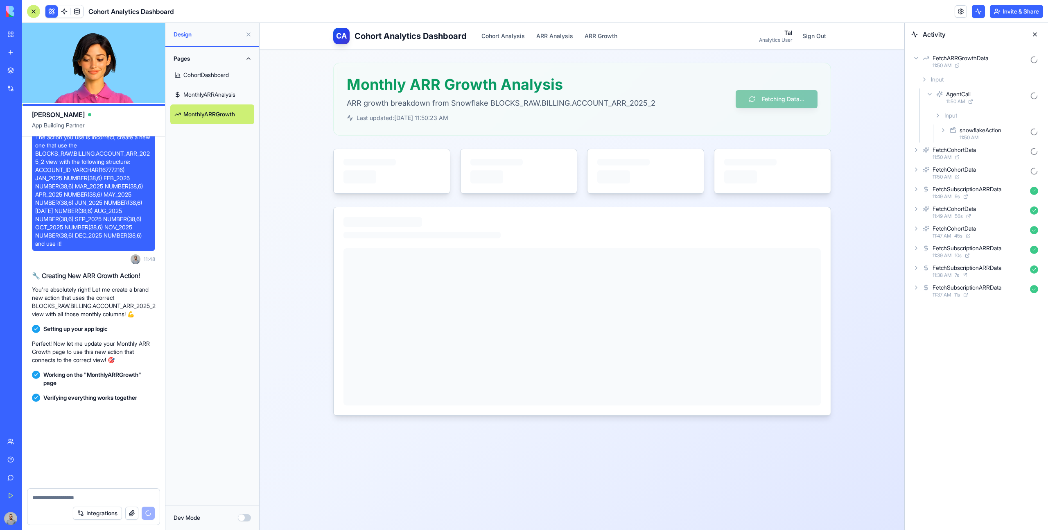
scroll to position [2593, 0]
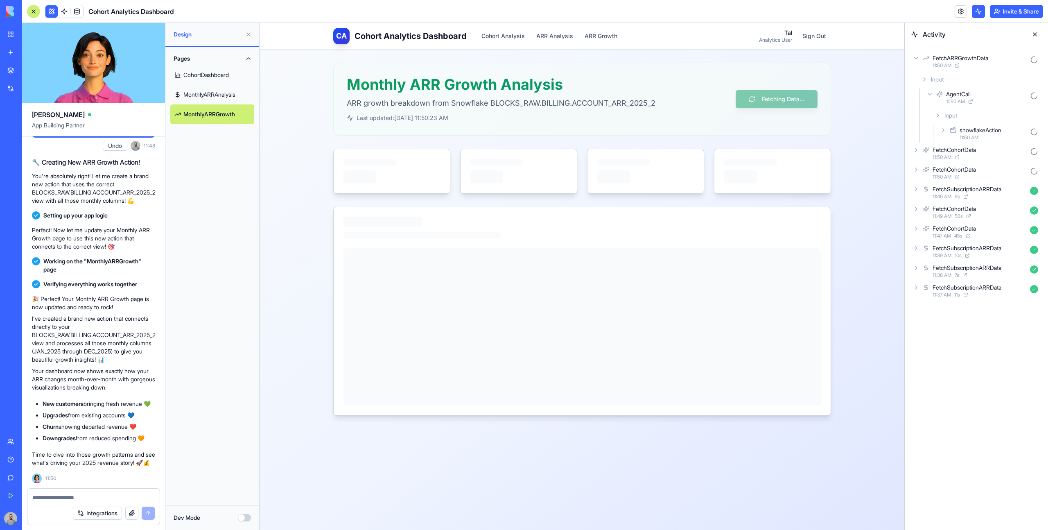
click at [1010, 131] on div "snowflakeAction" at bounding box center [992, 130] width 67 height 8
click at [1010, 126] on div "snowflakeAction" at bounding box center [992, 130] width 67 height 8
click at [1014, 129] on div "snowflakeAction" at bounding box center [992, 130] width 67 height 8
click at [1007, 154] on div "Input" at bounding box center [992, 151] width 97 height 15
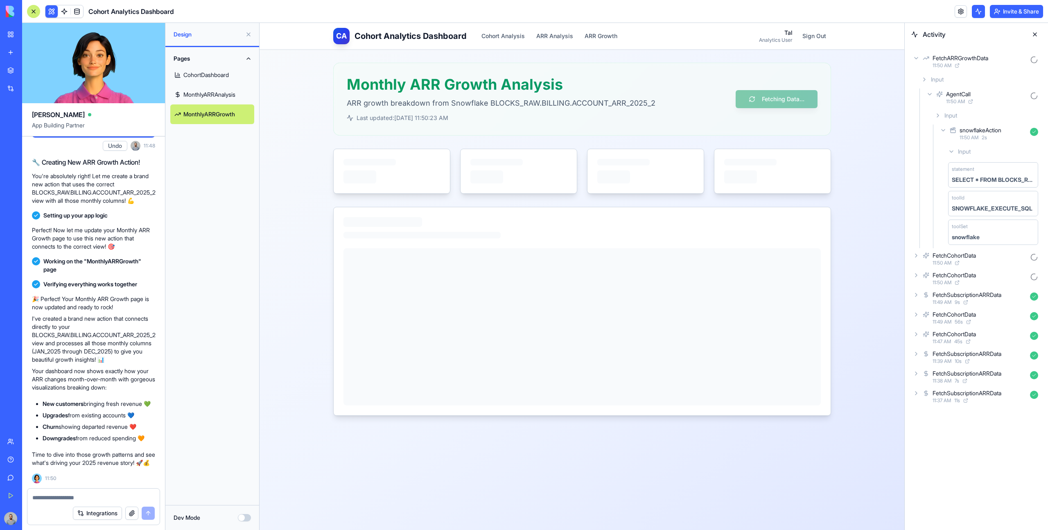
click at [1007, 154] on div "Input" at bounding box center [992, 151] width 97 height 15
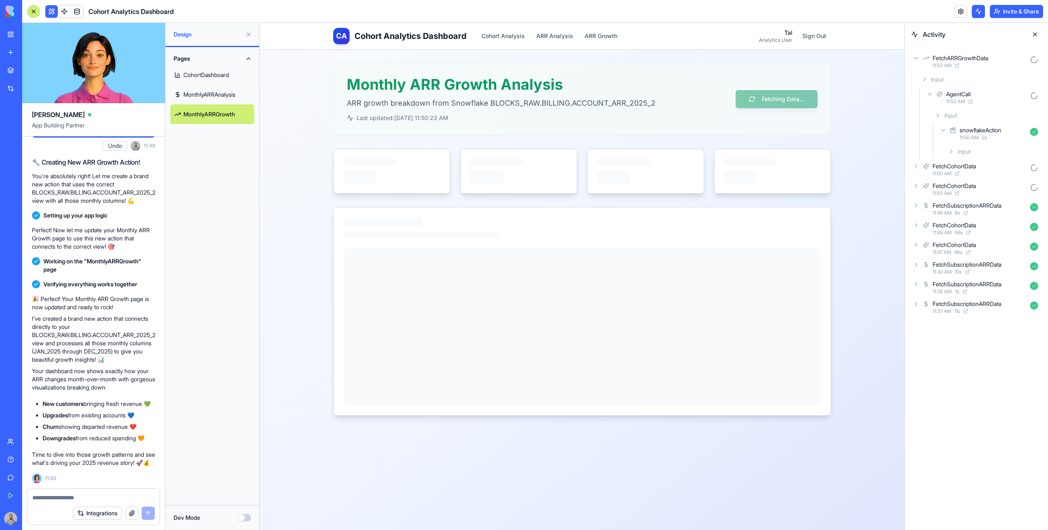
click at [993, 99] on div "11:50 AM" at bounding box center [986, 101] width 81 height 7
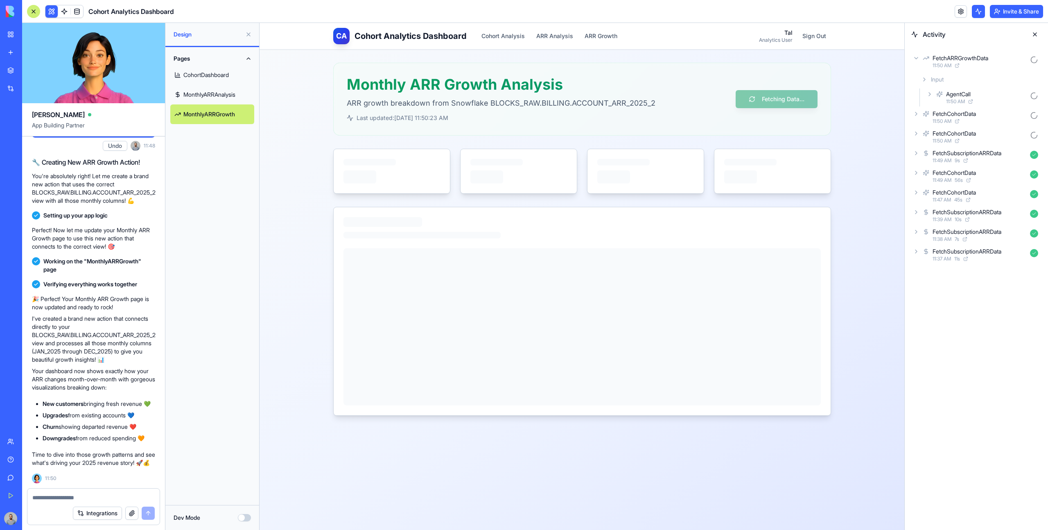
click at [987, 65] on div "11:50 AM" at bounding box center [979, 65] width 94 height 7
click at [996, 64] on div "11:50 AM" at bounding box center [979, 65] width 94 height 7
click at [1004, 95] on div "AgentCall" at bounding box center [986, 94] width 81 height 8
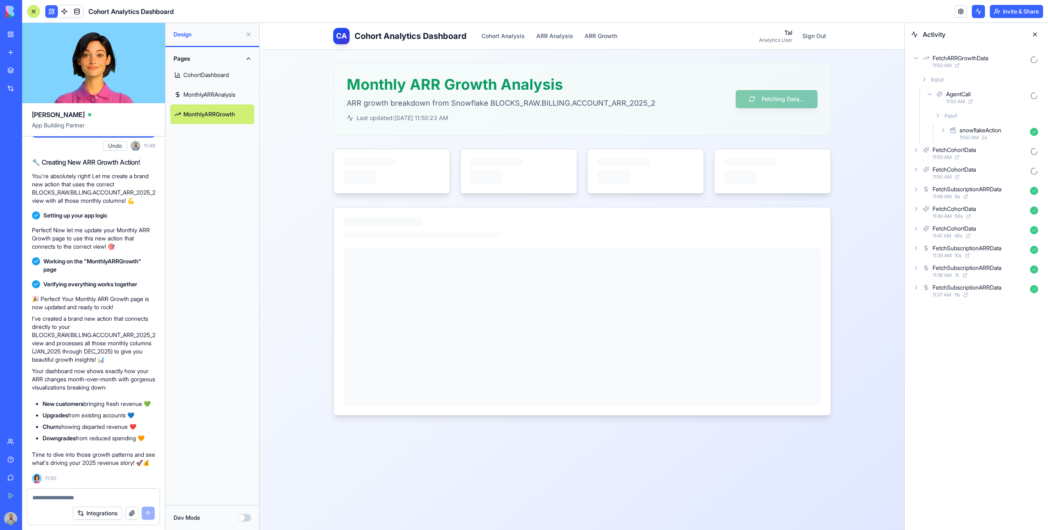
click at [1011, 131] on div "snowflakeAction" at bounding box center [992, 130] width 67 height 8
click at [1007, 150] on div "Input" at bounding box center [992, 151] width 97 height 15
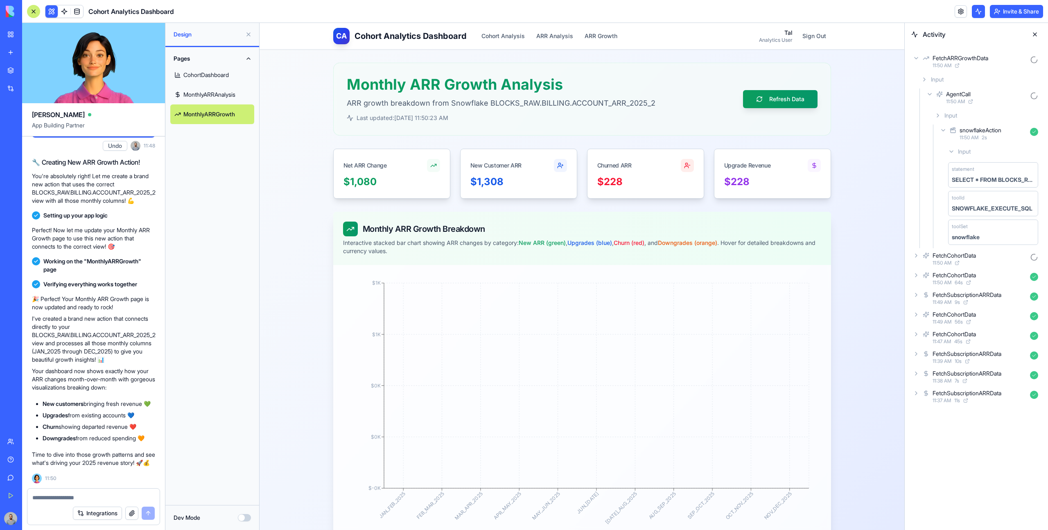
click at [951, 69] on div "FetchARRGrowthData 11:50 AM" at bounding box center [976, 61] width 130 height 18
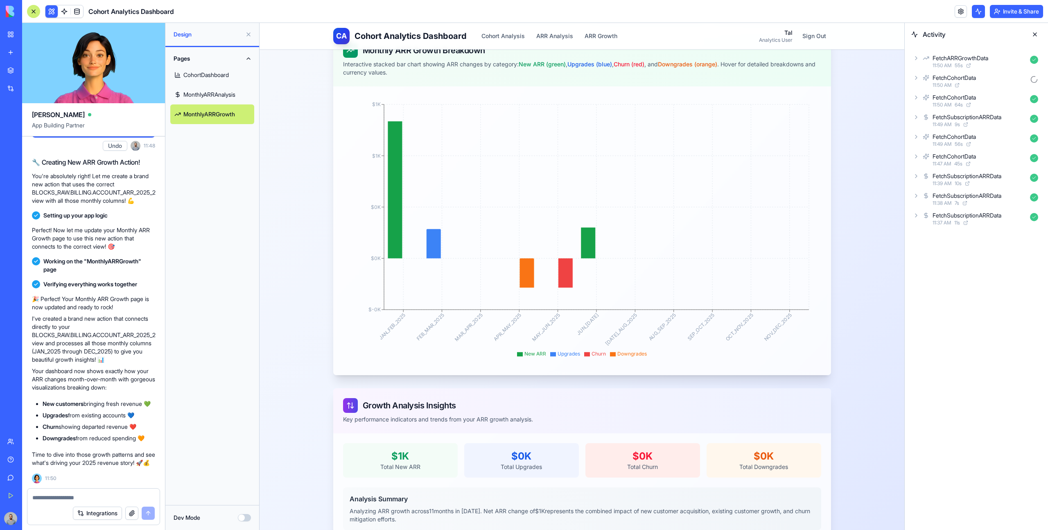
scroll to position [201, 0]
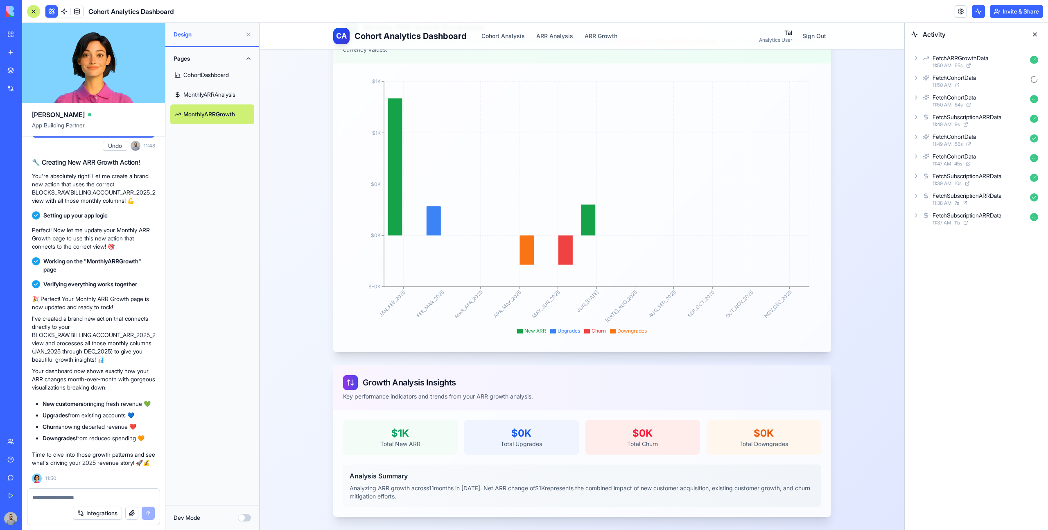
click at [935, 67] on span "11:50 AM" at bounding box center [941, 65] width 19 height 7
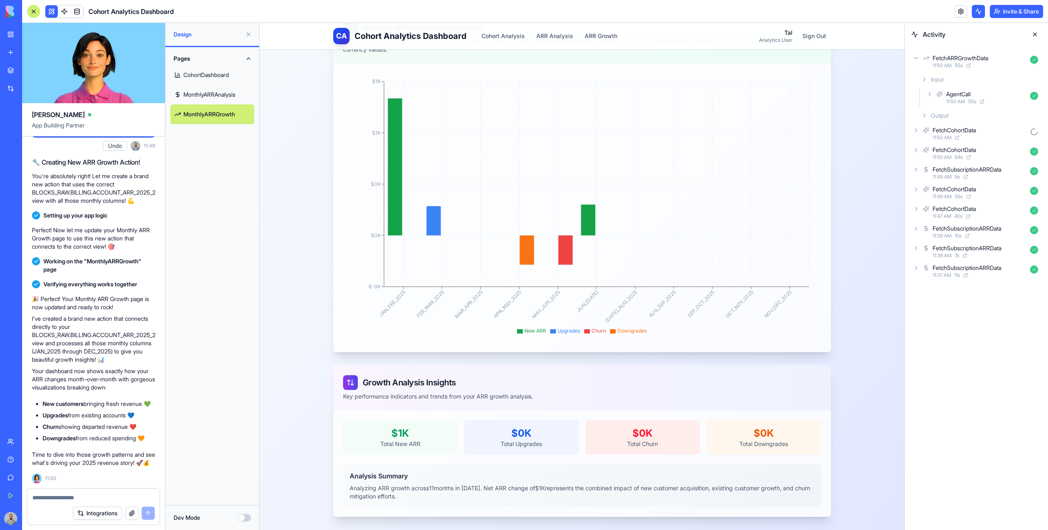
click at [965, 111] on div "Output" at bounding box center [979, 115] width 124 height 15
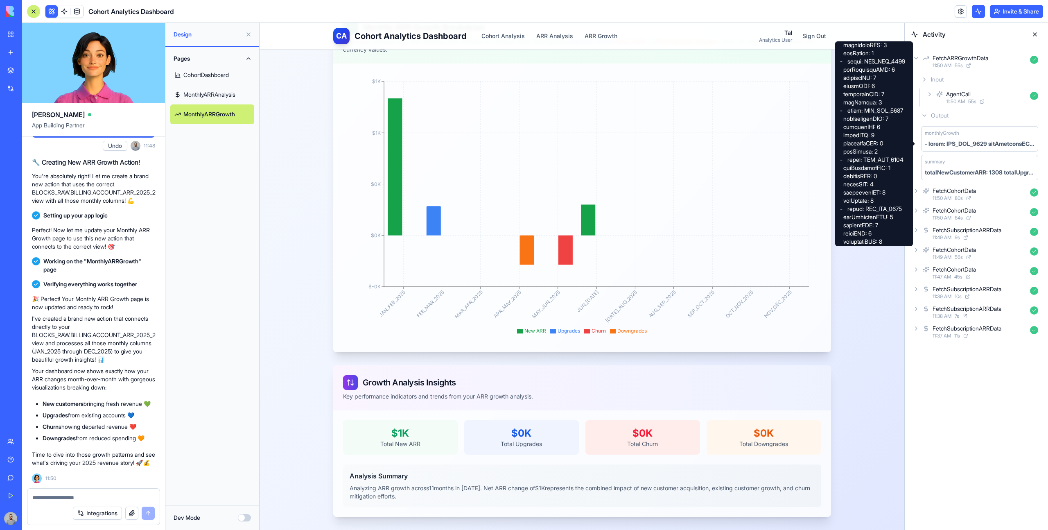
scroll to position [340, 0]
click at [867, 272] on div "CA Cohort Analytics Dashboard Cohort Analysis ARR Analysis ARR Growth Tal Analy…" at bounding box center [581, 176] width 645 height 708
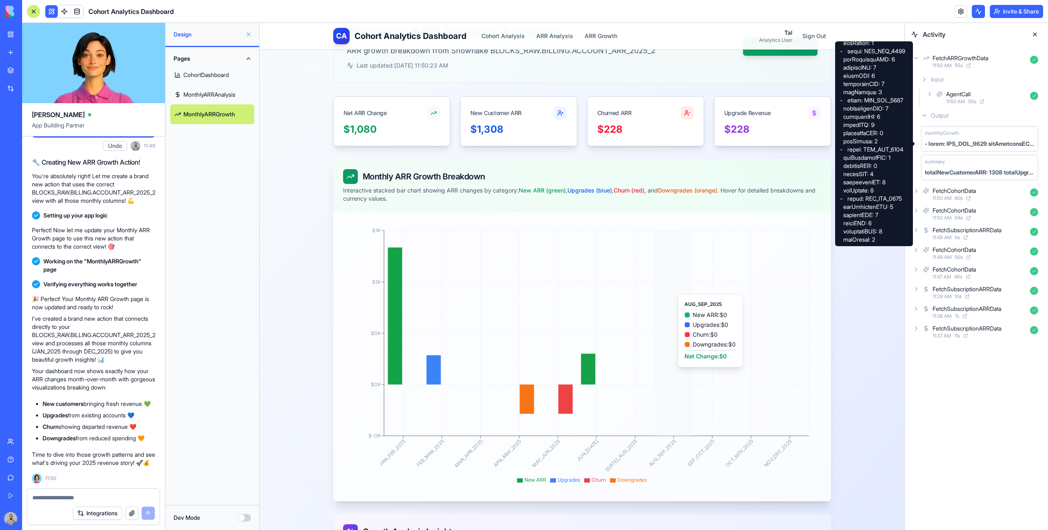
scroll to position [5, 0]
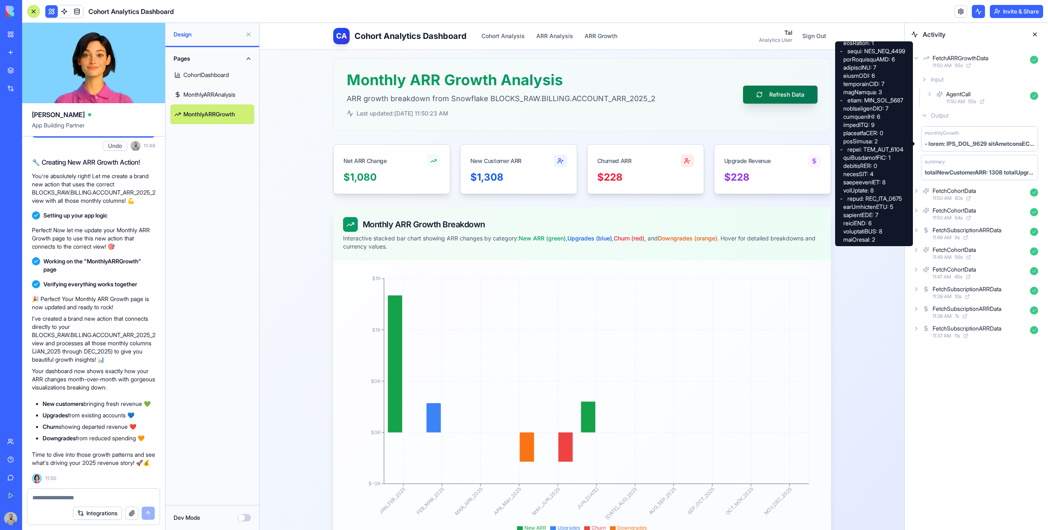
click at [769, 99] on button "Refresh Data" at bounding box center [780, 95] width 74 height 18
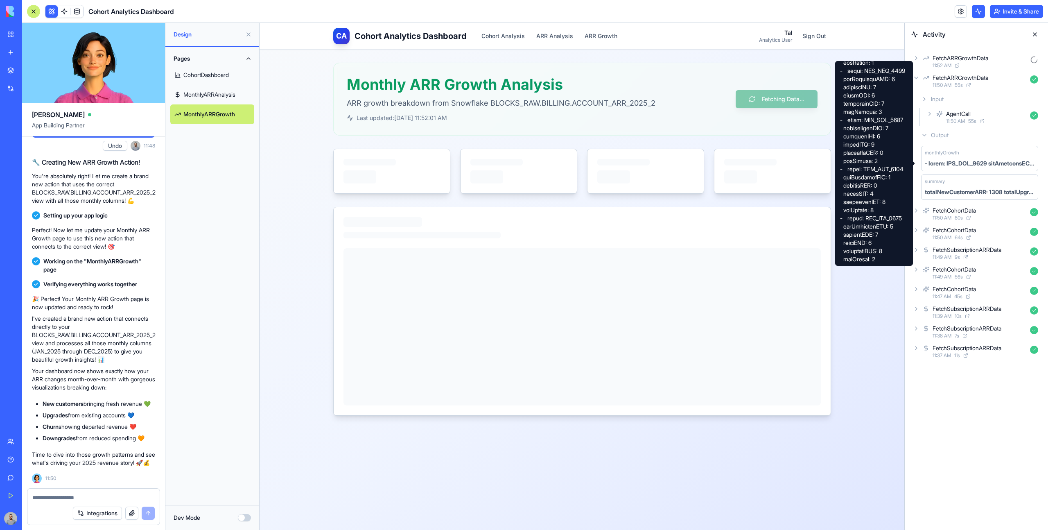
click at [861, 288] on div "CA Cohort Analytics Dashboard Cohort Analysis ARR Analysis ARR Growth Tal Analy…" at bounding box center [581, 276] width 645 height 507
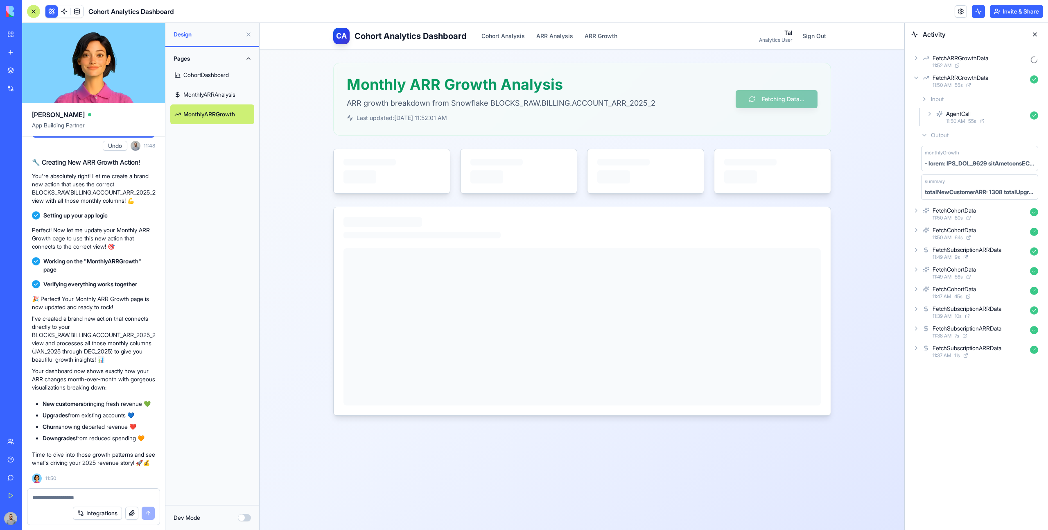
click at [972, 385] on div "Activity FetchARRGrowthData 11:52 AM FetchARRGrowthData 11:50 AM 55 s Input Age…" at bounding box center [975, 276] width 143 height 507
click at [915, 79] on icon at bounding box center [916, 77] width 7 height 7
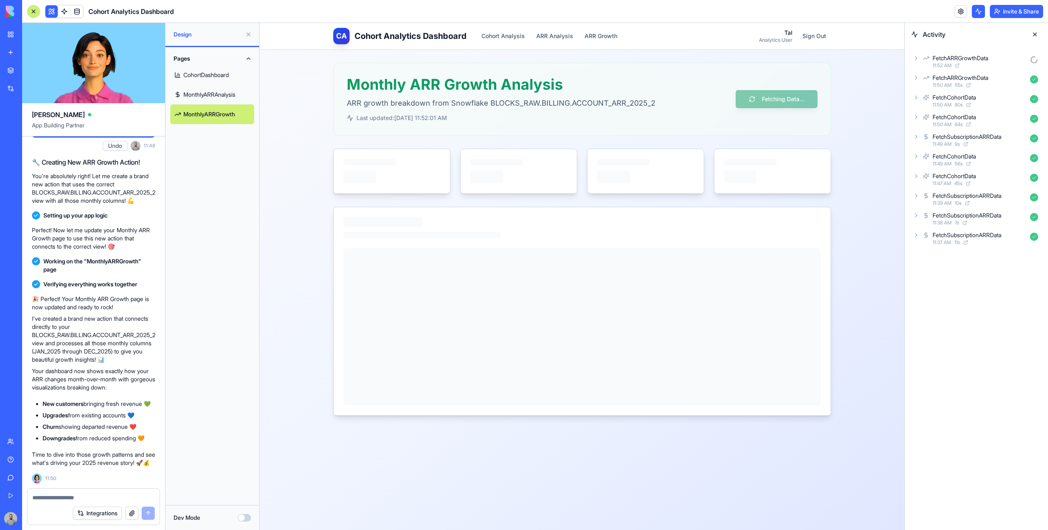
click at [916, 59] on icon at bounding box center [916, 57] width 2 height 3
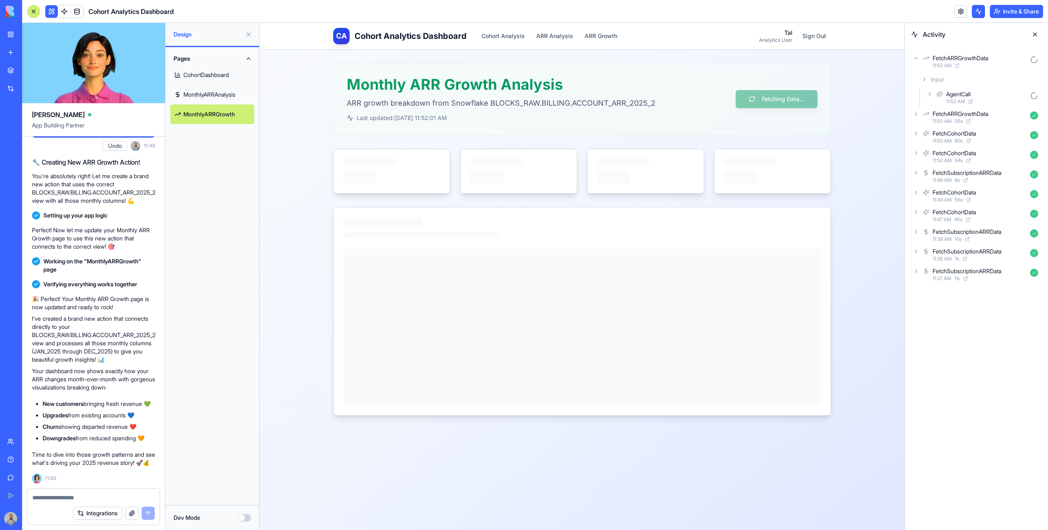
click at [980, 89] on div "AgentCall 11:52 AM" at bounding box center [982, 97] width 117 height 18
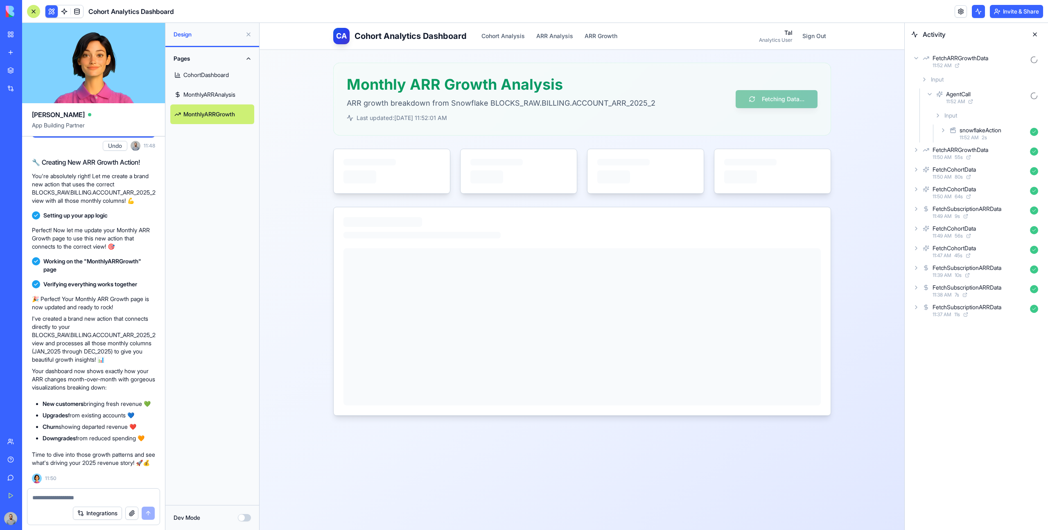
click at [1001, 129] on div "snowflakeAction" at bounding box center [980, 130] width 42 height 8
click at [994, 156] on div "Input" at bounding box center [992, 151] width 97 height 15
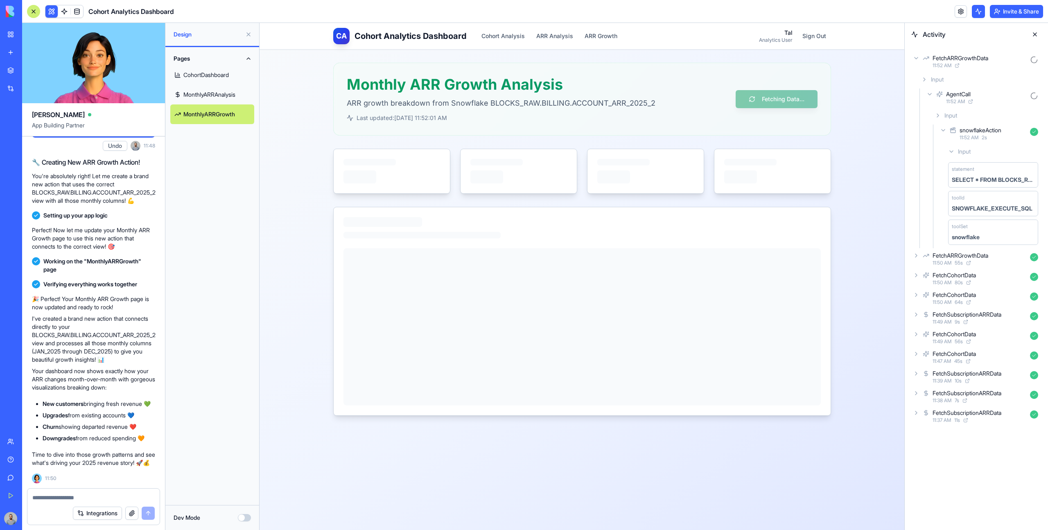
click at [994, 156] on div "Input" at bounding box center [992, 151] width 97 height 15
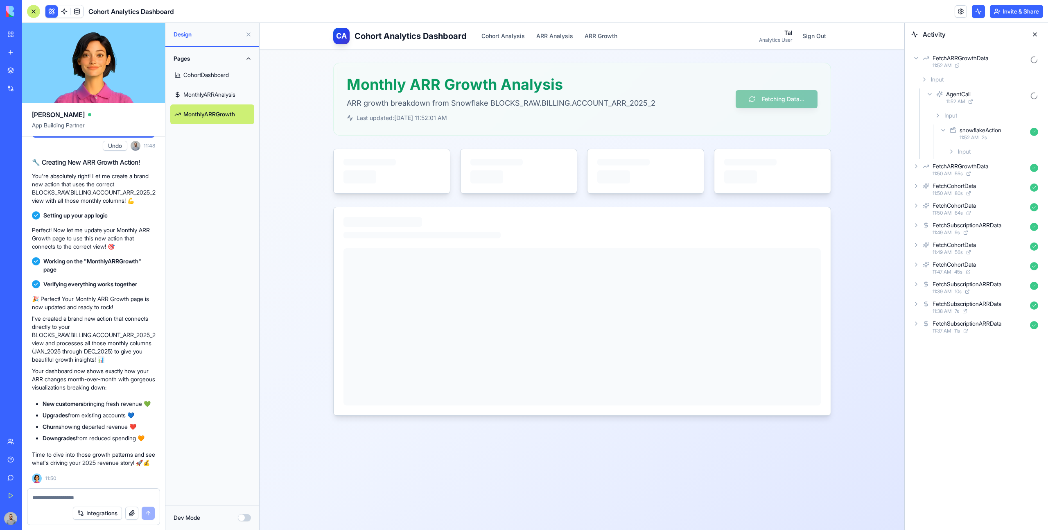
click at [974, 121] on div "Input" at bounding box center [986, 115] width 110 height 15
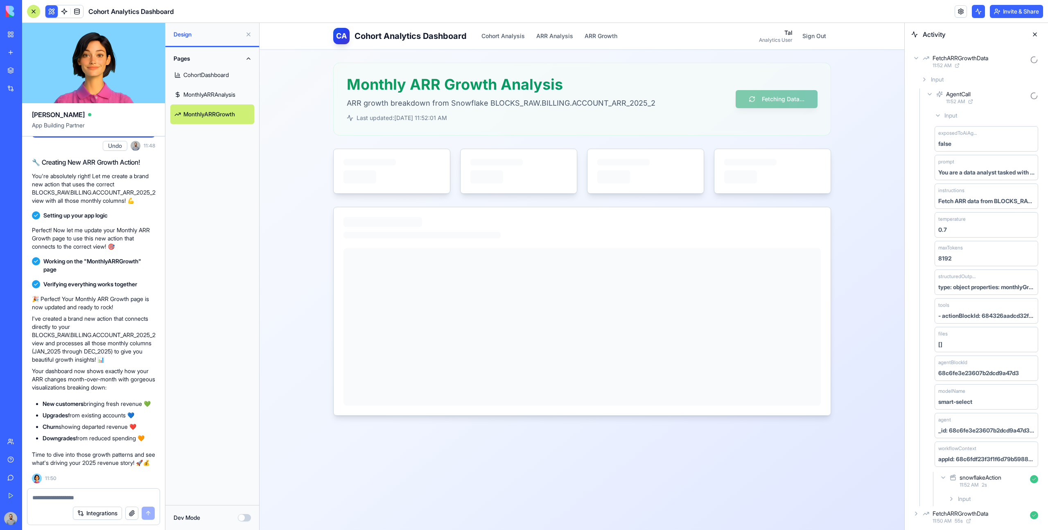
click at [974, 121] on div "Input" at bounding box center [986, 115] width 110 height 15
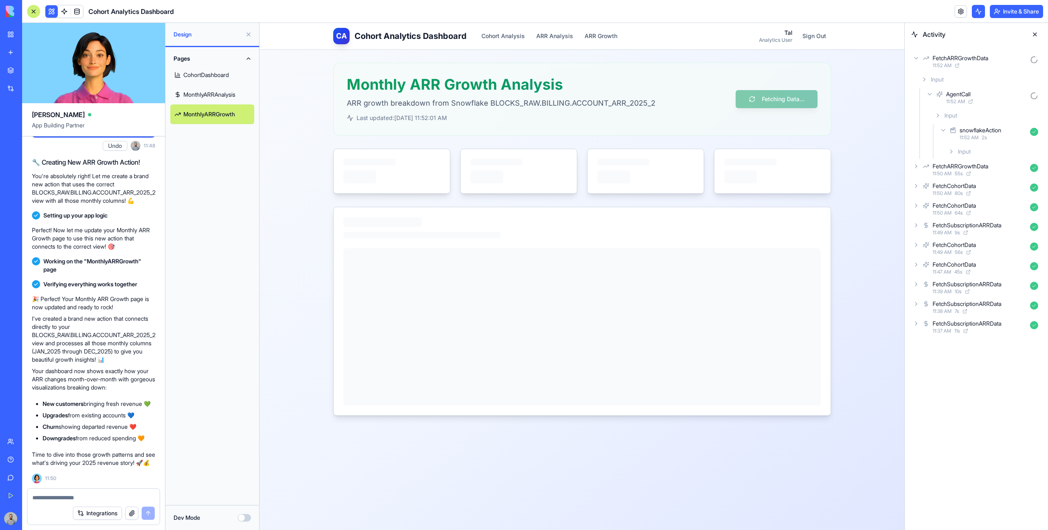
click at [1017, 128] on div "snowflakeAction" at bounding box center [992, 130] width 67 height 8
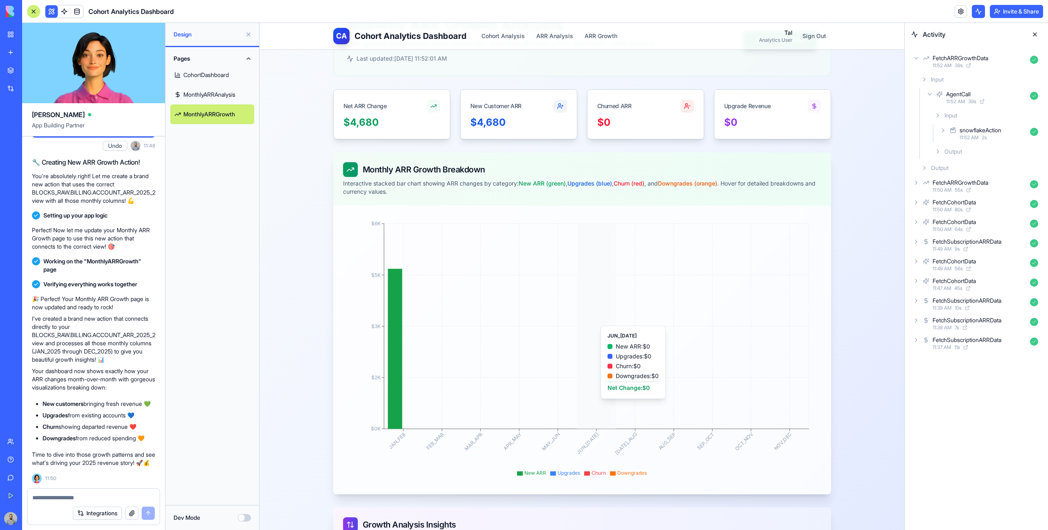
scroll to position [43, 0]
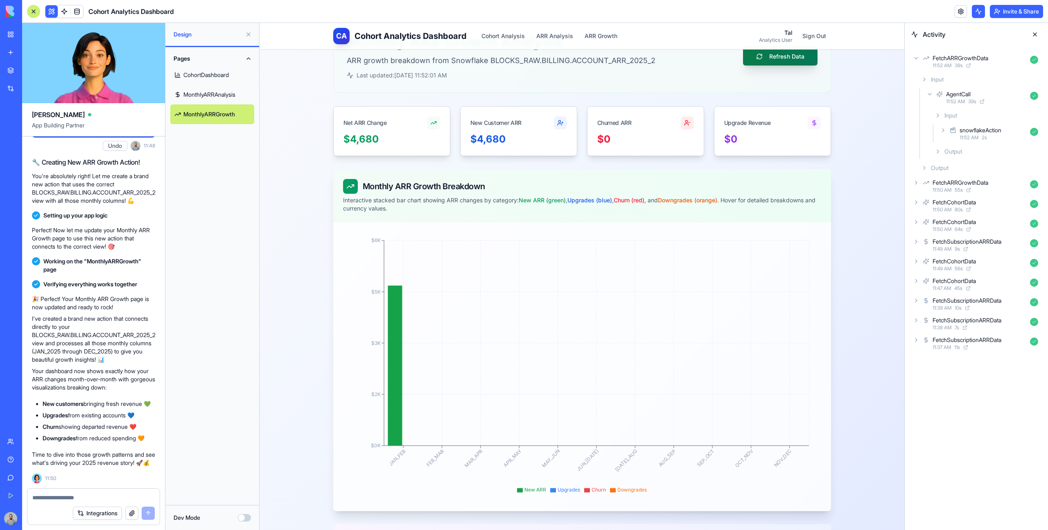
click at [762, 61] on button "Refresh Data" at bounding box center [780, 56] width 74 height 18
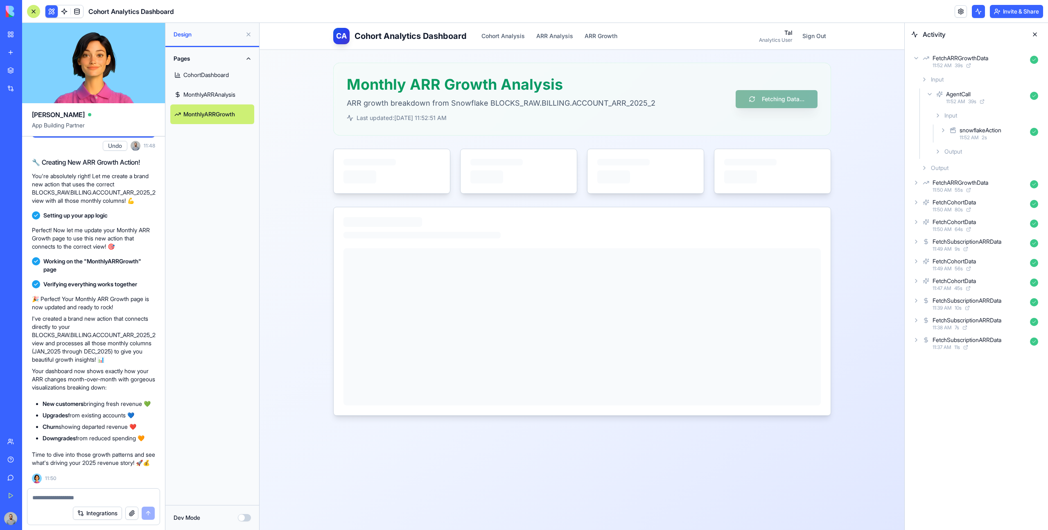
scroll to position [0, 0]
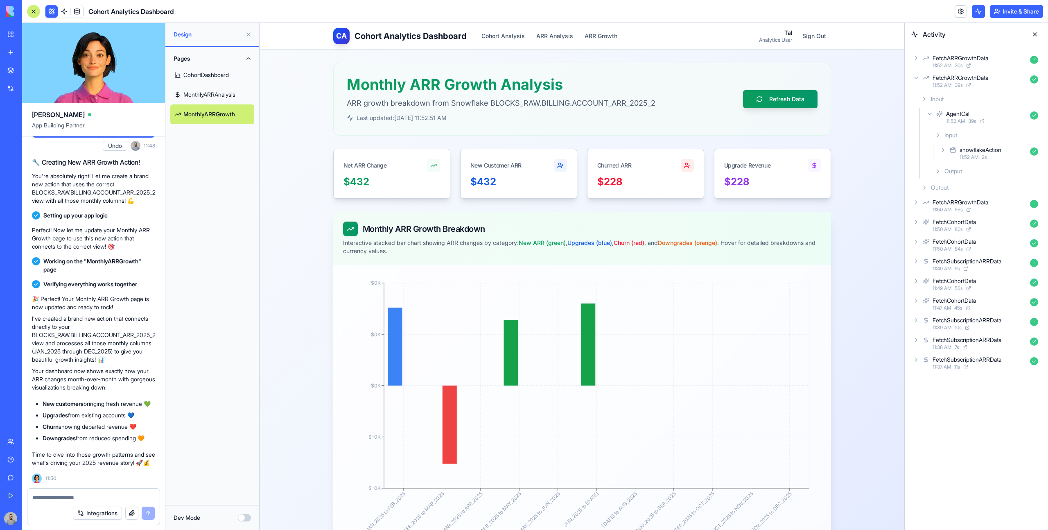
click at [954, 66] on div "11:52 AM 30 s" at bounding box center [979, 65] width 94 height 7
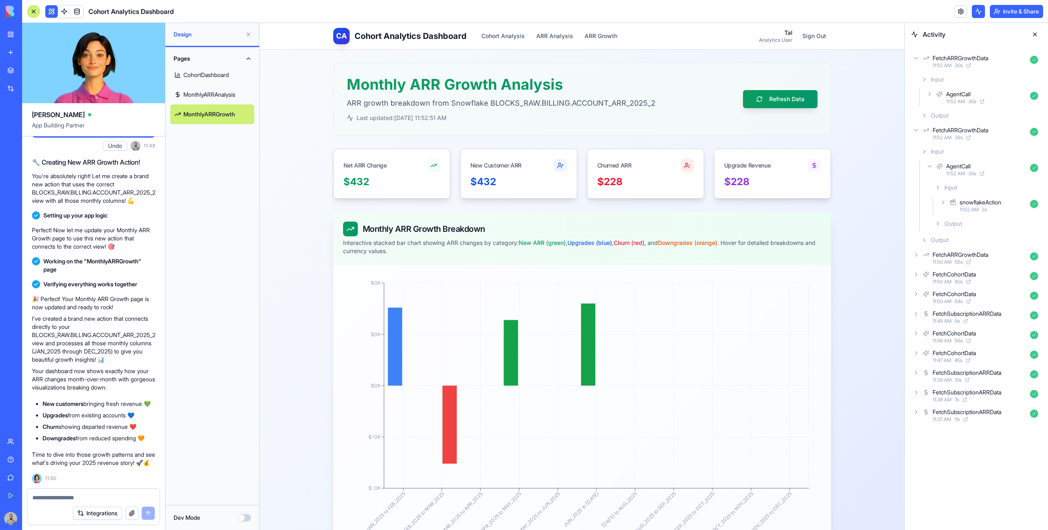
click at [967, 112] on div "Output" at bounding box center [979, 115] width 124 height 15
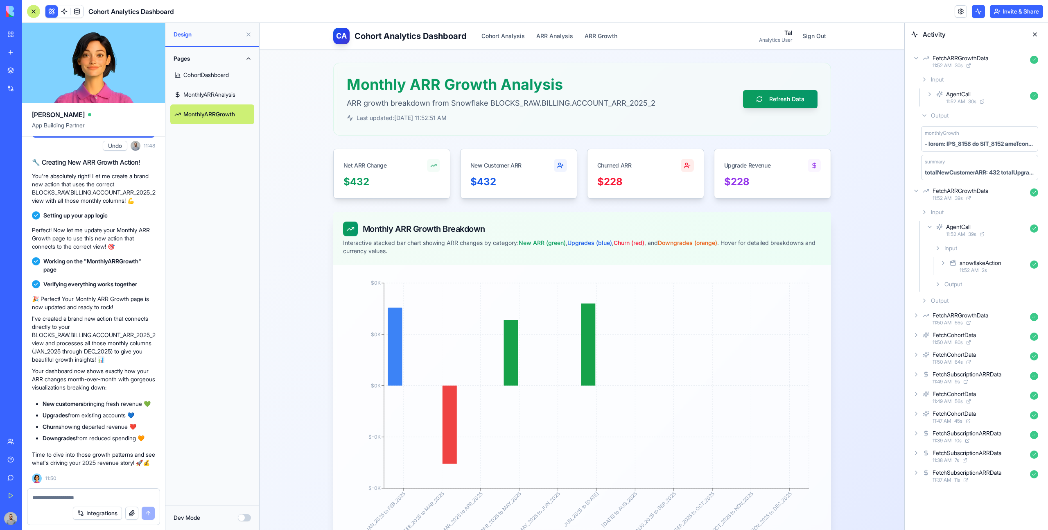
click at [982, 261] on div "snowflakeAction" at bounding box center [980, 263] width 42 height 8
click at [979, 290] on div "Input" at bounding box center [992, 284] width 97 height 15
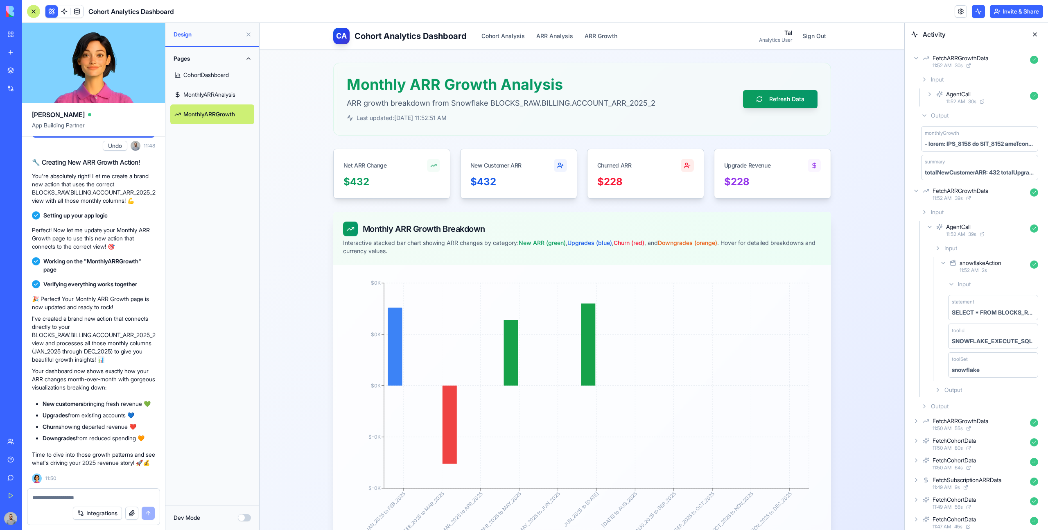
click at [968, 388] on div "Output" at bounding box center [986, 389] width 110 height 15
click at [58, 8] on span at bounding box center [64, 11] width 23 height 23
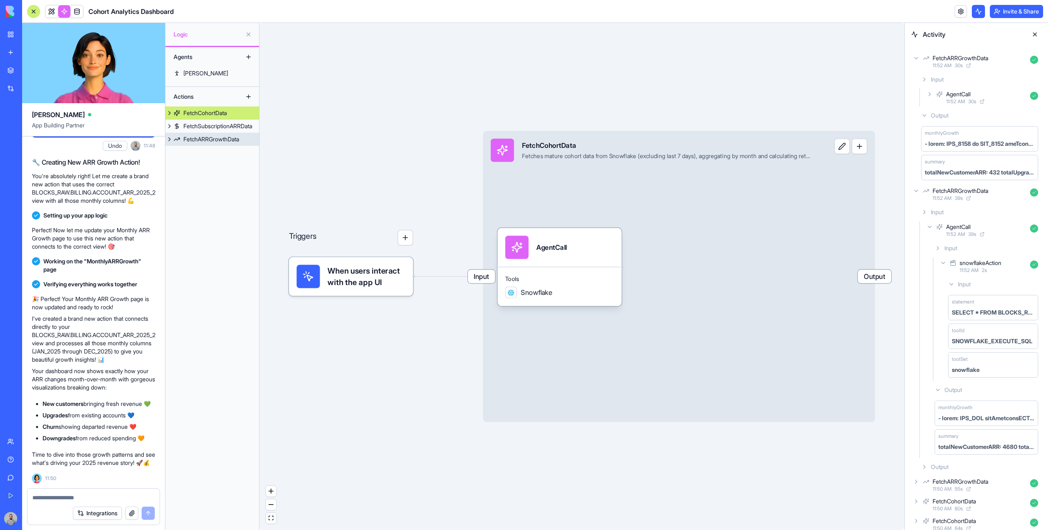
click at [213, 135] on div "FetchARRGrowthData" at bounding box center [211, 139] width 56 height 8
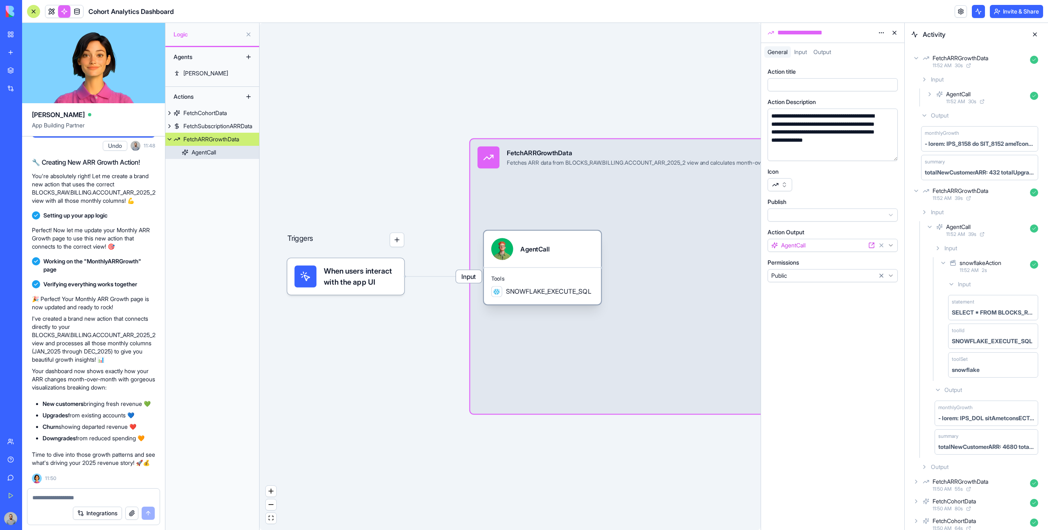
click at [557, 276] on span "Tools" at bounding box center [542, 278] width 102 height 7
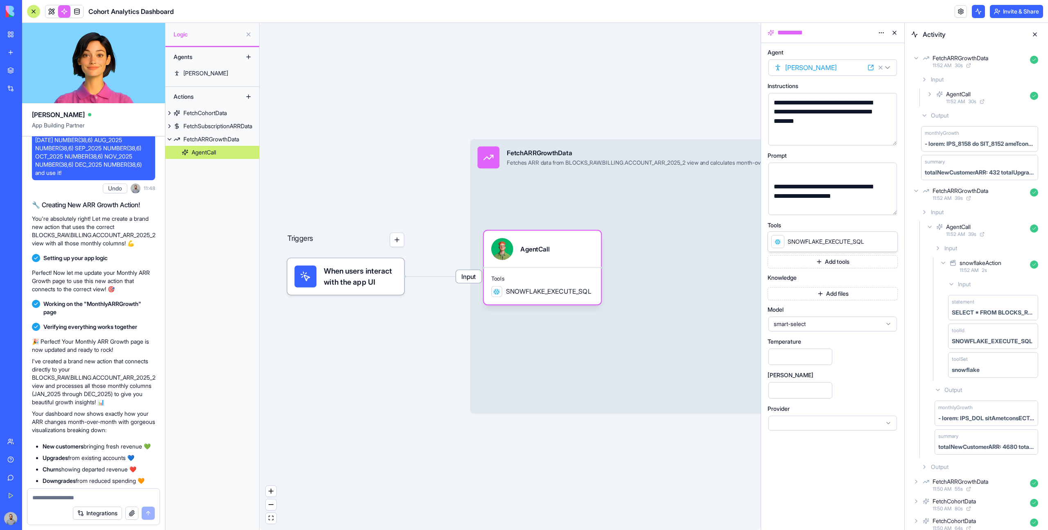
scroll to position [2398, 0]
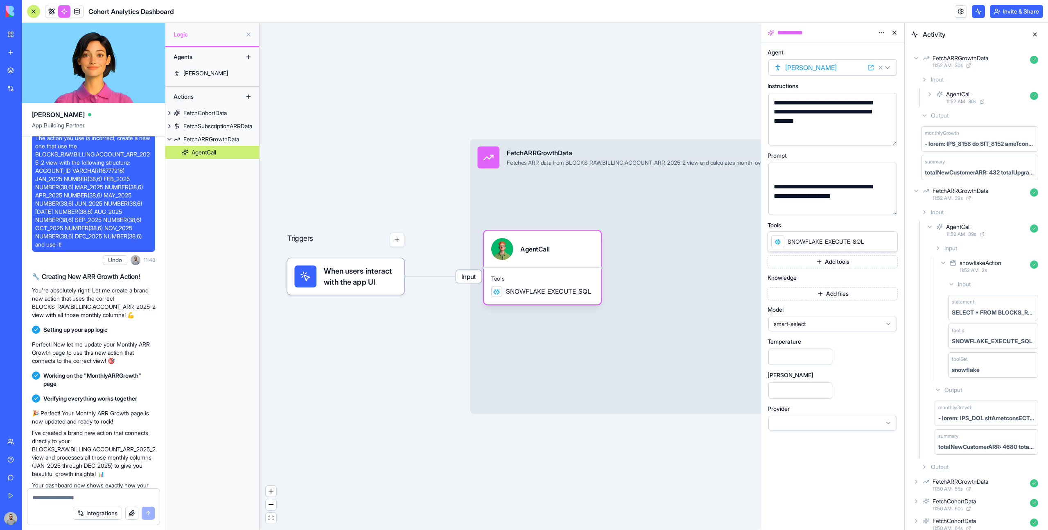
click at [44, 220] on span "The action you use is incorrect, create a new one that use the BLOCKS_RAW.BILLI…" at bounding box center [93, 191] width 117 height 115
drag, startPoint x: 44, startPoint y: 220, endPoint x: 77, endPoint y: 257, distance: 49.0
click at [77, 248] on span "The action you use is incorrect, create a new one that use the BLOCKS_RAW.BILLI…" at bounding box center [93, 191] width 117 height 115
click at [53, 219] on span "The action you use is incorrect, create a new one that use the BLOCKS_RAW.BILLI…" at bounding box center [93, 191] width 117 height 115
drag, startPoint x: 53, startPoint y: 219, endPoint x: 74, endPoint y: 232, distance: 25.0
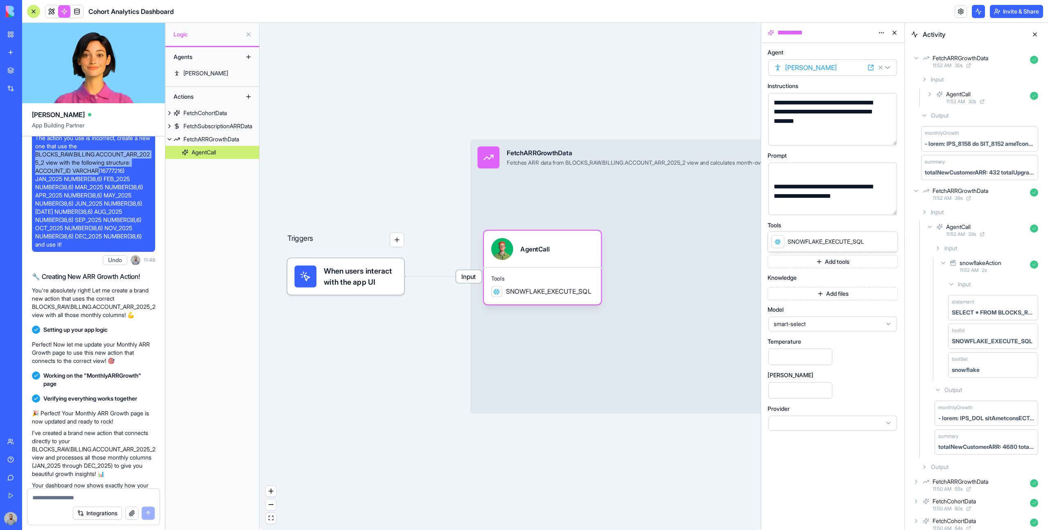
click at [74, 232] on span "The action you use is incorrect, create a new one that use the BLOCKS_RAW.BILLI…" at bounding box center [93, 191] width 117 height 115
click at [75, 211] on span "The action you use is incorrect, create a new one that use the BLOCKS_RAW.BILLI…" at bounding box center [93, 191] width 117 height 115
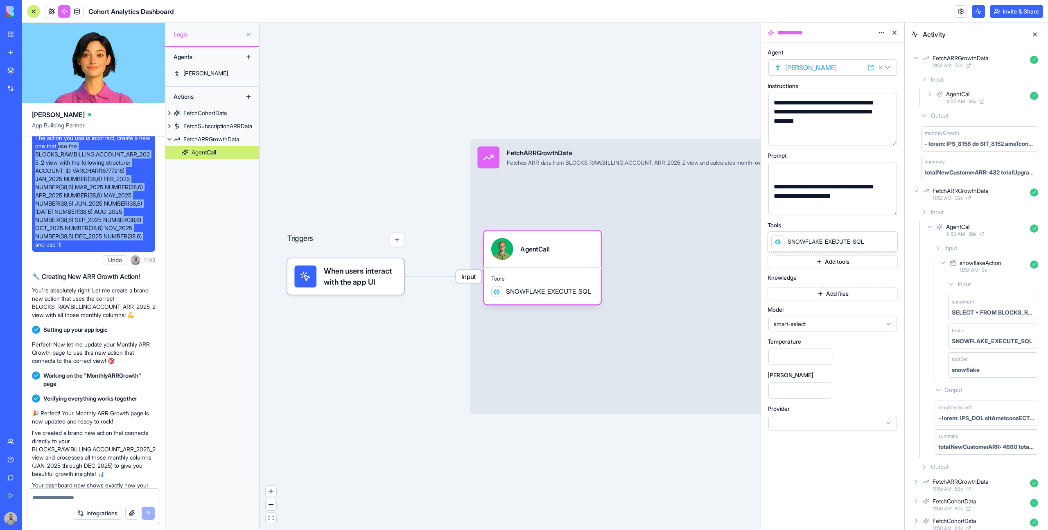
drag, startPoint x: 75, startPoint y: 211, endPoint x: 153, endPoint y: 300, distance: 118.0
click at [153, 252] on div "The action you use is incorrect, create a new one that use the BLOCKS_RAW.BILLI…" at bounding box center [93, 191] width 123 height 121
copy span "use the BLOCKS_RAW.BILLING.ACCOUNT_ARR_2025_2 view with the following structure…"
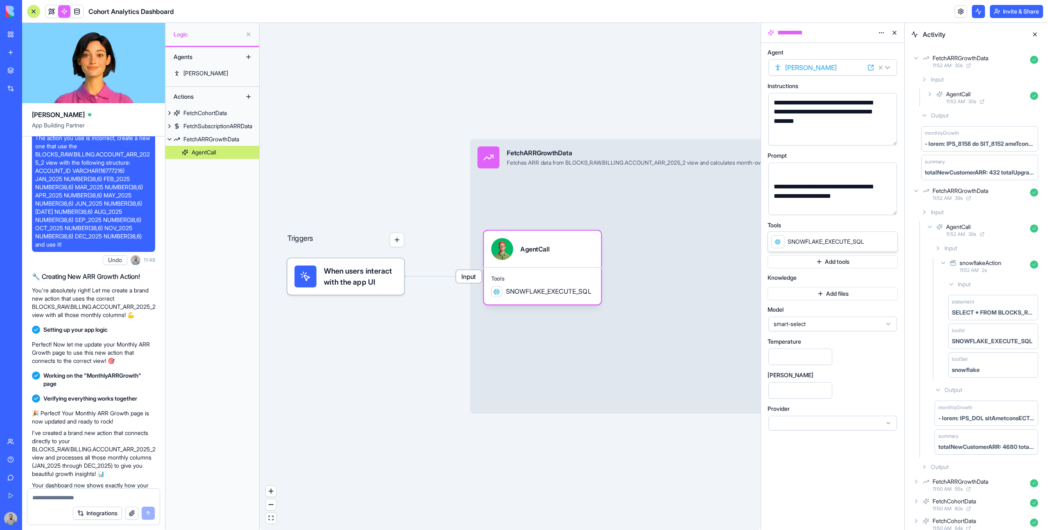
click at [806, 213] on div "**********" at bounding box center [832, 188] width 128 height 52
click at [836, 207] on div "**********" at bounding box center [825, 132] width 109 height 156
click at [52, 11] on link at bounding box center [51, 11] width 12 height 12
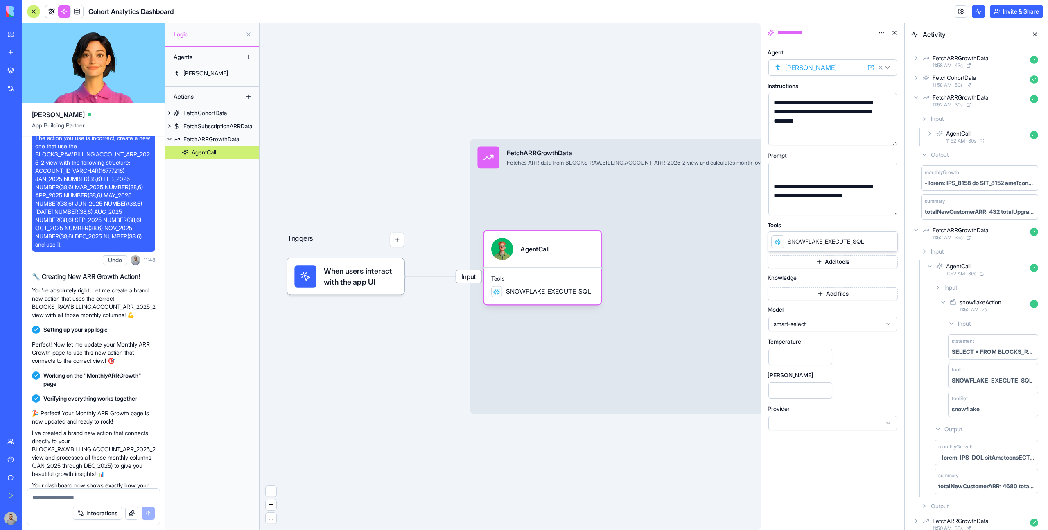
click at [810, 205] on div "**********" at bounding box center [825, 195] width 109 height 27
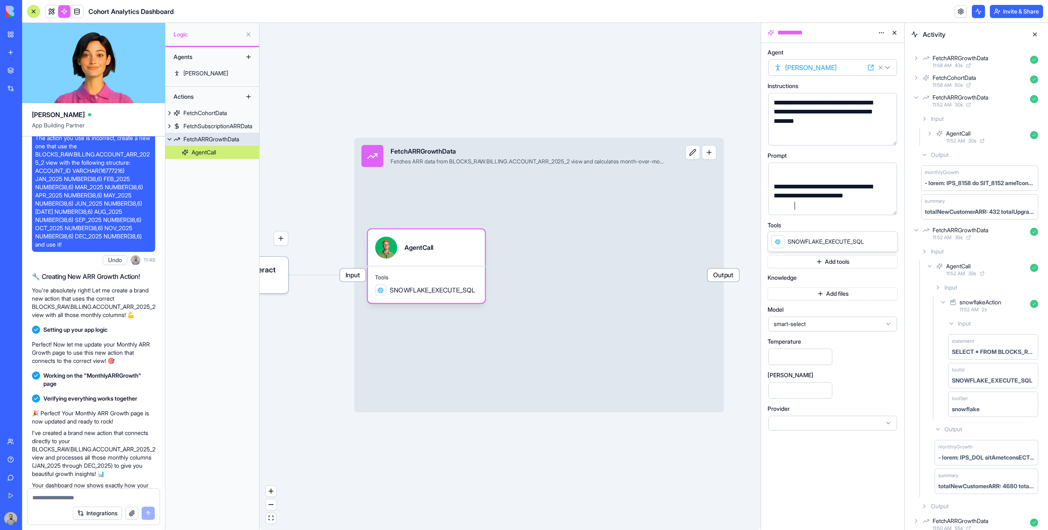
click at [732, 275] on span "Output" at bounding box center [723, 274] width 32 height 13
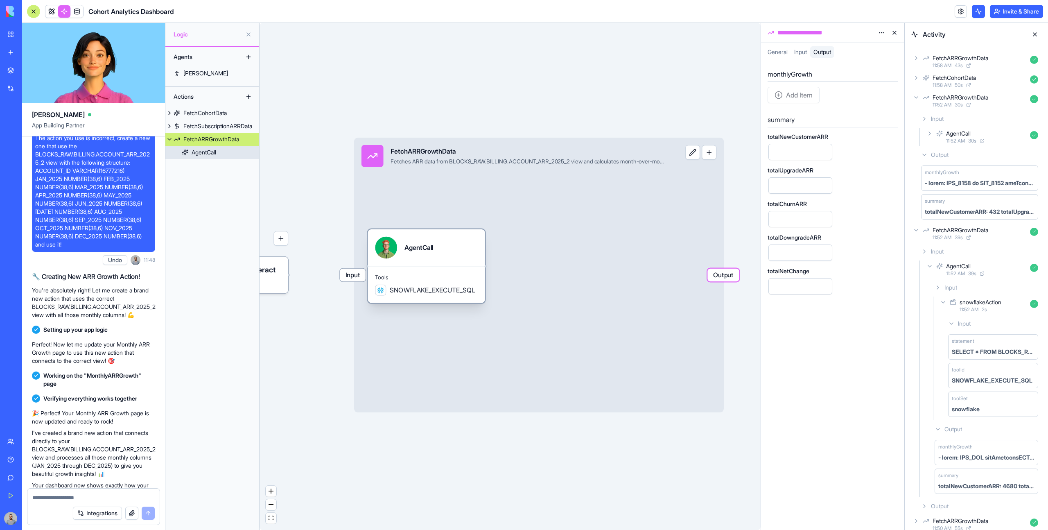
click at [482, 266] on div "Tools SNOWFLAKE_EXECUTE_SQL" at bounding box center [426, 284] width 117 height 37
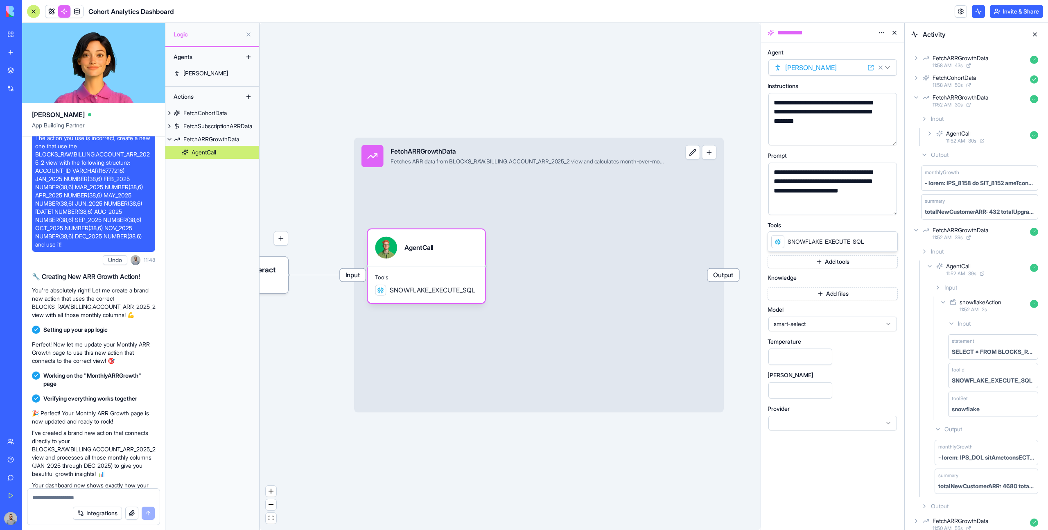
click at [839, 202] on div "**********" at bounding box center [825, 186] width 109 height 37
drag, startPoint x: 814, startPoint y: 206, endPoint x: 760, endPoint y: 186, distance: 56.9
click at [761, 187] on div "**********" at bounding box center [832, 286] width 143 height 487
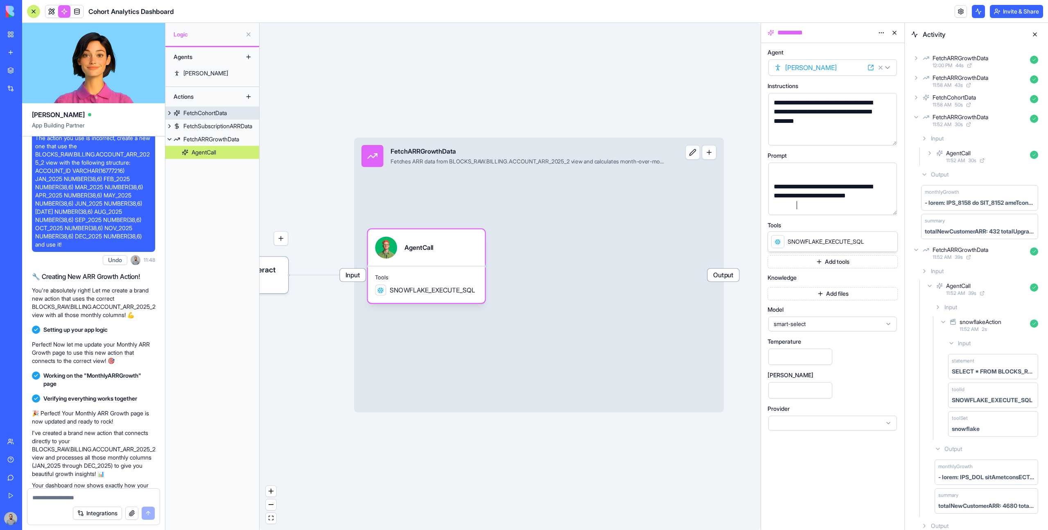
click at [204, 117] on link "FetchCohortData" at bounding box center [212, 112] width 94 height 13
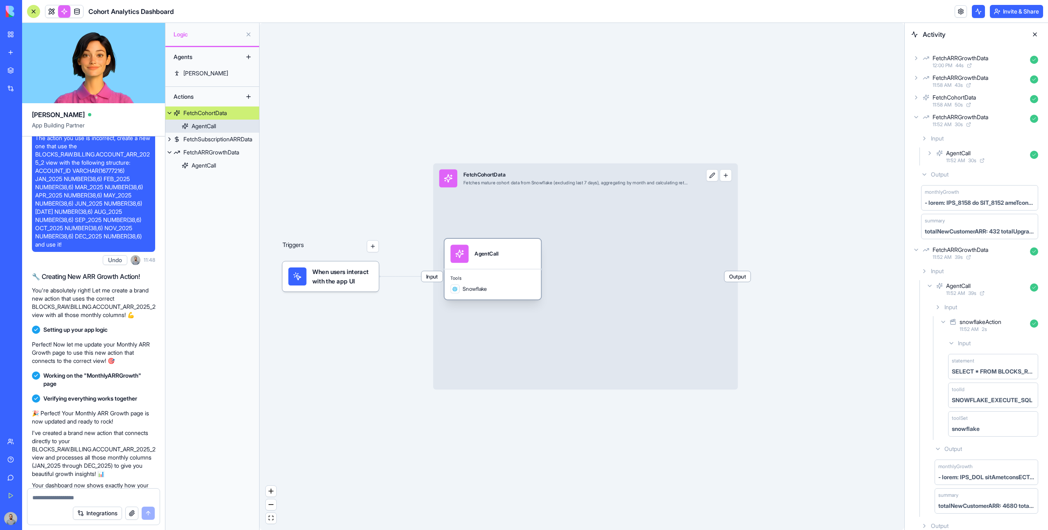
click at [490, 265] on div "AgentCall" at bounding box center [492, 254] width 97 height 30
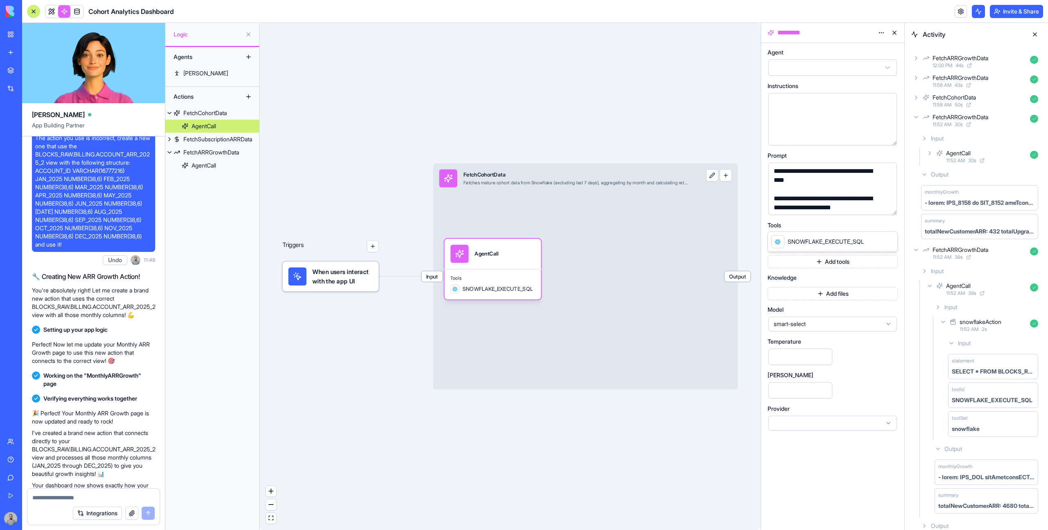
scroll to position [361, 0]
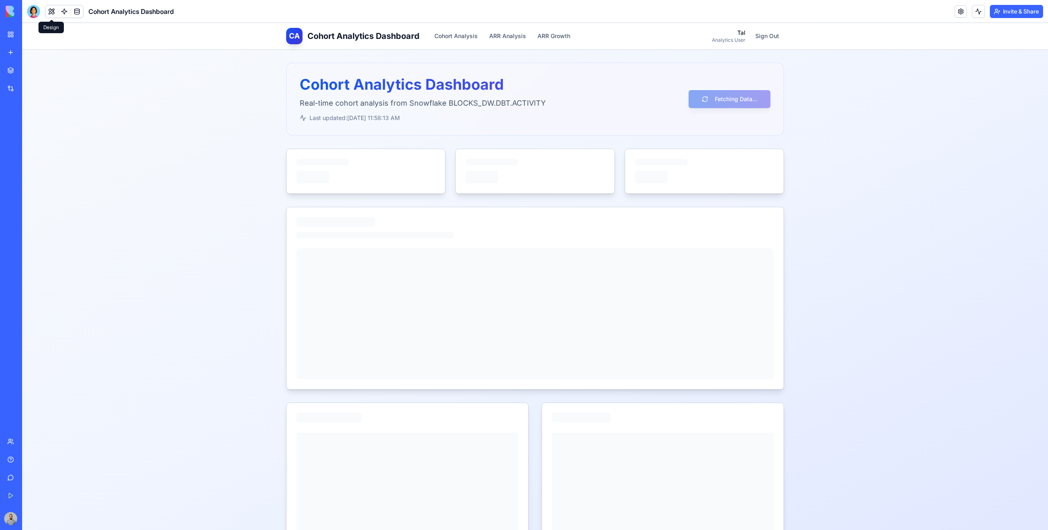
click at [53, 12] on button at bounding box center [51, 11] width 12 height 12
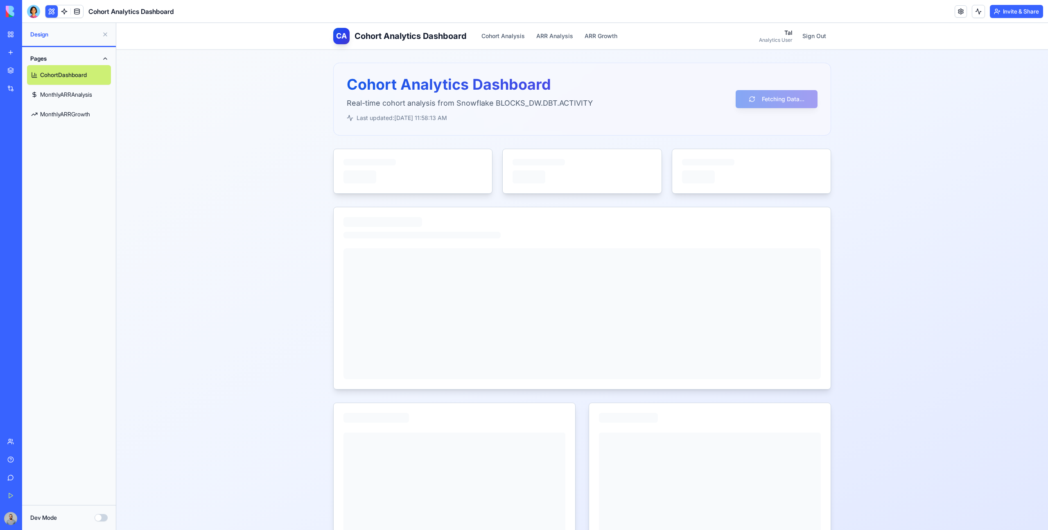
click at [85, 119] on link "MonthlyARRGrowth" at bounding box center [69, 114] width 84 height 20
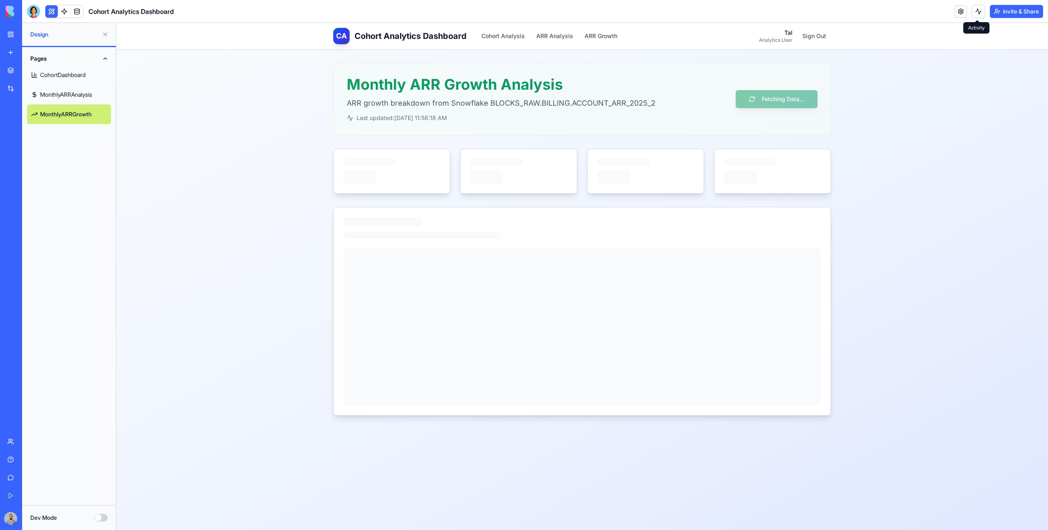
click at [978, 13] on button at bounding box center [977, 11] width 13 height 13
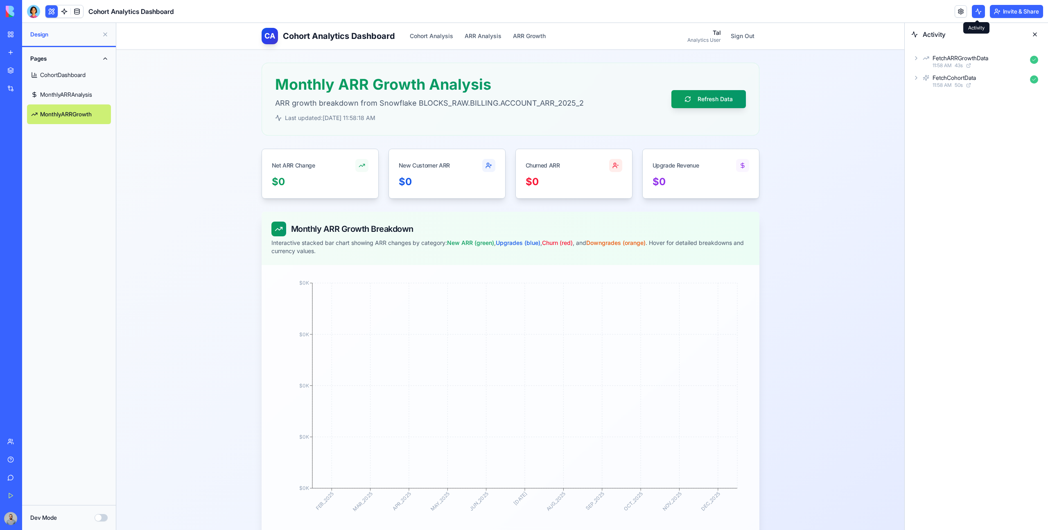
click at [929, 52] on div "FetchARRGrowthData 11:58 AM 43 s FetchCohortData 11:58 AM 50 s" at bounding box center [975, 71] width 143 height 51
click at [935, 56] on div "FetchARRGrowthData" at bounding box center [960, 58] width 56 height 8
click at [961, 104] on span "11:58 AM" at bounding box center [955, 101] width 19 height 7
click at [975, 136] on span "11:58 AM" at bounding box center [968, 137] width 19 height 7
click at [979, 171] on div "Output" at bounding box center [986, 167] width 110 height 15
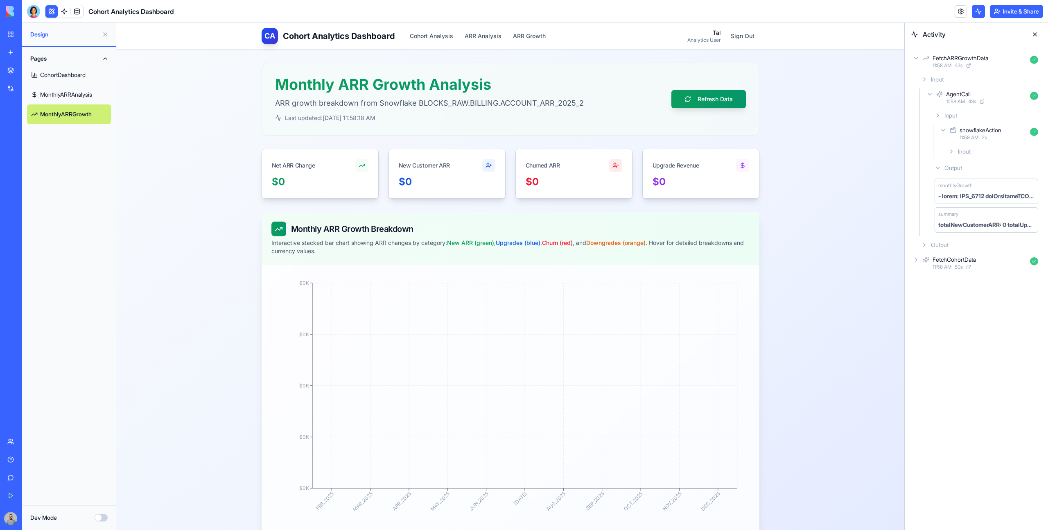
click at [976, 323] on div "Activity FetchARRGrowthData 11:58 AM 43 s Input AgentCall 11:58 AM 43 s Input s…" at bounding box center [975, 276] width 143 height 507
click at [912, 63] on div "FetchARRGrowthData 11:58 AM 43 s" at bounding box center [976, 61] width 130 height 18
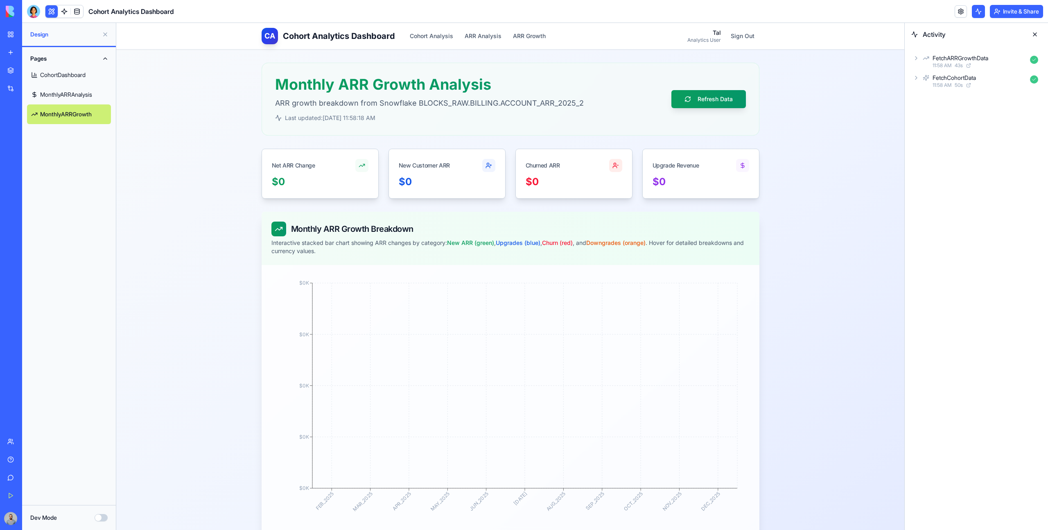
click at [918, 83] on div "FetchCohortData 11:58 AM 50 s" at bounding box center [976, 81] width 130 height 18
click at [708, 90] on button "Refresh Data" at bounding box center [708, 99] width 74 height 18
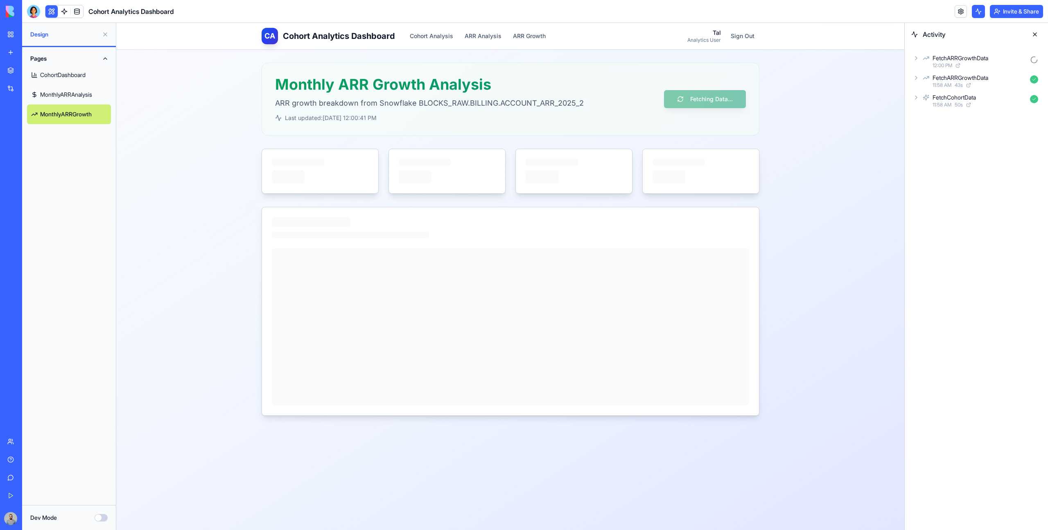
click at [935, 65] on span "12:00 PM" at bounding box center [942, 65] width 20 height 7
click at [965, 89] on div "AgentCall 12:00 PM" at bounding box center [982, 97] width 117 height 18
click at [978, 136] on span "12:00 PM" at bounding box center [969, 137] width 20 height 7
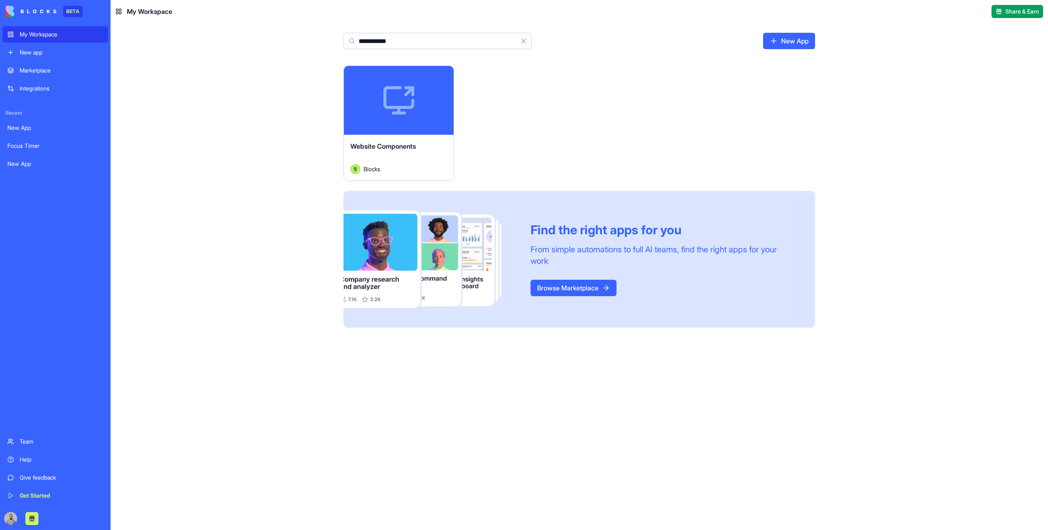
type input "**********"
click at [381, 108] on div "Launch" at bounding box center [399, 100] width 110 height 69
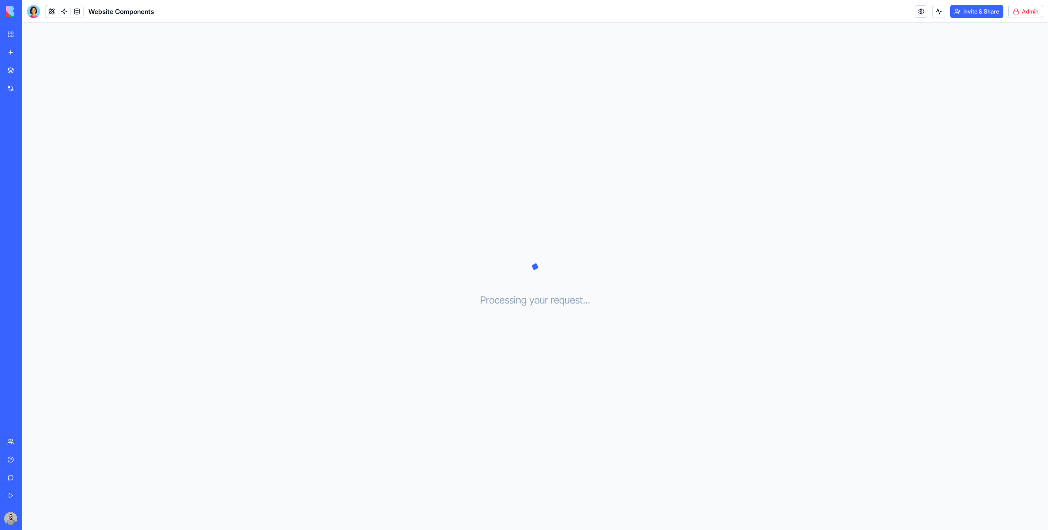
click at [1022, 20] on header "Website Components Invite & Share Admin" at bounding box center [534, 11] width 1025 height 23
click at [1019, 16] on html "BETA My Workspace New app Marketplace Integrations Recent New App Focus Timer N…" at bounding box center [524, 265] width 1048 height 530
click at [1016, 70] on span "Switch to old builder" at bounding box center [1008, 73] width 52 height 8
click at [10, 35] on link "My Workspace" at bounding box center [18, 34] width 33 height 16
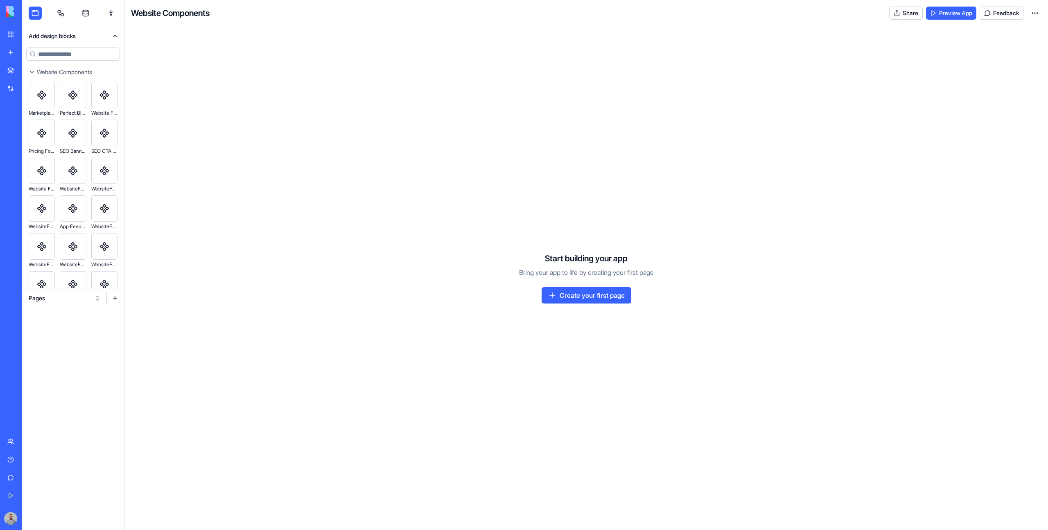
click at [76, 296] on button "Pages" at bounding box center [65, 297] width 80 height 13
click at [82, 324] on div "Components" at bounding box center [65, 327] width 78 height 13
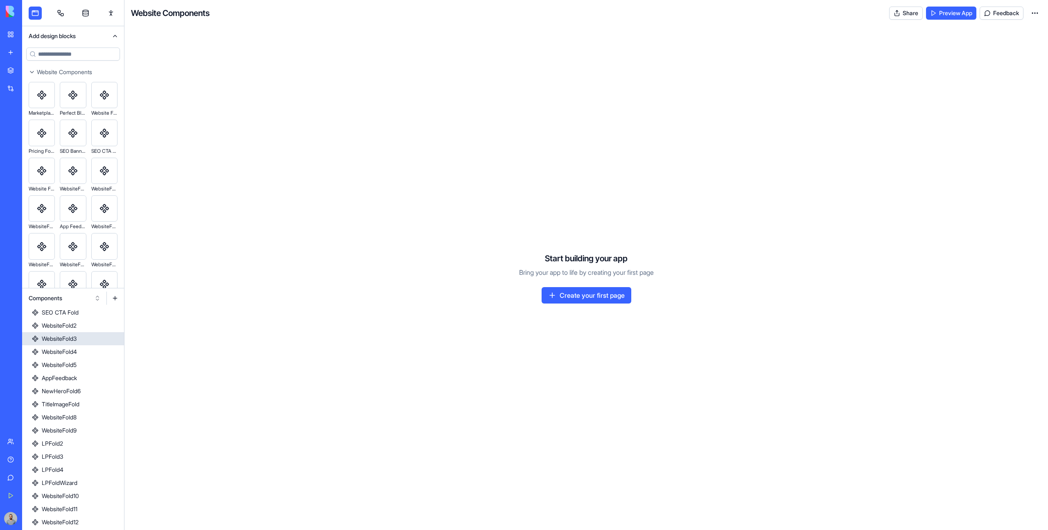
scroll to position [105, 0]
click at [79, 356] on div "NewHeroFold6" at bounding box center [61, 353] width 39 height 8
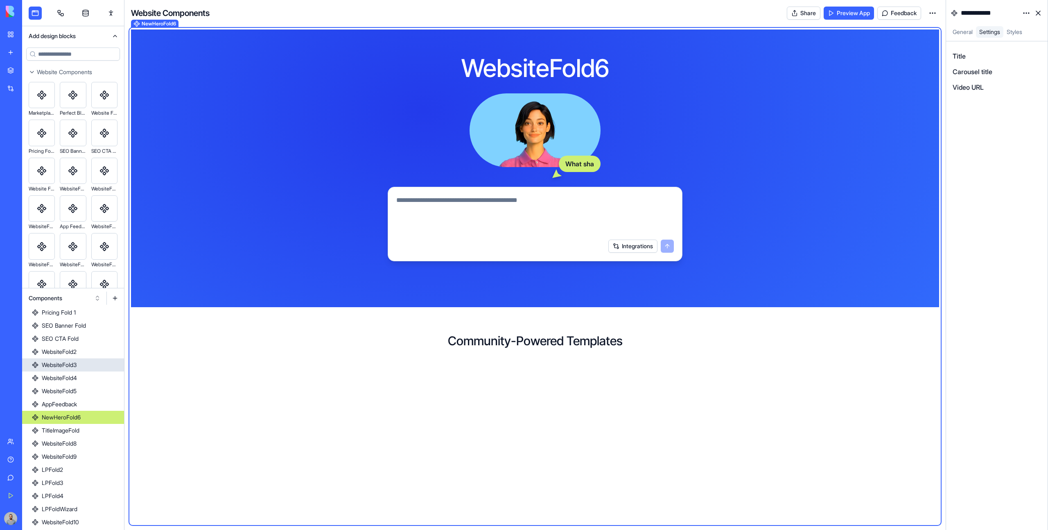
scroll to position [40, 0]
click at [40, 54] on input at bounding box center [73, 53] width 94 height 13
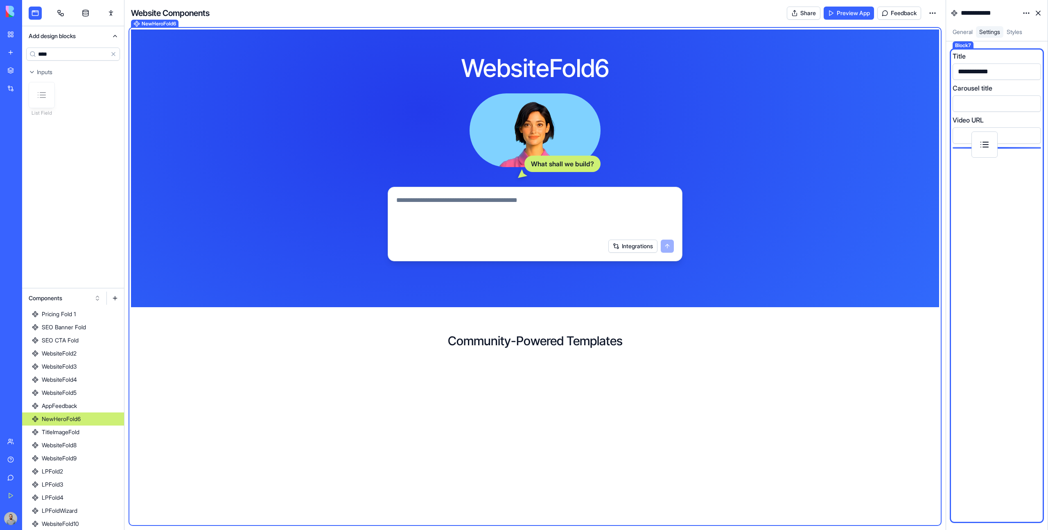
drag, startPoint x: 43, startPoint y: 102, endPoint x: 985, endPoint y: 151, distance: 943.7
click at [985, 151] on div "**********" at bounding box center [534, 265] width 1025 height 530
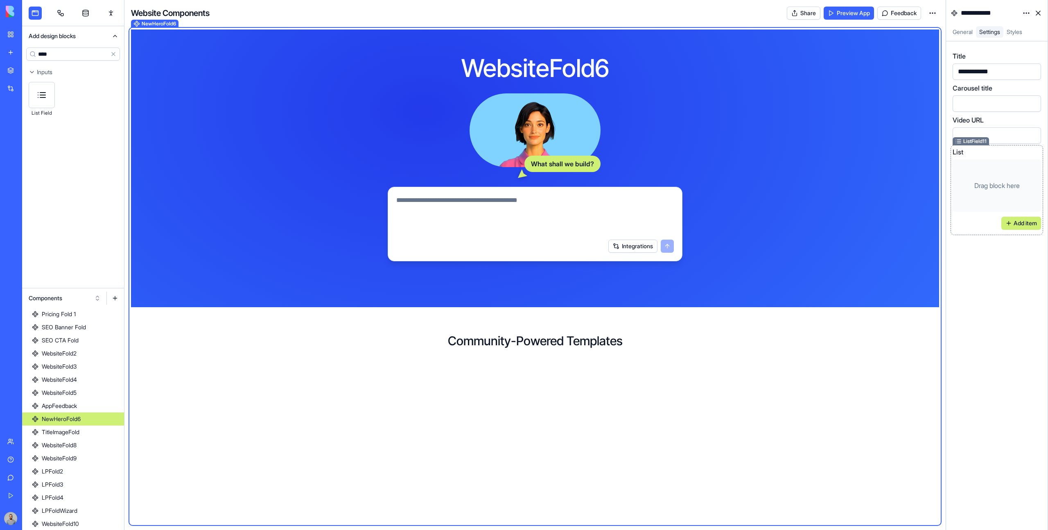
click at [975, 152] on div "List" at bounding box center [996, 152] width 88 height 10
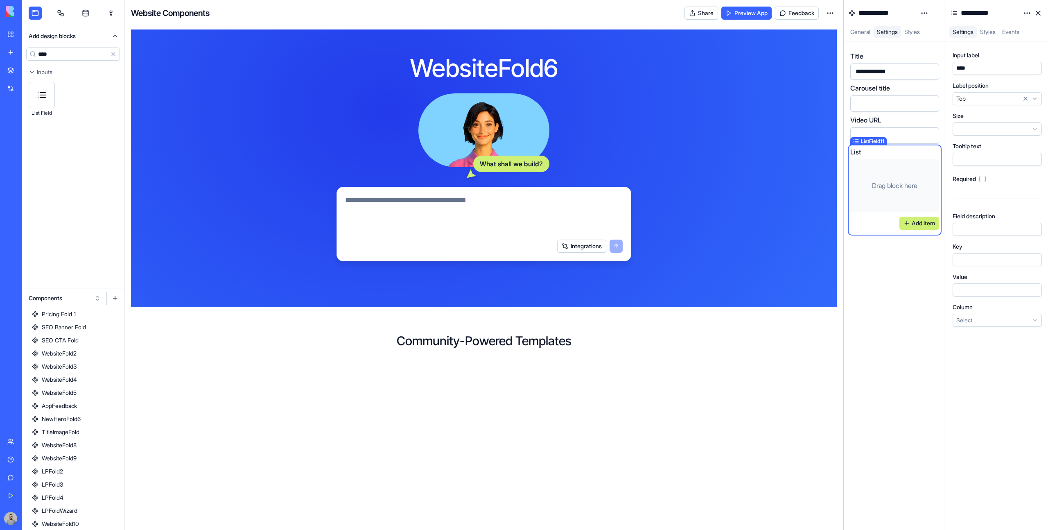
click at [988, 71] on div "****" at bounding box center [988, 68] width 71 height 9
click at [979, 259] on div at bounding box center [988, 259] width 71 height 9
click at [74, 50] on input "****" at bounding box center [73, 53] width 94 height 13
type input "****"
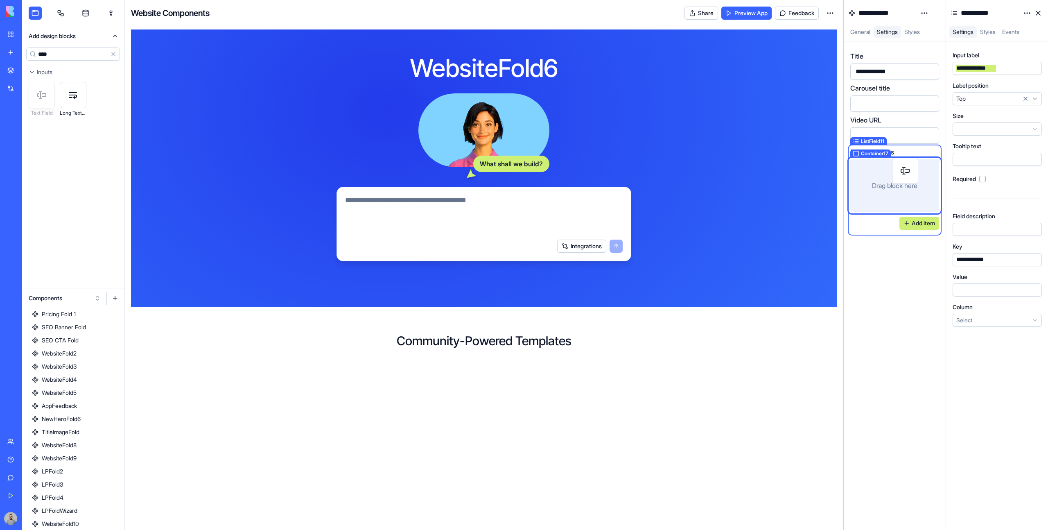
drag, startPoint x: 37, startPoint y: 103, endPoint x: 901, endPoint y: 179, distance: 866.8
click at [901, 179] on div "**********" at bounding box center [534, 265] width 1025 height 530
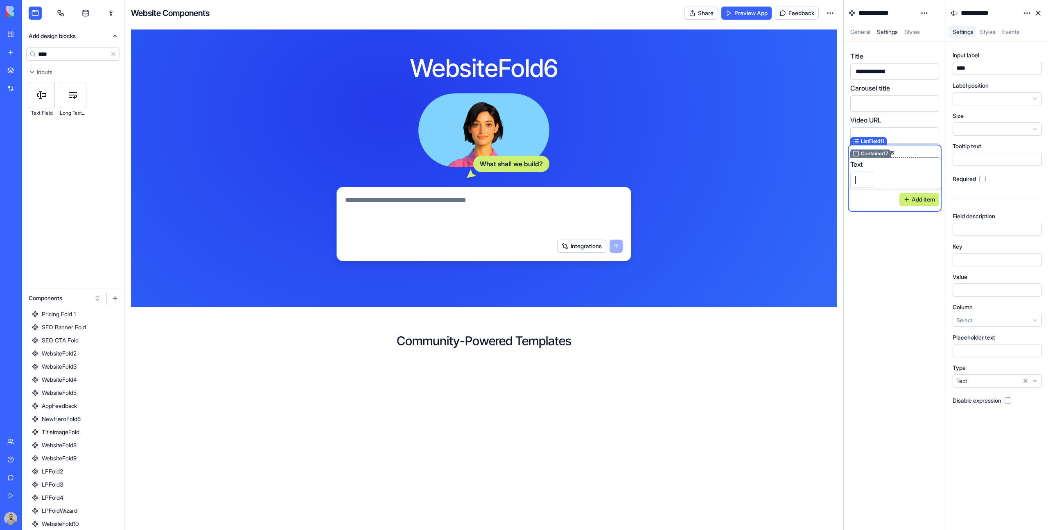
click at [917, 171] on div "Text" at bounding box center [894, 173] width 89 height 29
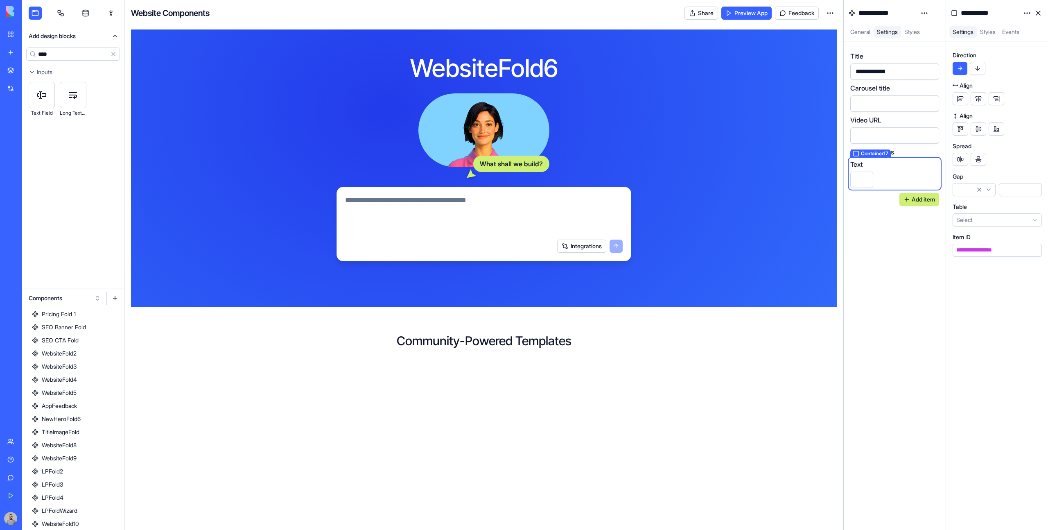
click at [979, 72] on button "button" at bounding box center [977, 68] width 16 height 13
click at [921, 169] on div "Text" at bounding box center [894, 164] width 89 height 10
click at [983, 69] on div "****" at bounding box center [988, 68] width 71 height 9
click at [971, 266] on div "Input label *** Label position Size Tooltip text Required Field description Key…" at bounding box center [996, 188] width 89 height 275
click at [82, 57] on input "****" at bounding box center [73, 53] width 94 height 13
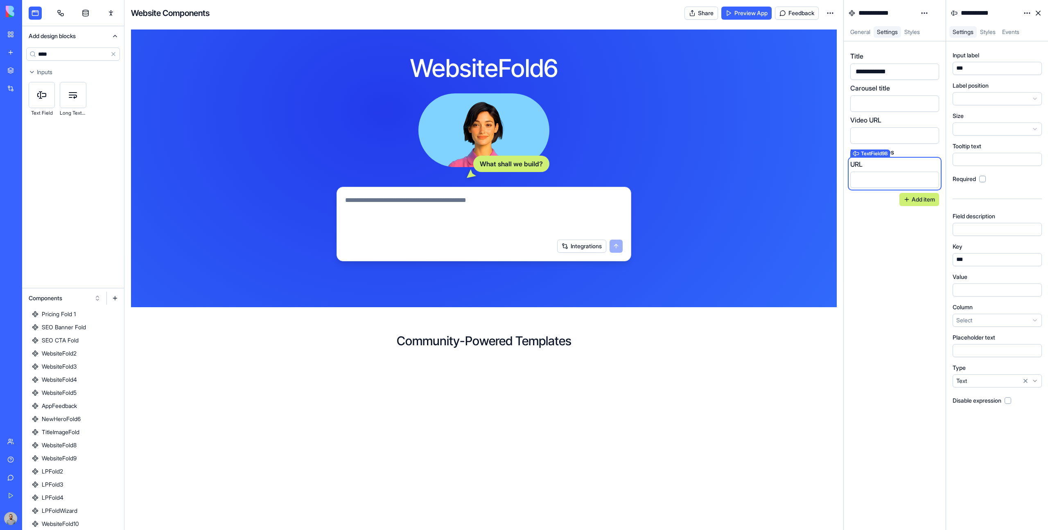
click at [82, 57] on input "****" at bounding box center [73, 53] width 94 height 13
drag, startPoint x: 49, startPoint y: 96, endPoint x: 906, endPoint y: 165, distance: 859.3
click at [906, 165] on div "**********" at bounding box center [534, 265] width 1025 height 530
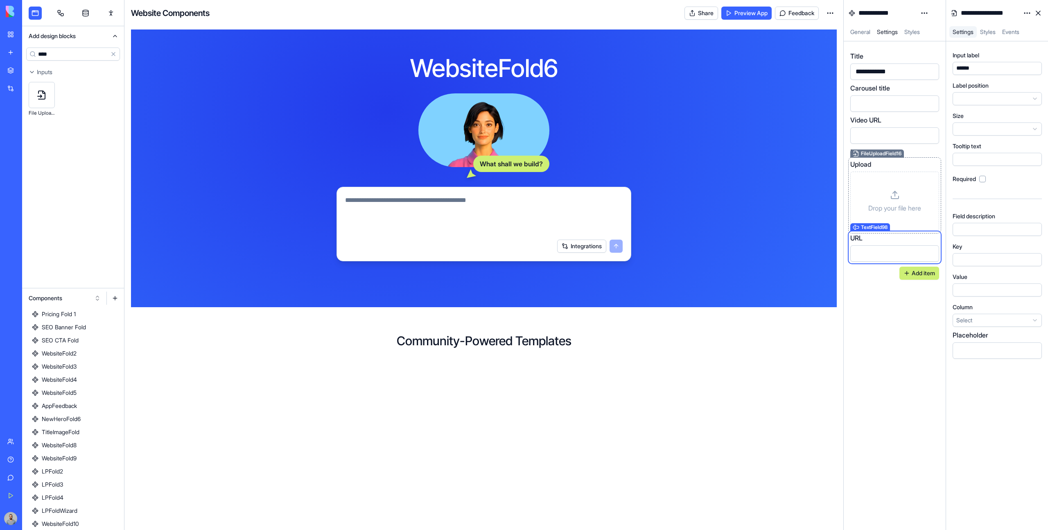
click at [900, 168] on div "Upload" at bounding box center [894, 164] width 89 height 10
click at [987, 71] on div "******" at bounding box center [988, 68] width 71 height 9
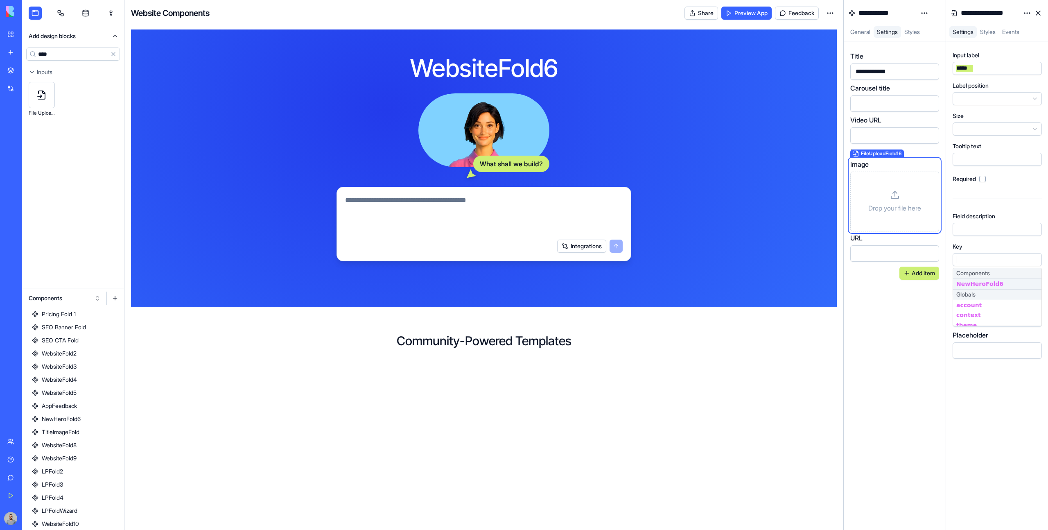
click at [979, 261] on div at bounding box center [988, 259] width 71 height 9
click at [55, 56] on input "****" at bounding box center [73, 53] width 94 height 13
type input "****"
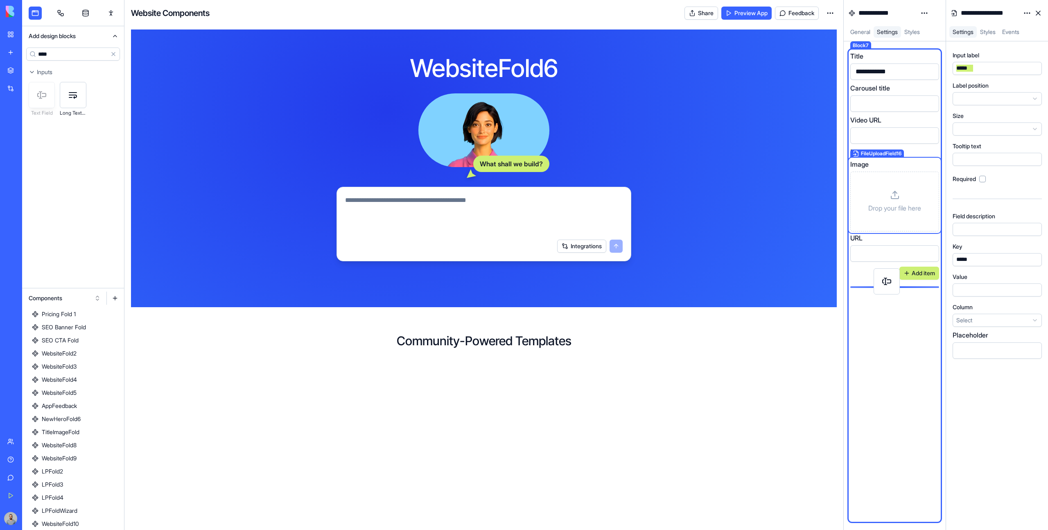
drag, startPoint x: 45, startPoint y: 97, endPoint x: 890, endPoint y: 282, distance: 864.8
click at [890, 282] on div "**********" at bounding box center [534, 265] width 1025 height 530
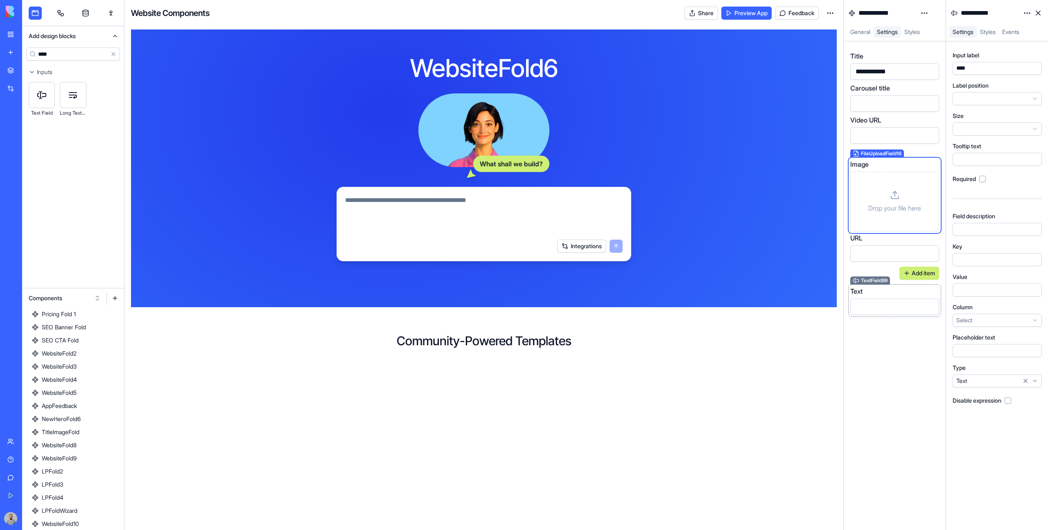
click at [884, 289] on div "Text" at bounding box center [894, 291] width 89 height 10
click at [988, 69] on div "****" at bounding box center [988, 68] width 71 height 9
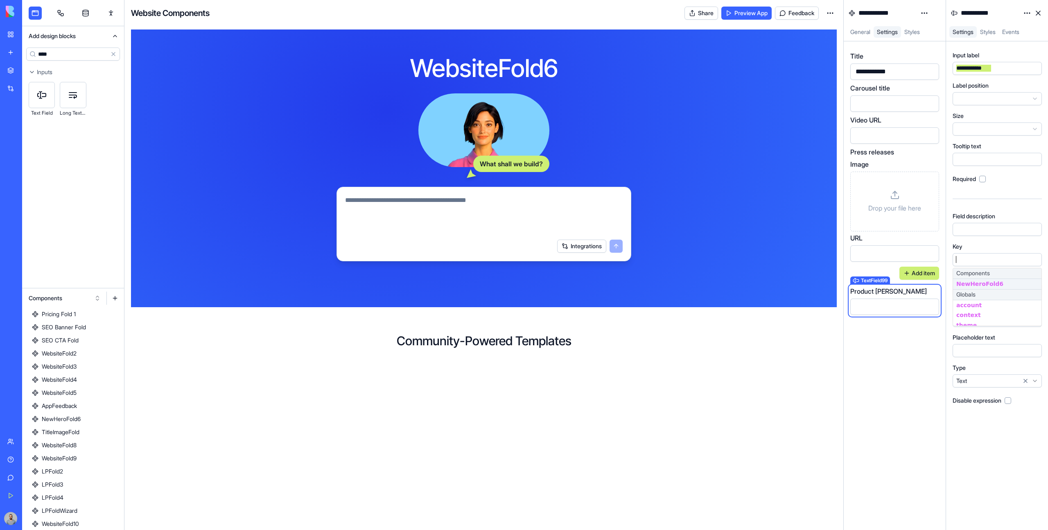
click at [971, 256] on div at bounding box center [988, 259] width 71 height 9
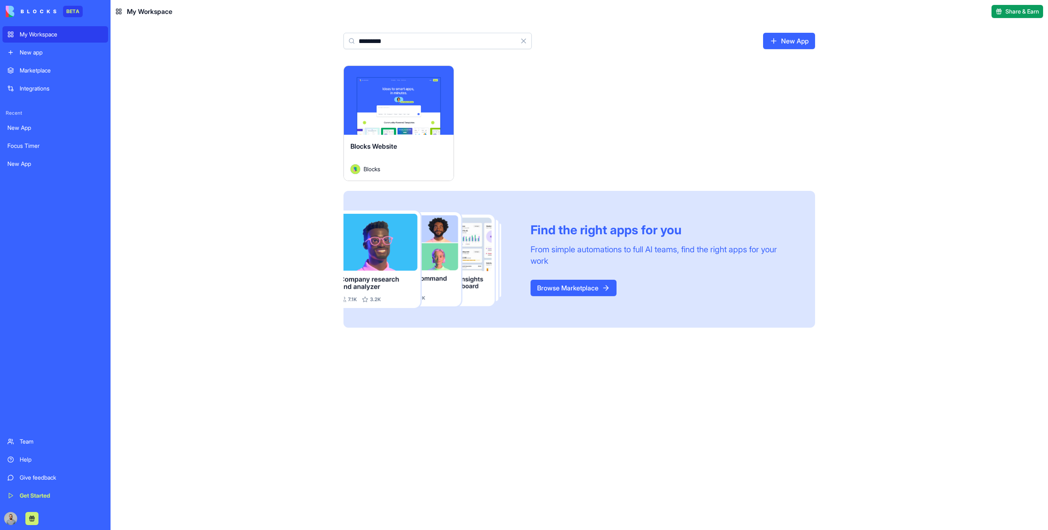
type input "*********"
click at [426, 119] on div "Launch" at bounding box center [399, 100] width 110 height 69
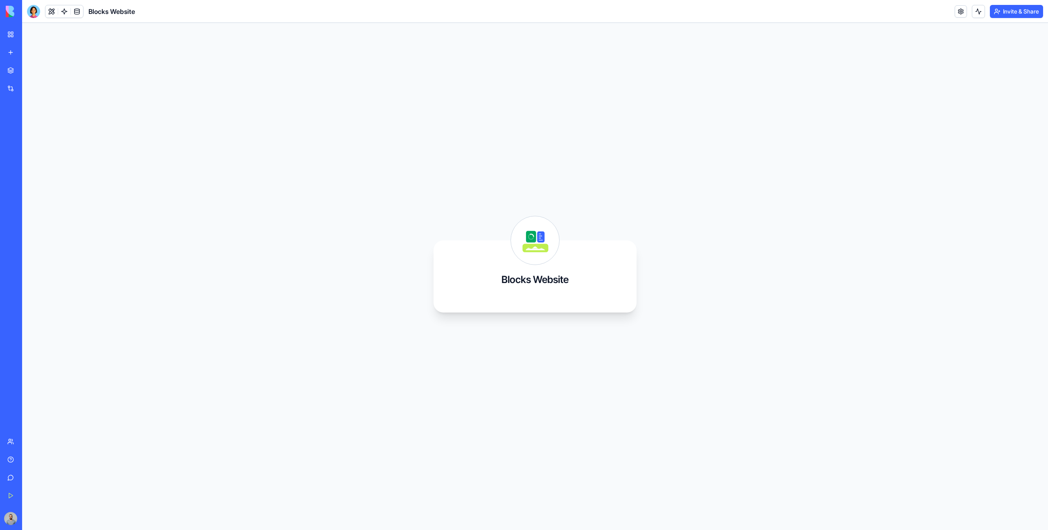
drag, startPoint x: 1021, startPoint y: 16, endPoint x: 1016, endPoint y: 23, distance: 9.1
click at [1016, 23] on div "Blocks Website Invite & Share Blocks Website" at bounding box center [534, 265] width 1025 height 530
click at [1016, 23] on div "Blocks Website" at bounding box center [534, 276] width 1025 height 507
click at [1021, 17] on html "BETA My Workspace New app Marketplace Integrations Recent New App Focus Timer N…" at bounding box center [524, 265] width 1048 height 530
click at [1024, 70] on span "Switch to old builder" at bounding box center [1008, 73] width 52 height 8
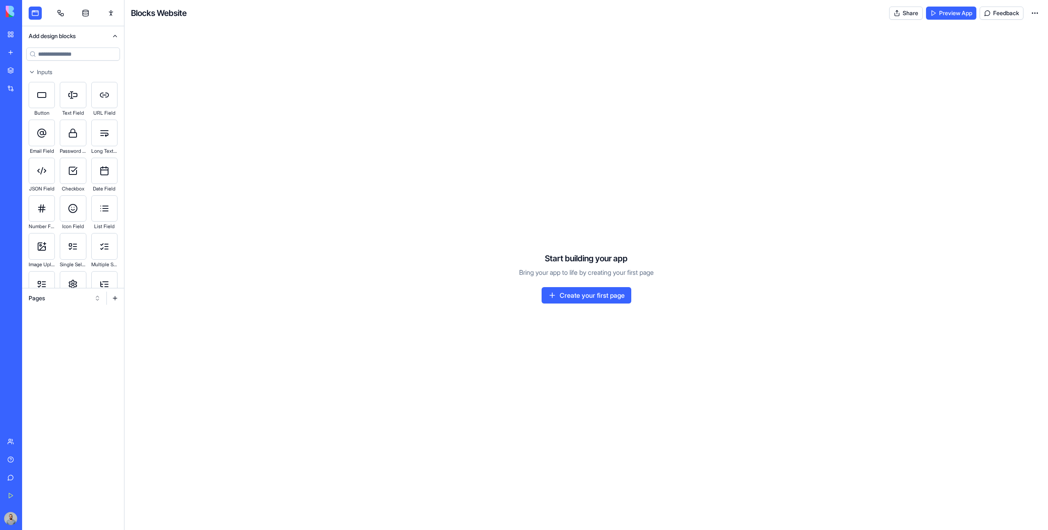
click at [76, 296] on button "Pages" at bounding box center [65, 297] width 80 height 13
click at [79, 339] on div "Websites" at bounding box center [65, 340] width 78 height 13
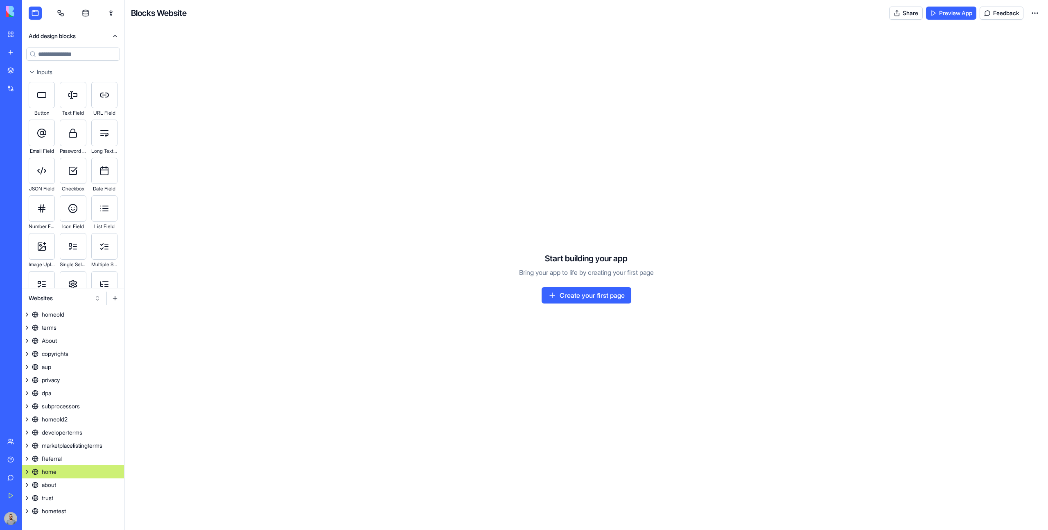
click at [77, 468] on link "home" at bounding box center [73, 471] width 102 height 13
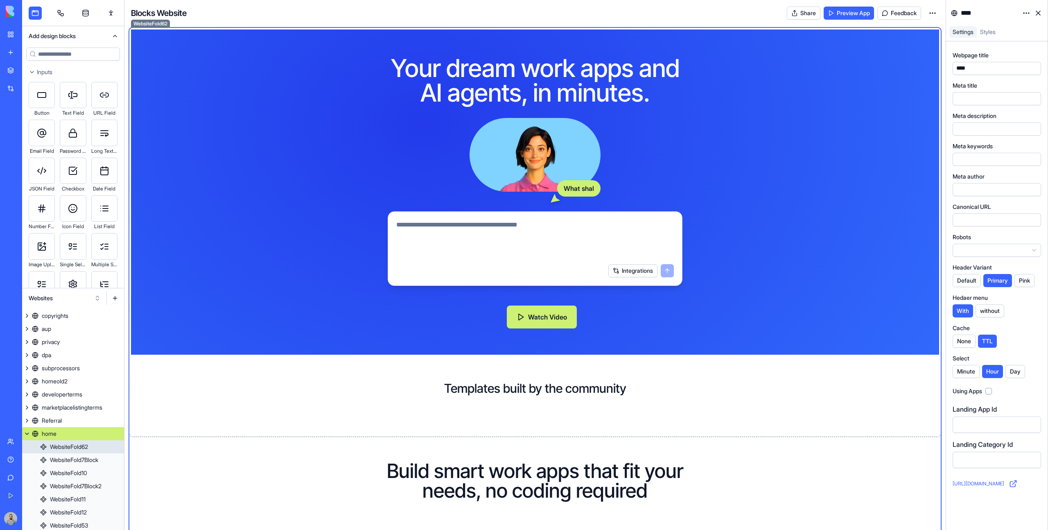
scroll to position [53, 0]
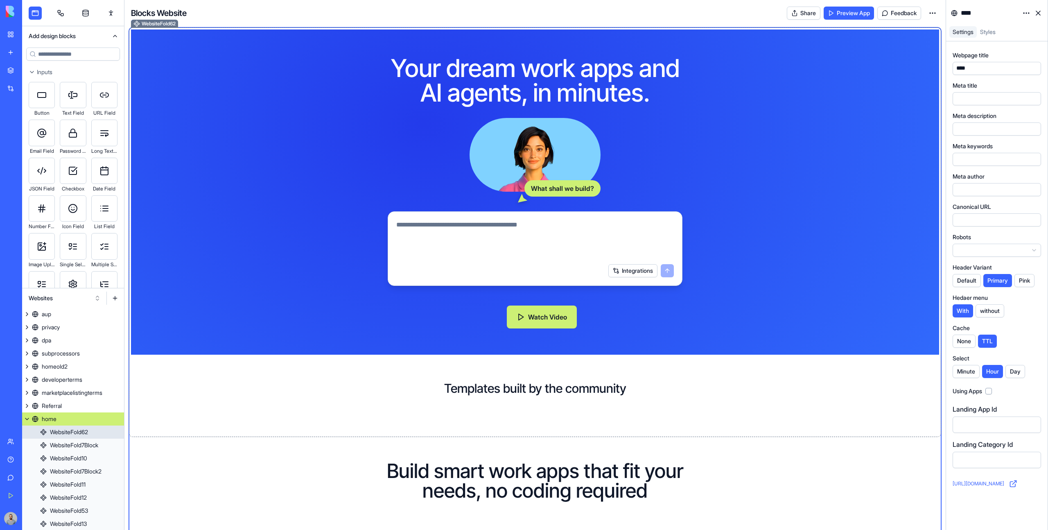
click at [755, 293] on div "Your dream work apps and AI agents, in minutes. What shall we build? Integratio…" at bounding box center [535, 191] width 808 height 325
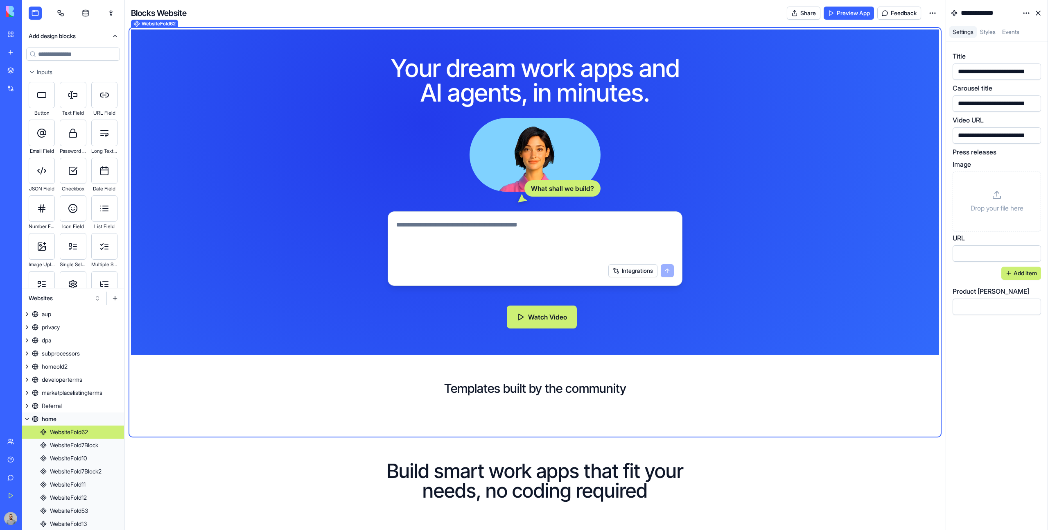
scroll to position [66, 0]
click at [985, 187] on div "Drop your file here" at bounding box center [996, 201] width 74 height 46
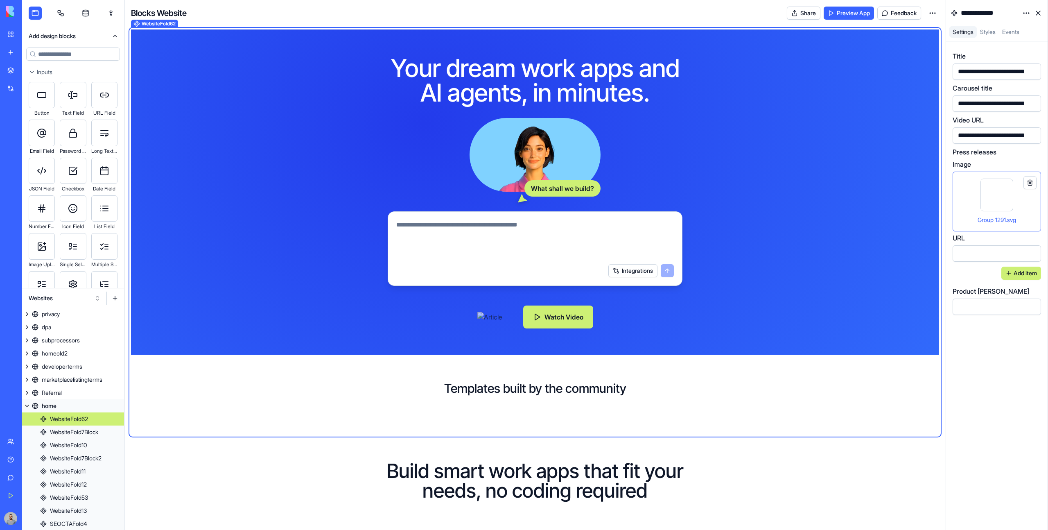
click at [986, 252] on div at bounding box center [989, 253] width 69 height 12
click at [1020, 272] on button "Add item" at bounding box center [1021, 272] width 40 height 13
click at [992, 282] on div "Drop your file here" at bounding box center [996, 305] width 74 height 46
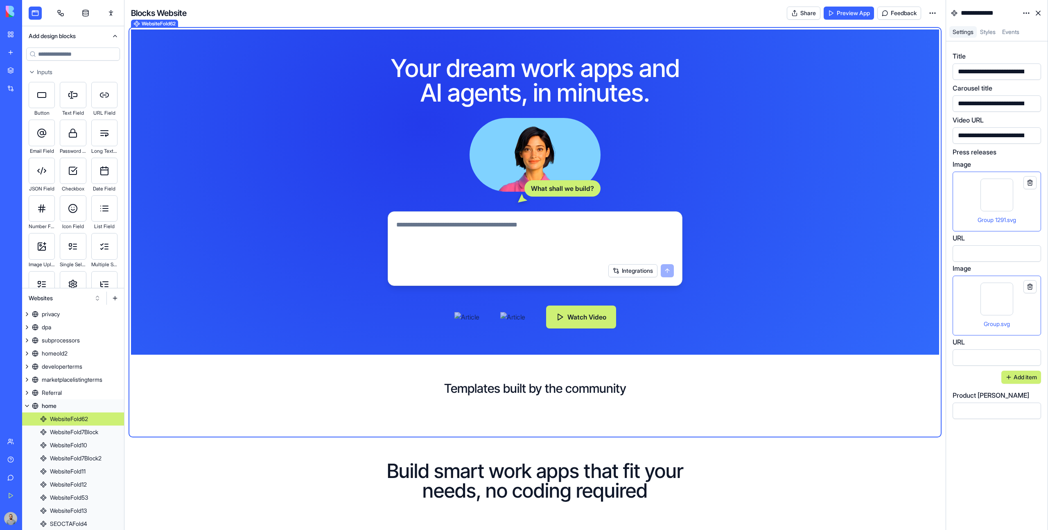
click at [977, 352] on div at bounding box center [989, 357] width 69 height 12
click at [1023, 373] on button "Add item" at bounding box center [1021, 376] width 40 height 13
click at [998, 401] on icon at bounding box center [997, 403] width 10 height 10
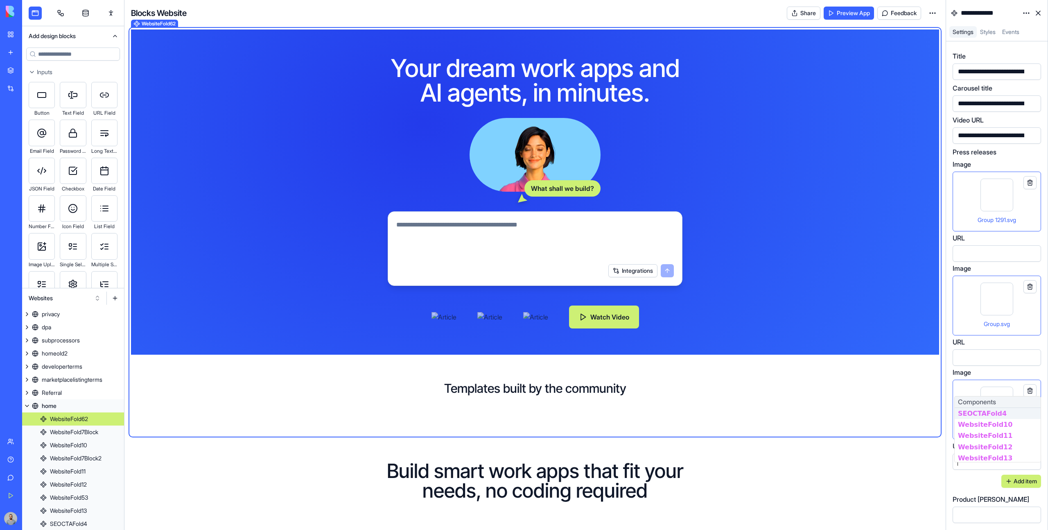
click at [978, 463] on div at bounding box center [989, 461] width 69 height 12
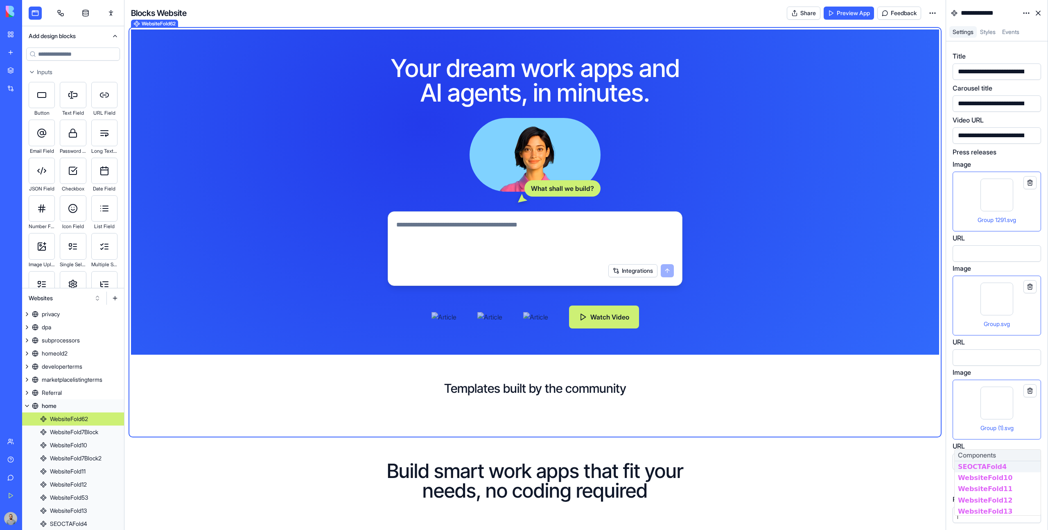
click at [983, 519] on div at bounding box center [989, 514] width 69 height 12
